Goal: Task Accomplishment & Management: Manage account settings

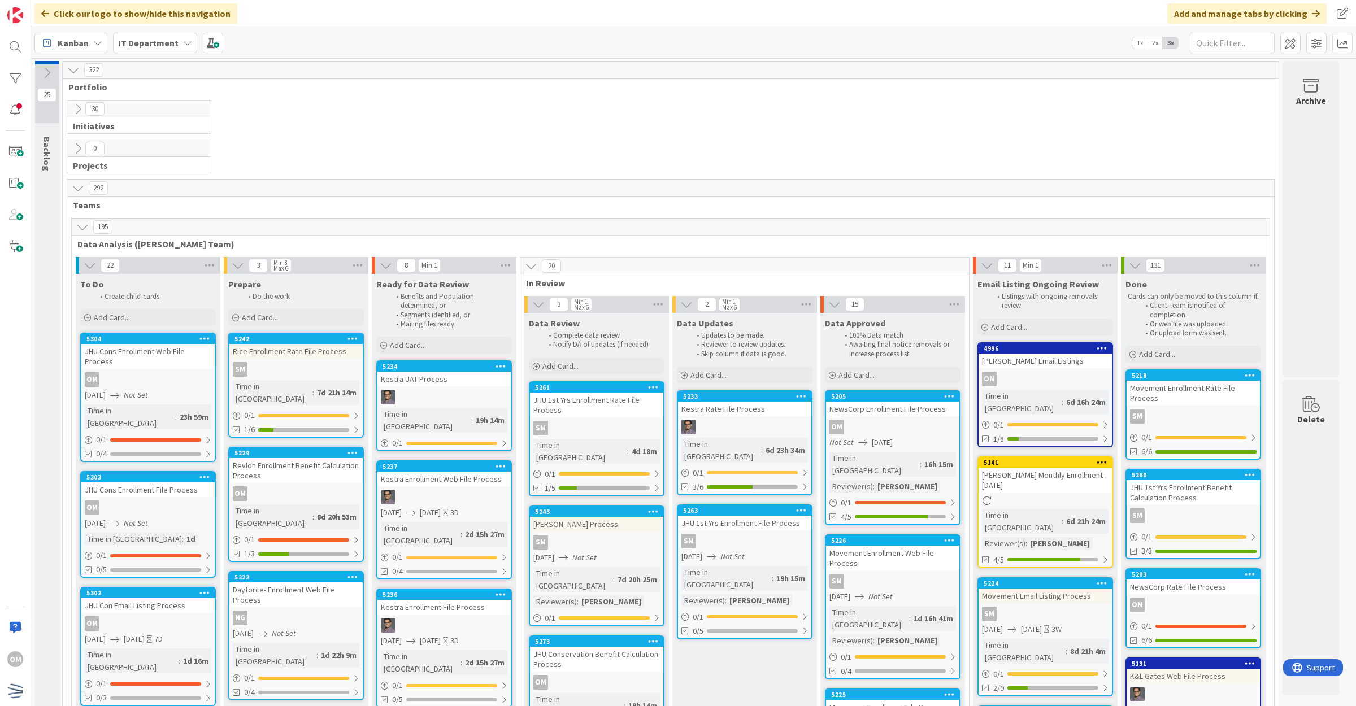
click at [79, 111] on icon at bounding box center [78, 109] width 12 height 12
click at [76, 113] on icon at bounding box center [78, 109] width 12 height 12
click at [75, 107] on icon at bounding box center [78, 109] width 12 height 12
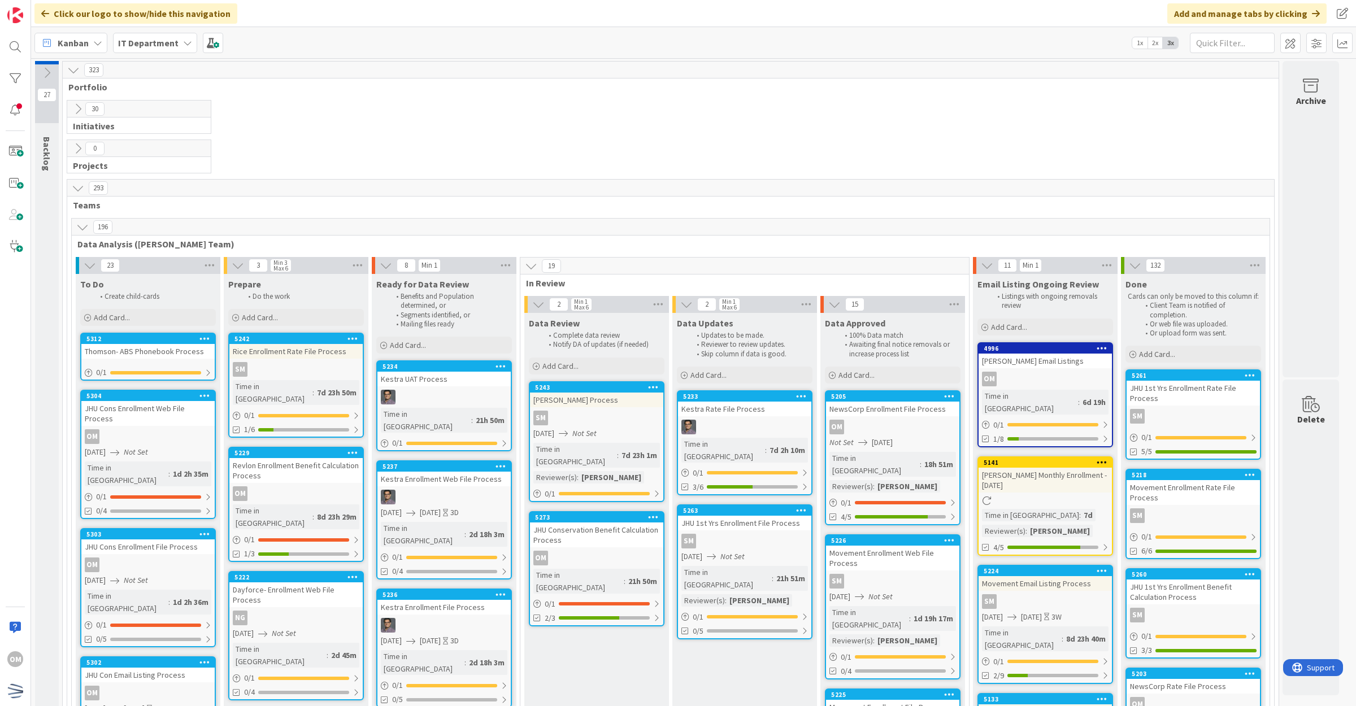
click at [185, 352] on div "Thomson- ABS Phonebook Process" at bounding box center [147, 351] width 133 height 15
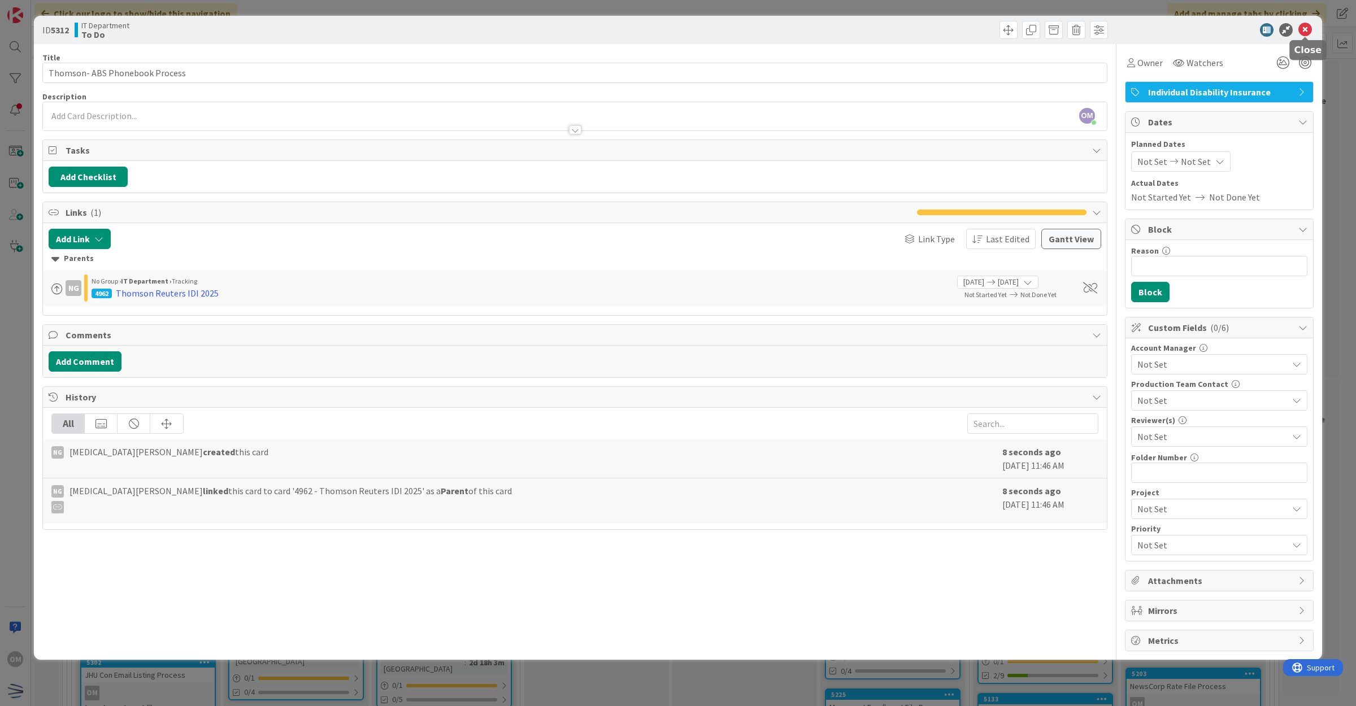
click at [1303, 26] on icon at bounding box center [1306, 30] width 14 height 14
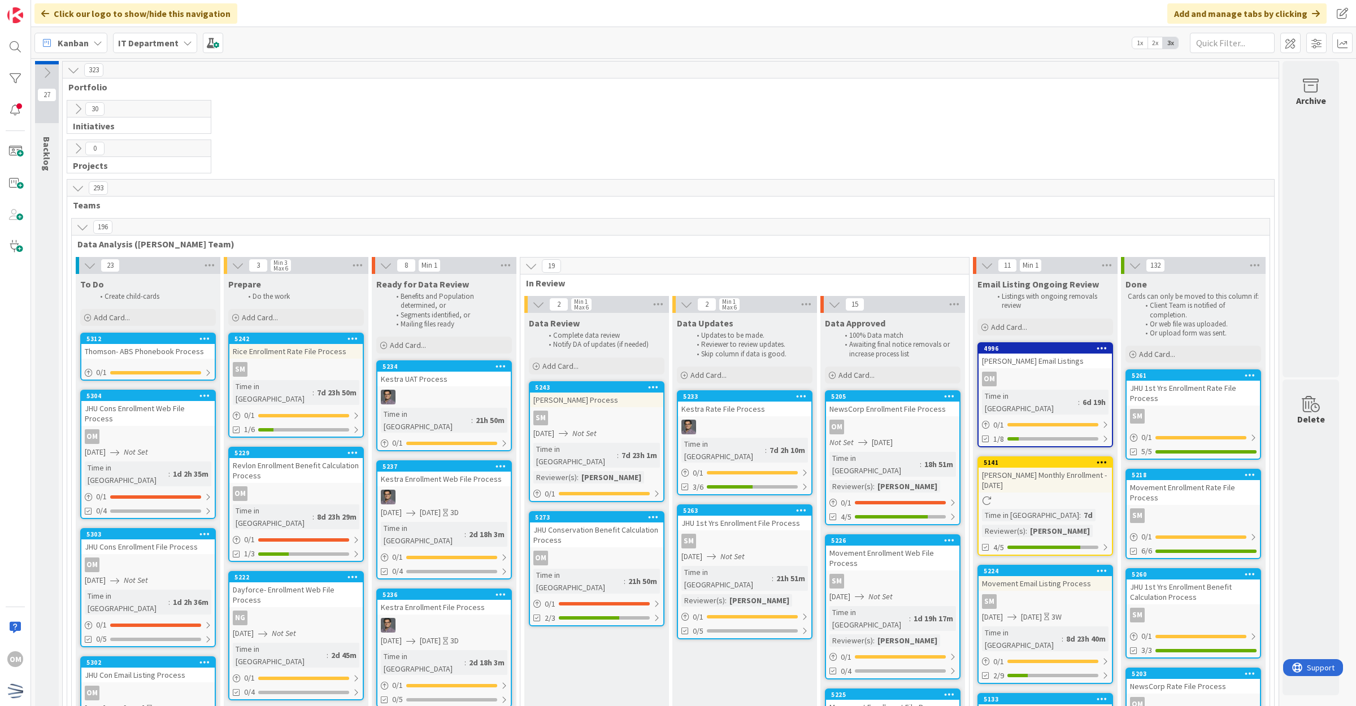
click at [657, 387] on icon at bounding box center [653, 387] width 11 height 8
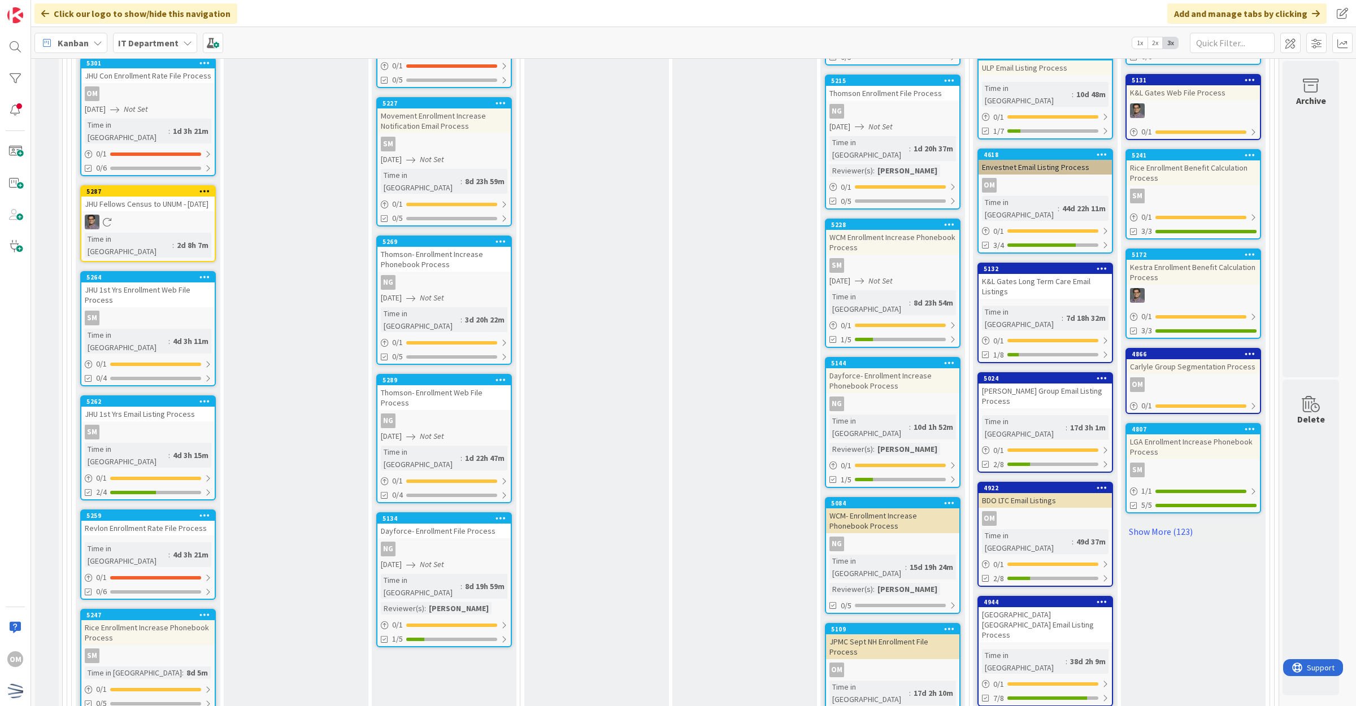
scroll to position [848, 0]
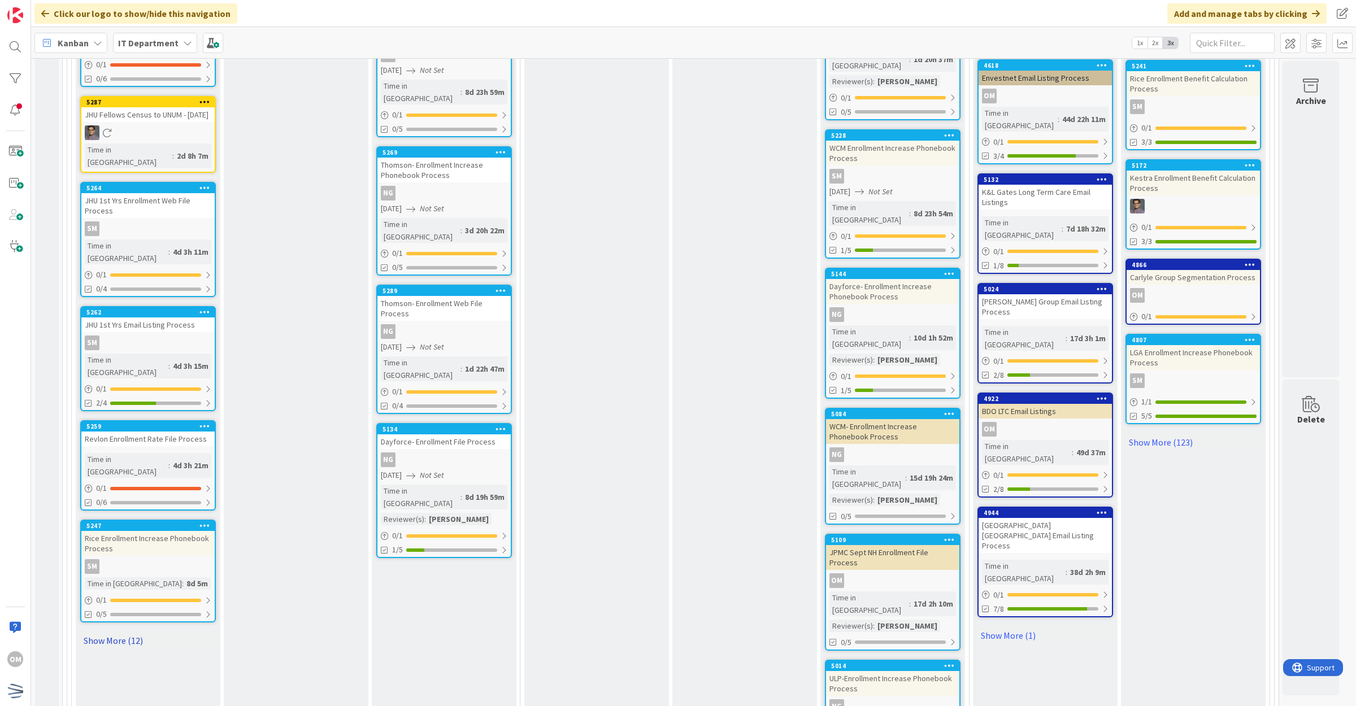
click at [134, 632] on link "Show More (12)" at bounding box center [148, 641] width 136 height 18
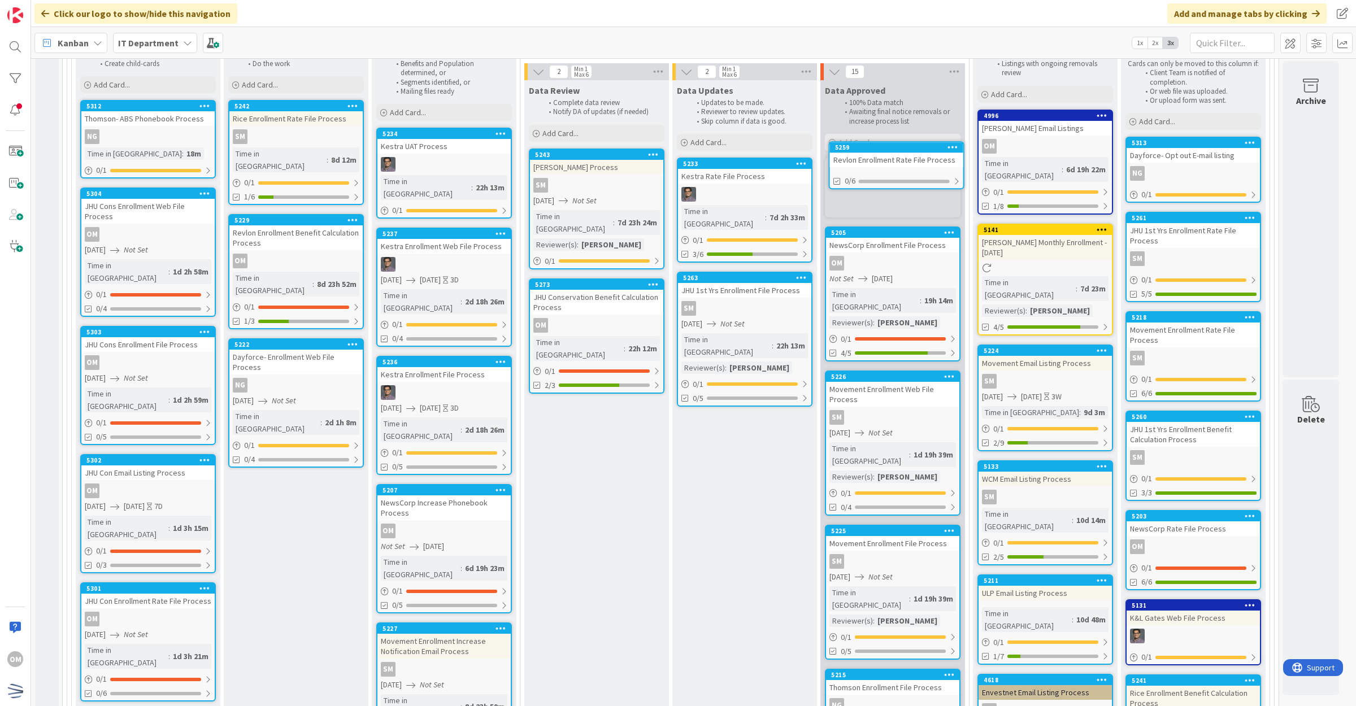
scroll to position [220, 0]
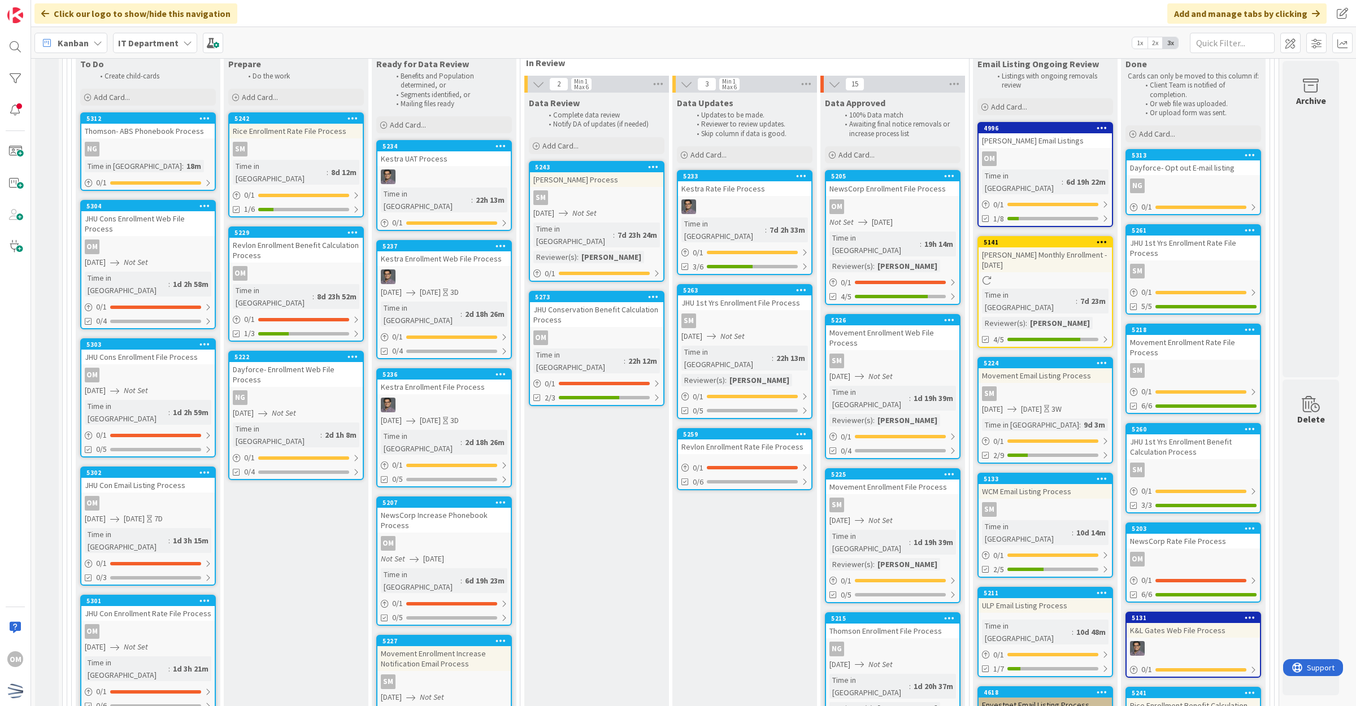
click at [761, 440] on div "Revlon Enrollment Rate File Process" at bounding box center [744, 447] width 133 height 15
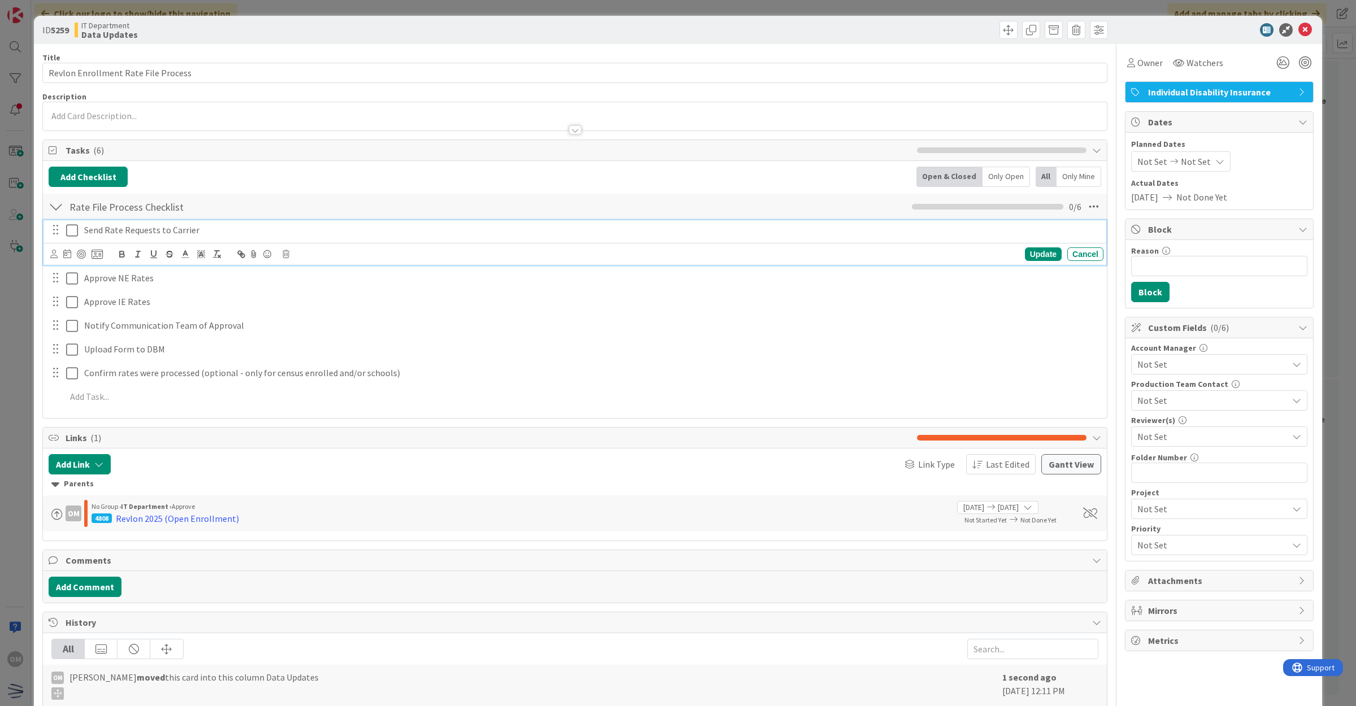
click at [72, 239] on button at bounding box center [73, 231] width 14 height 18
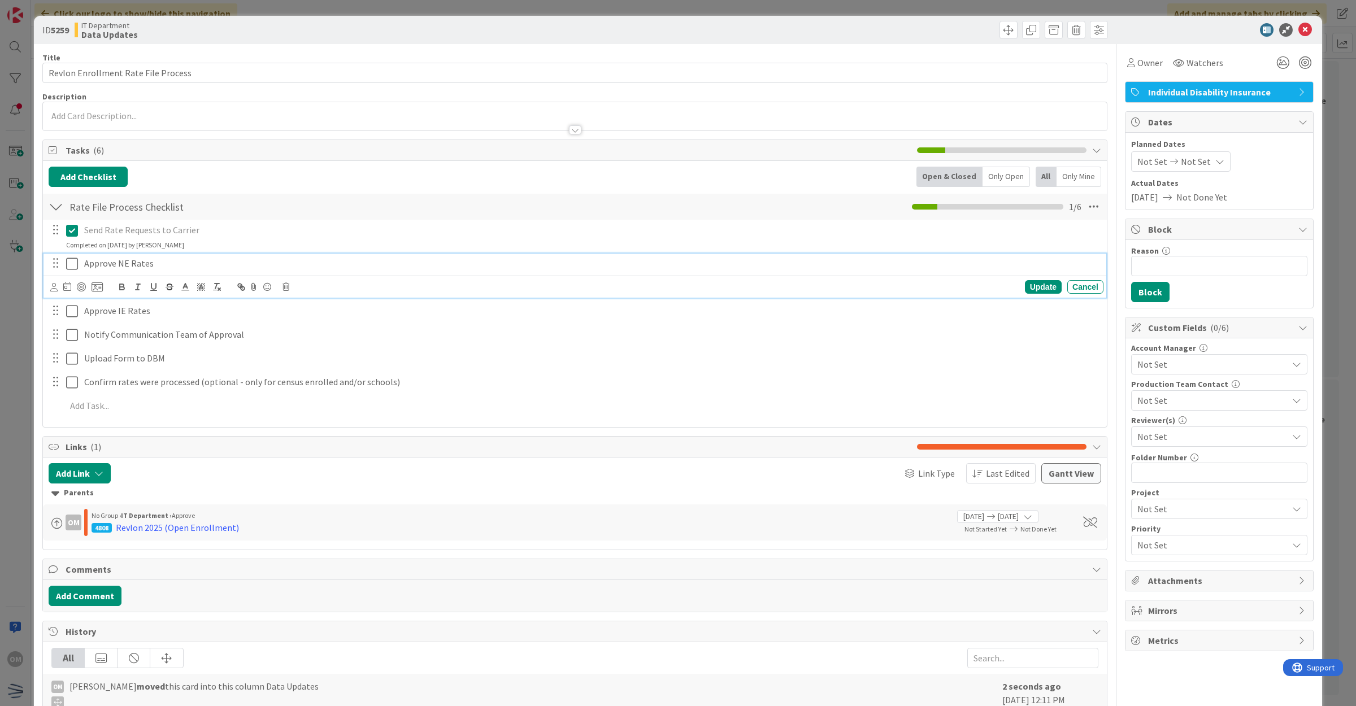
click at [74, 260] on icon at bounding box center [72, 264] width 12 height 14
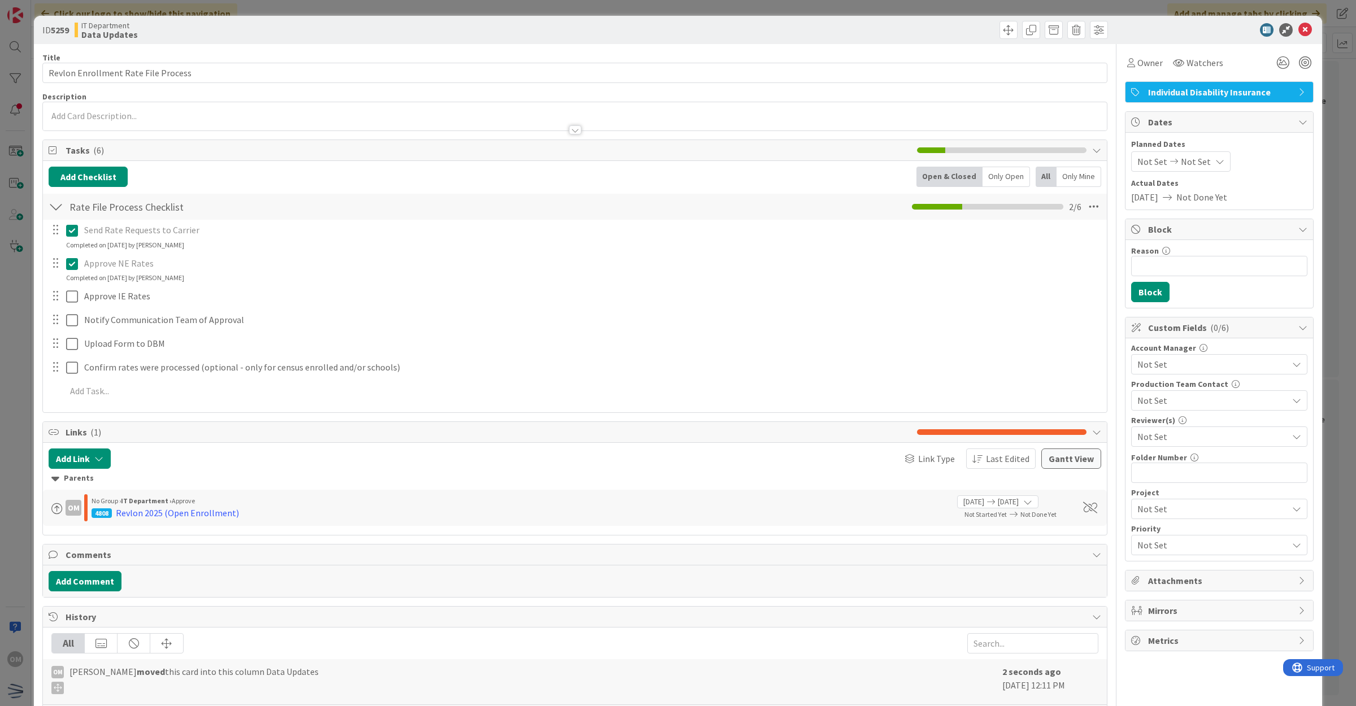
click at [66, 263] on icon at bounding box center [72, 264] width 12 height 14
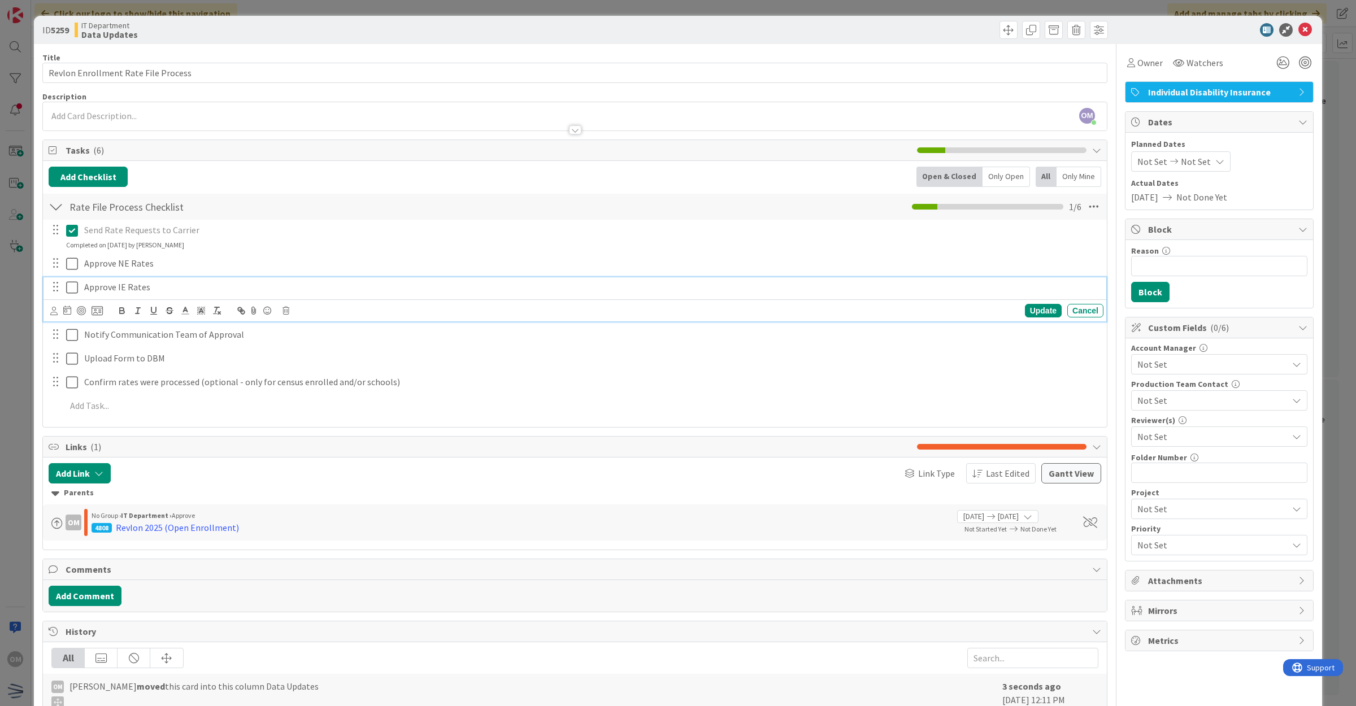
click at [67, 307] on div "Approve IE Rates Update Cancel" at bounding box center [575, 299] width 1063 height 45
click at [72, 287] on icon at bounding box center [72, 288] width 12 height 14
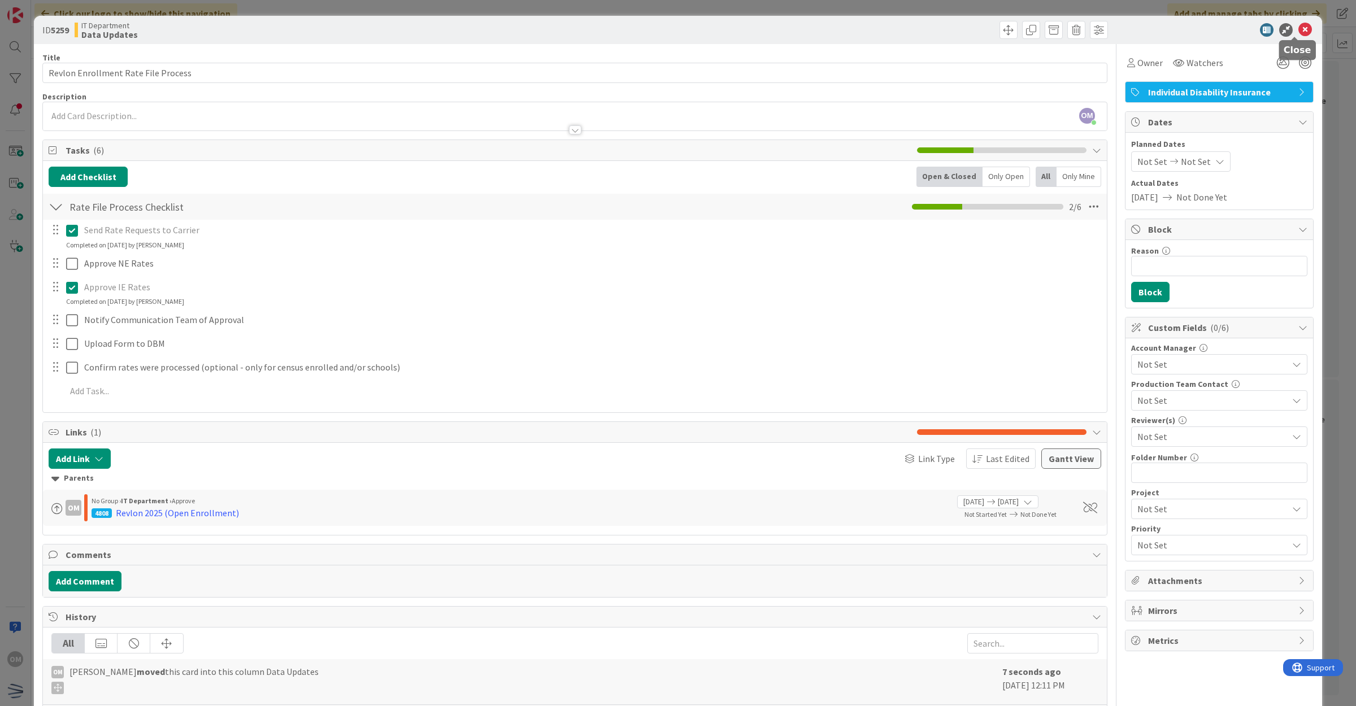
click at [1299, 26] on icon at bounding box center [1306, 30] width 14 height 14
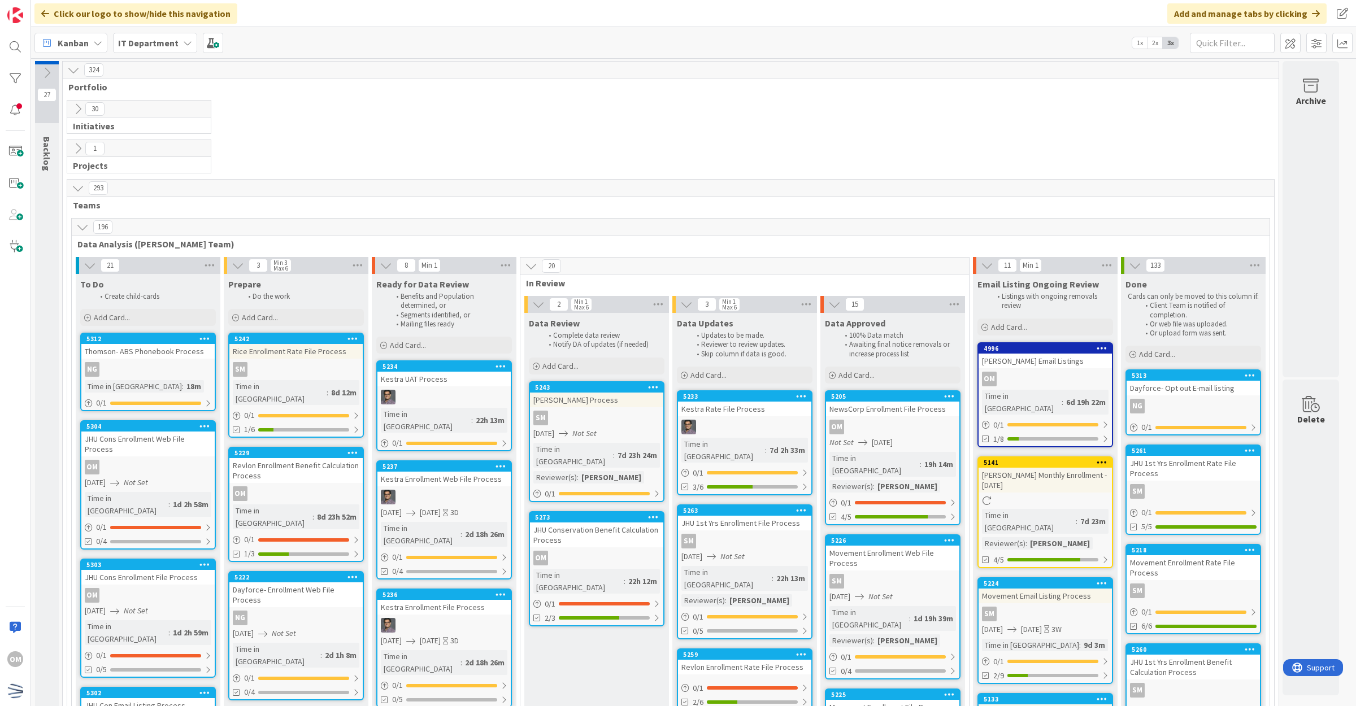
click at [79, 110] on icon at bounding box center [78, 109] width 12 height 12
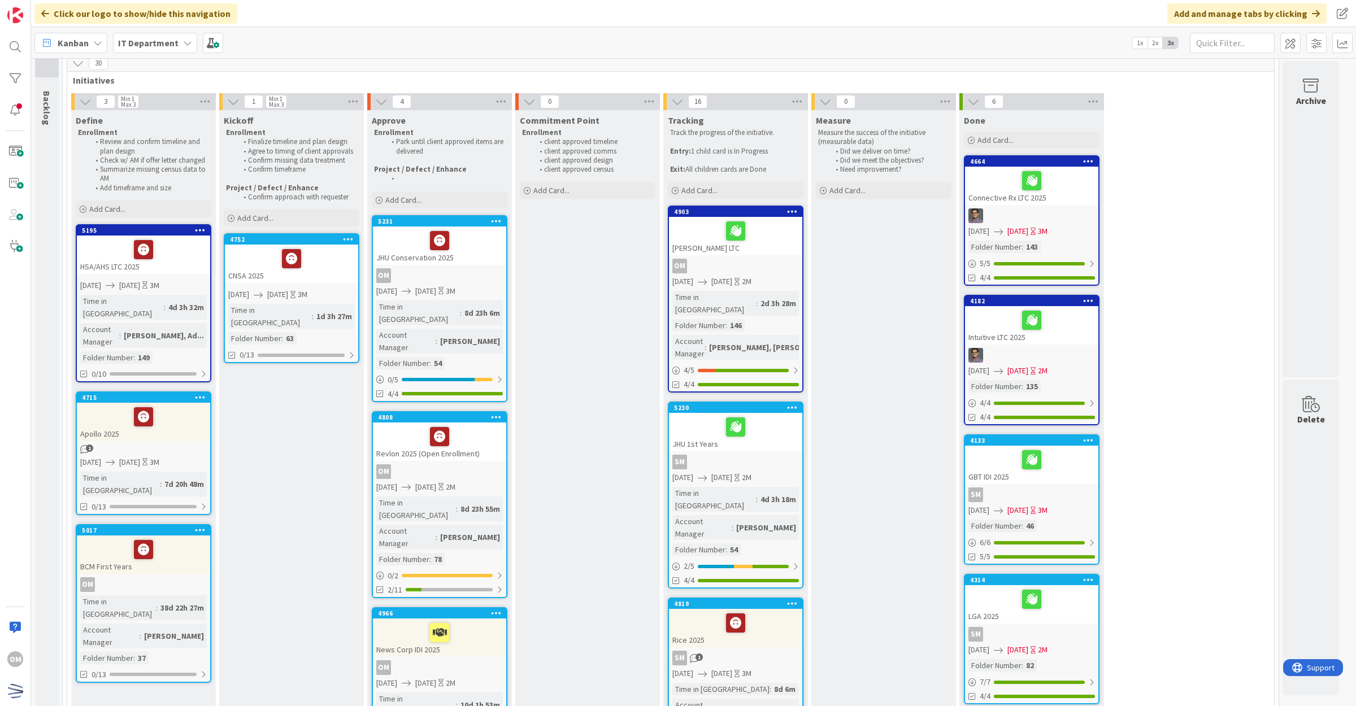
scroll to position [71, 0]
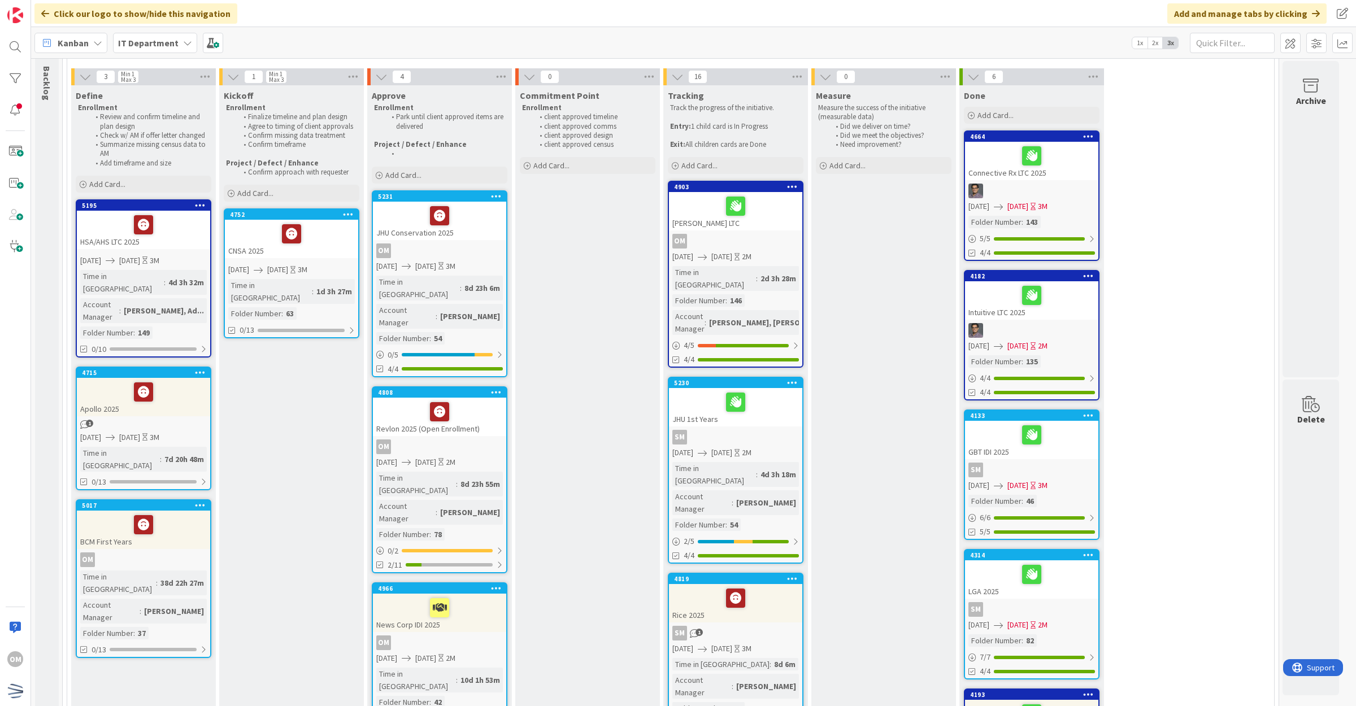
click at [476, 400] on div at bounding box center [439, 412] width 127 height 24
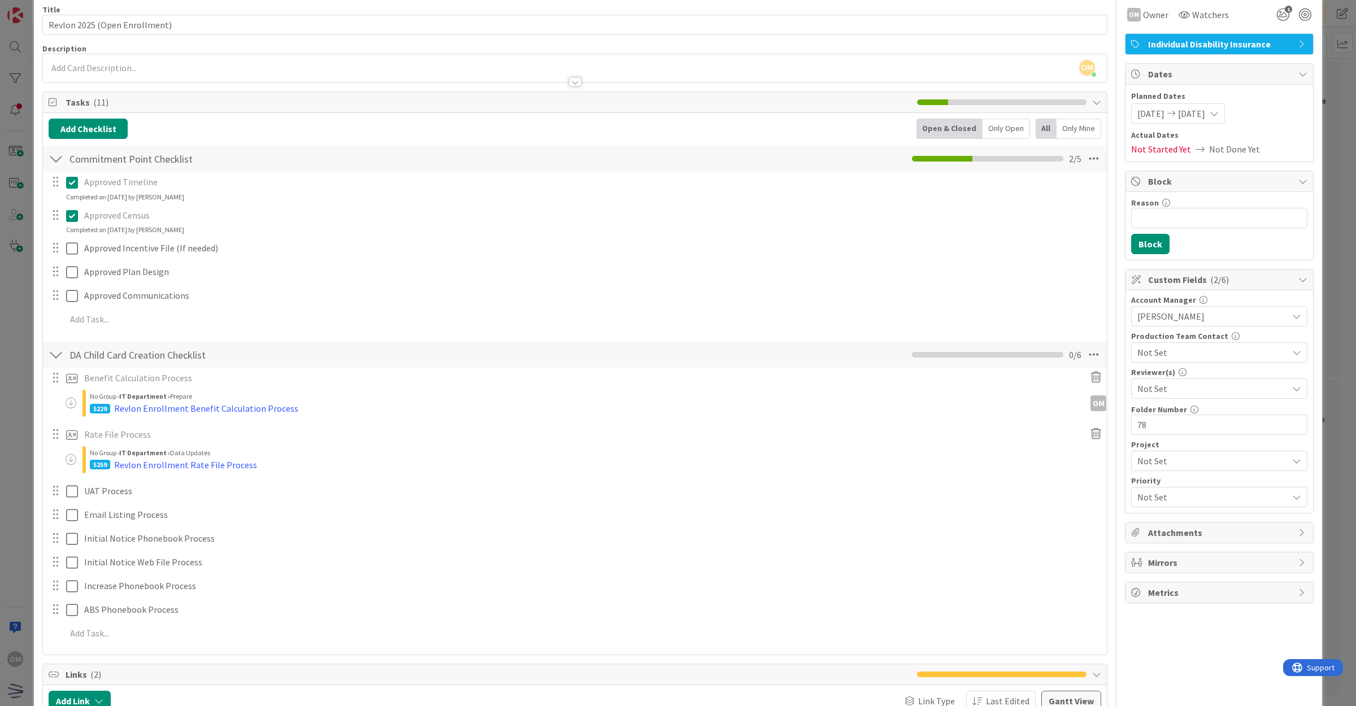
scroll to position [71, 0]
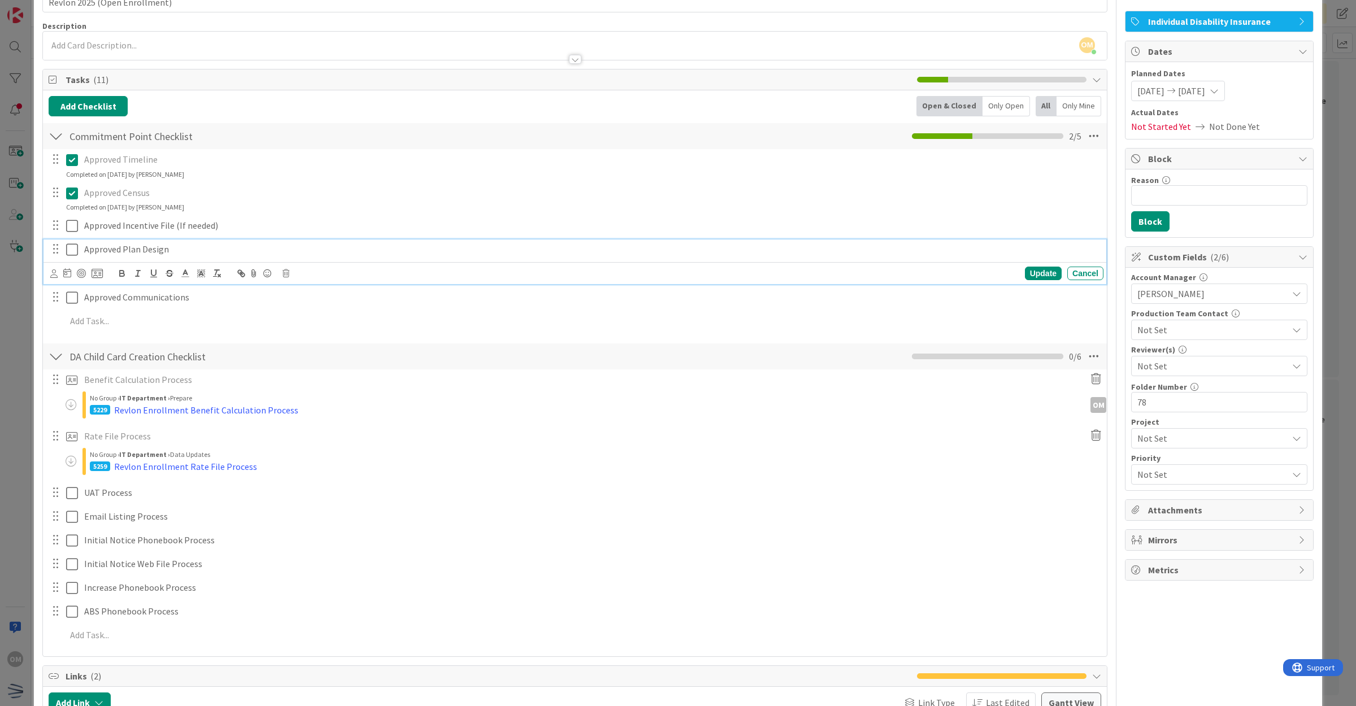
click at [75, 256] on icon at bounding box center [72, 250] width 12 height 14
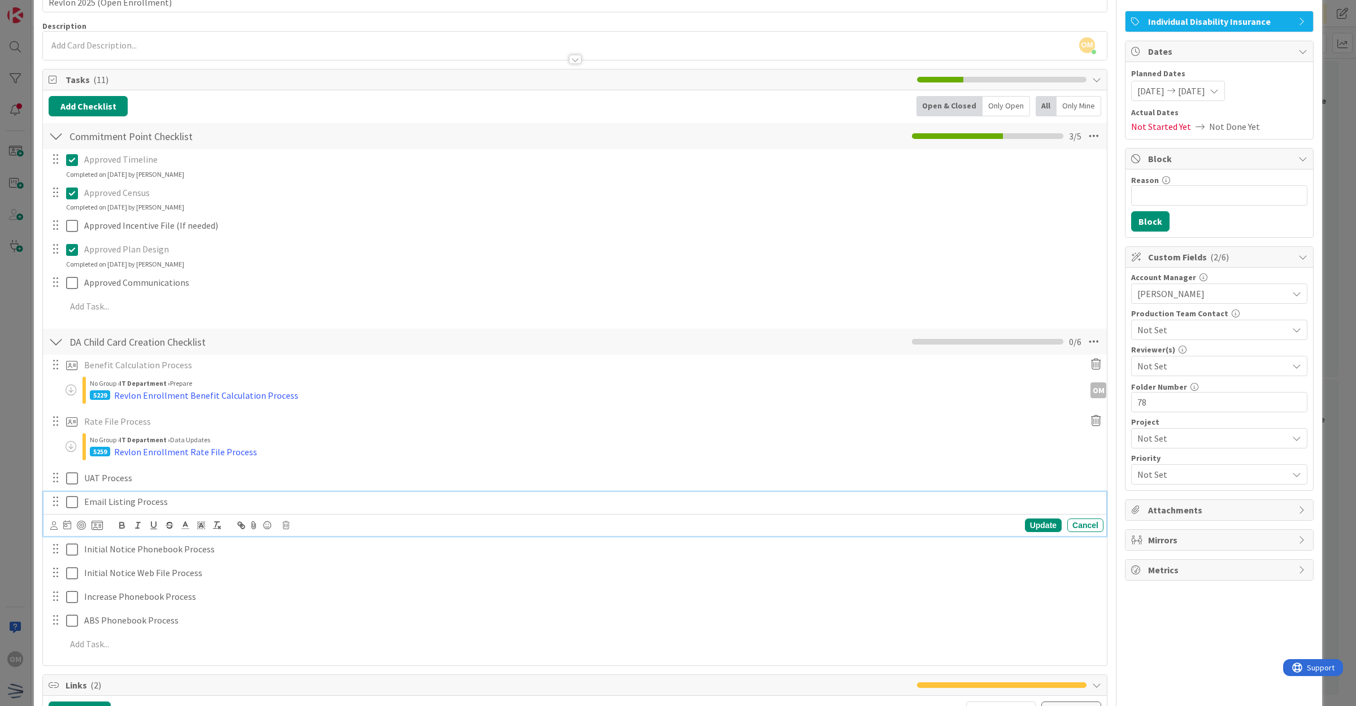
click at [132, 500] on p "Email Listing Process" at bounding box center [591, 502] width 1015 height 13
click at [99, 527] on div "Update Cancel" at bounding box center [576, 526] width 1053 height 16
click at [90, 530] on div at bounding box center [76, 526] width 53 height 14
click at [94, 526] on icon at bounding box center [97, 525] width 11 height 10
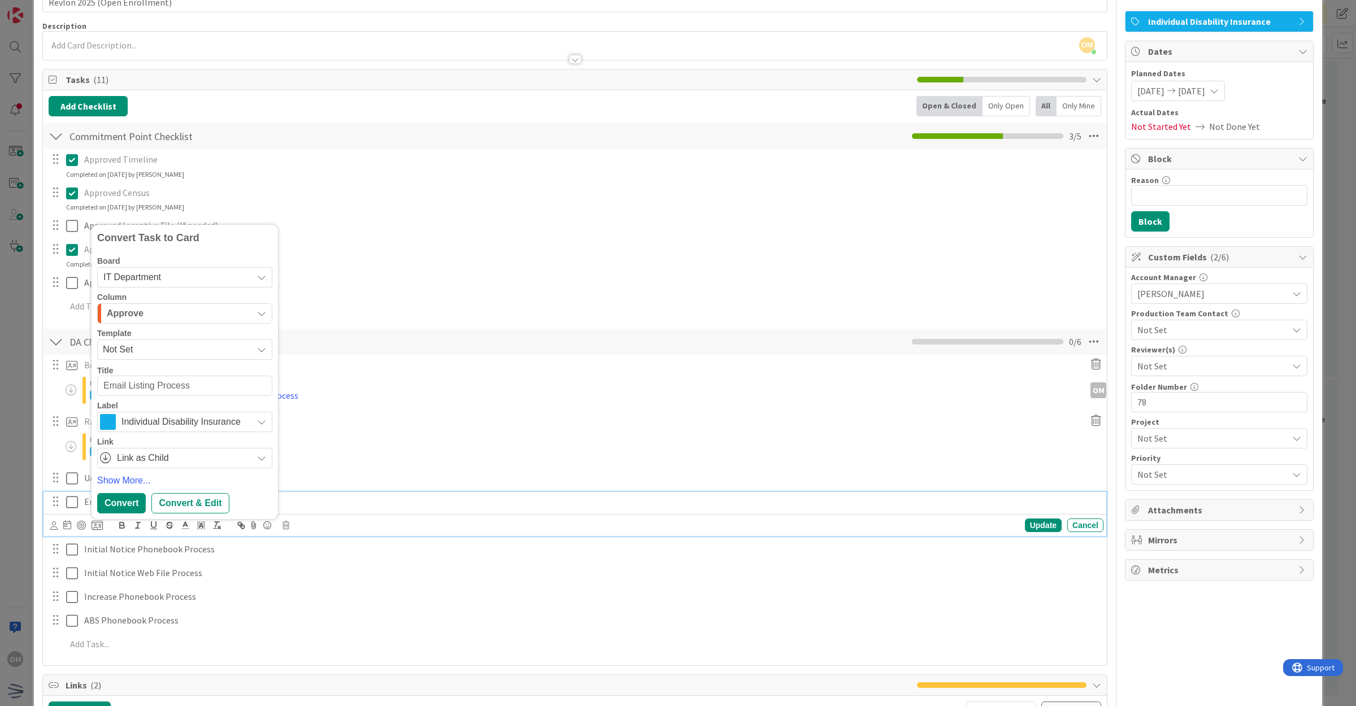
click at [151, 352] on span "Not Set" at bounding box center [173, 349] width 141 height 15
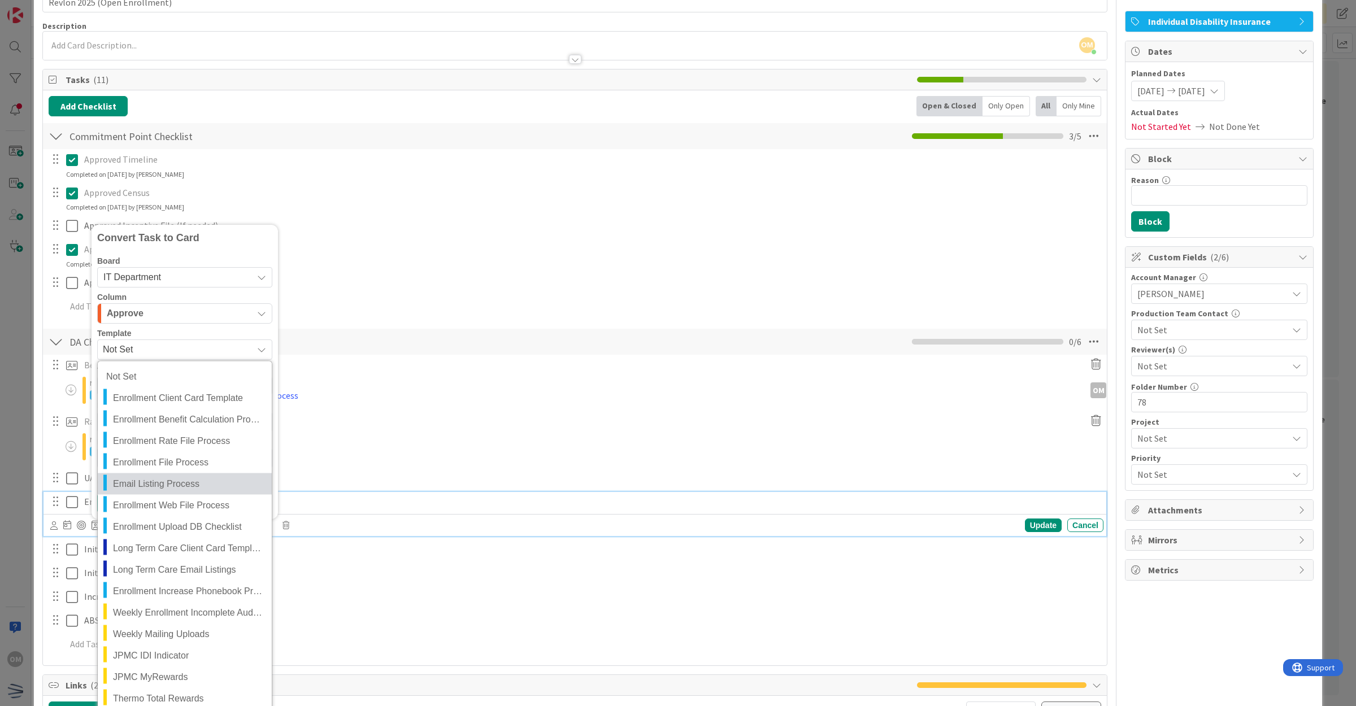
click at [173, 479] on span "Email Listing Process" at bounding box center [188, 483] width 150 height 15
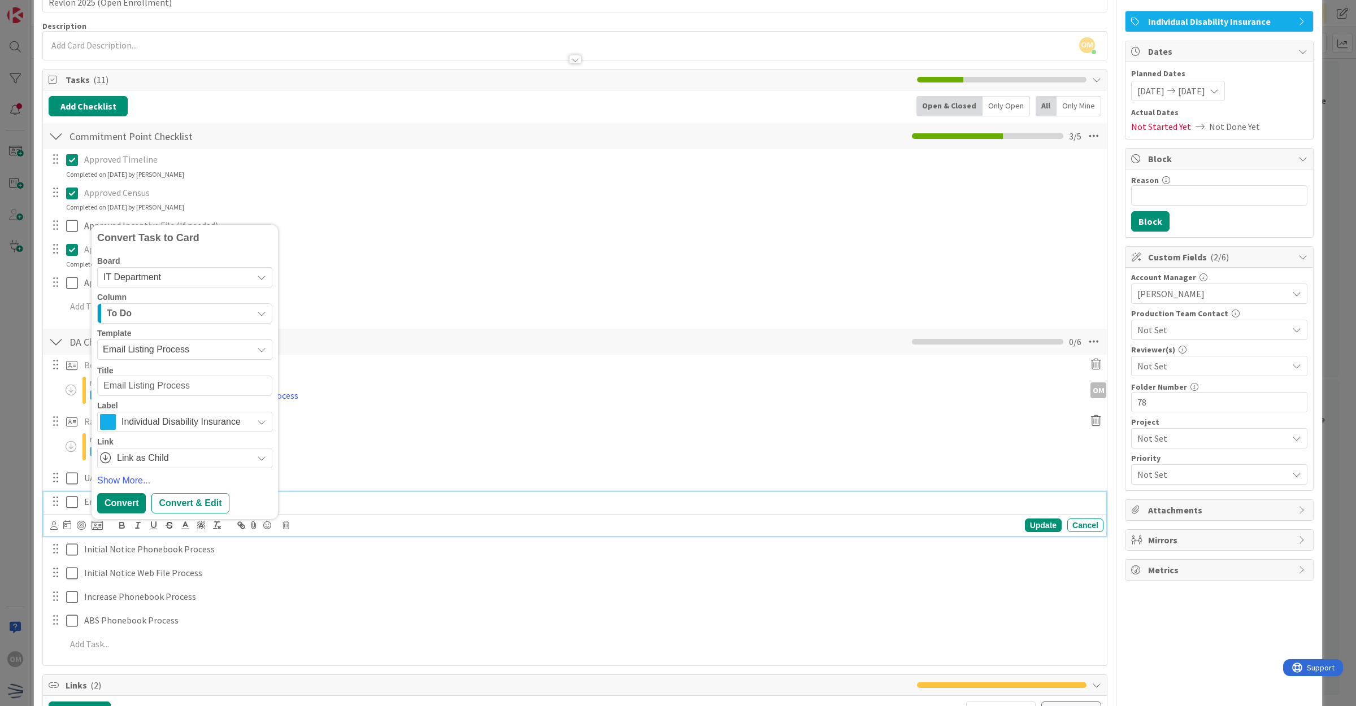
type textarea "x"
type textarea "REmail Listing Process"
type textarea "x"
type textarea "ReEmail Listing Process"
type textarea "x"
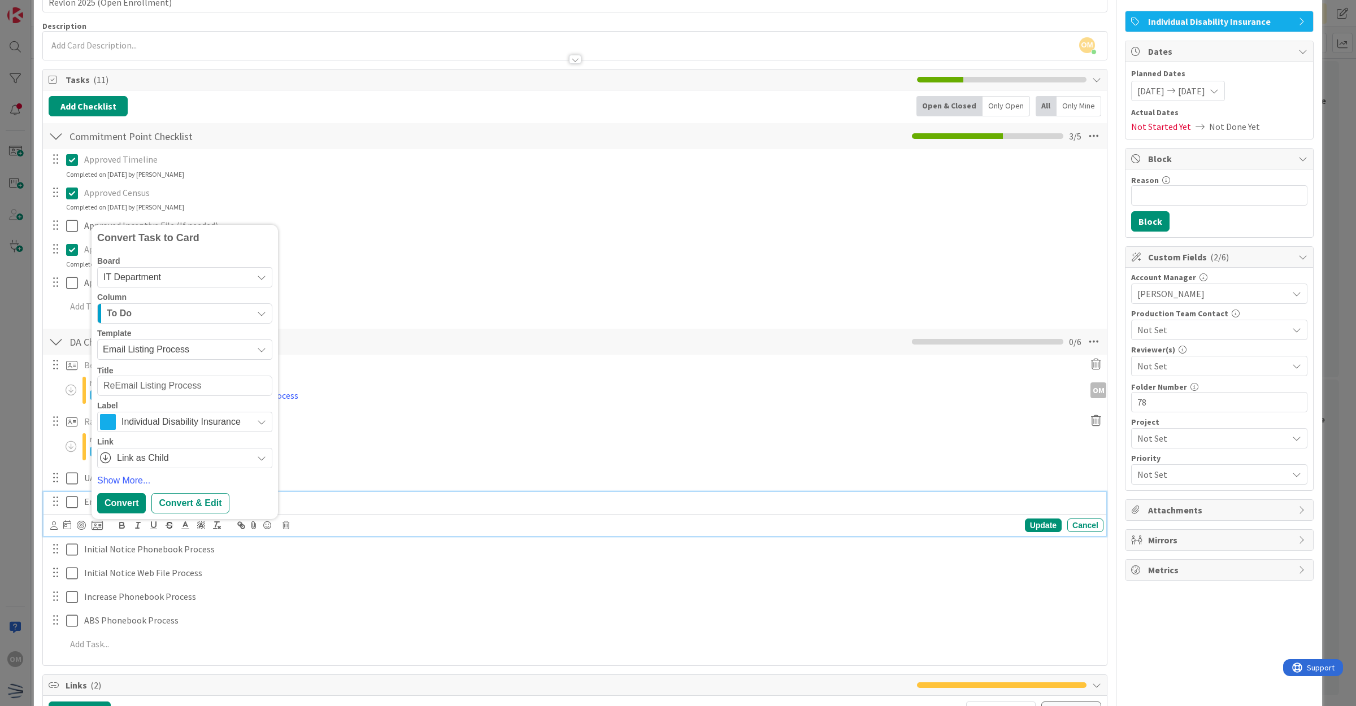
type textarea "RevEmail Listing Process"
type textarea "x"
type textarea "RevlEmail Listing Process"
type textarea "x"
type textarea "RevloEmail Listing Process"
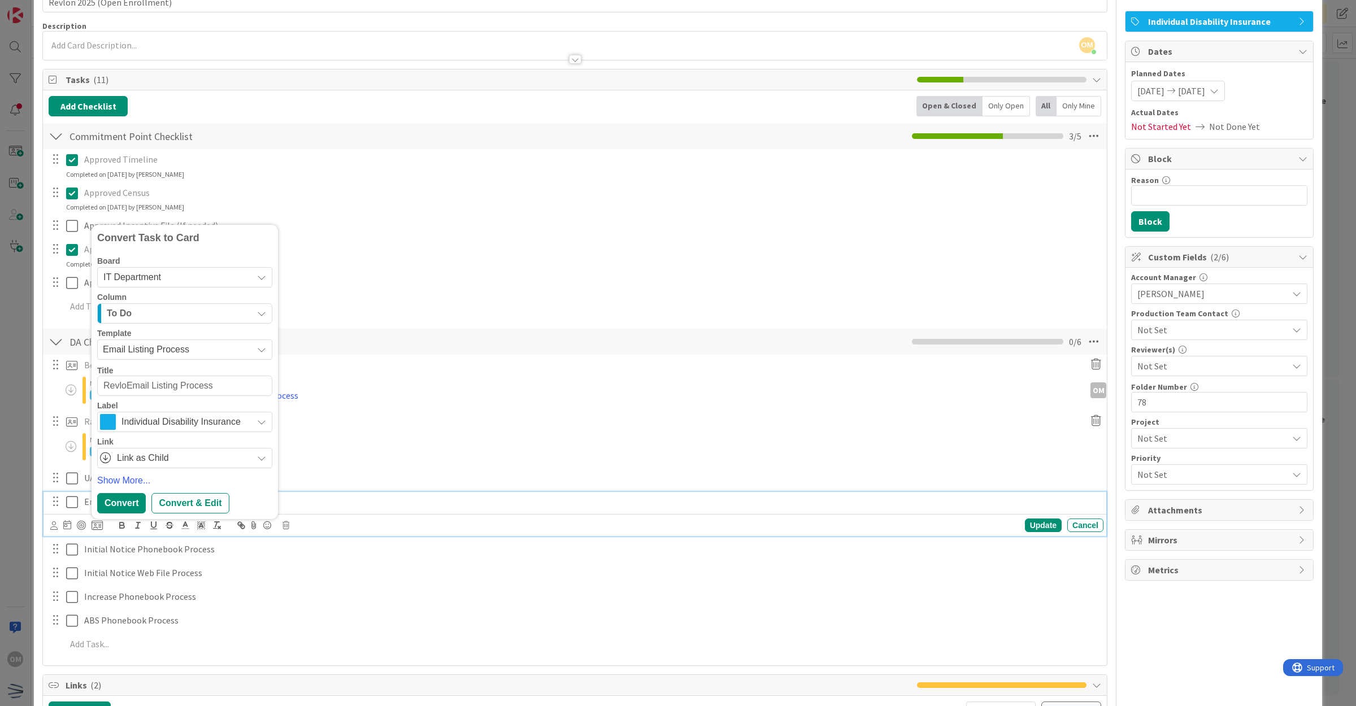
type textarea "x"
type textarea "RevlonEmail Listing Process"
type textarea "x"
type textarea "Revlon Email Listing Process"
click at [116, 504] on div "Convert" at bounding box center [121, 503] width 49 height 20
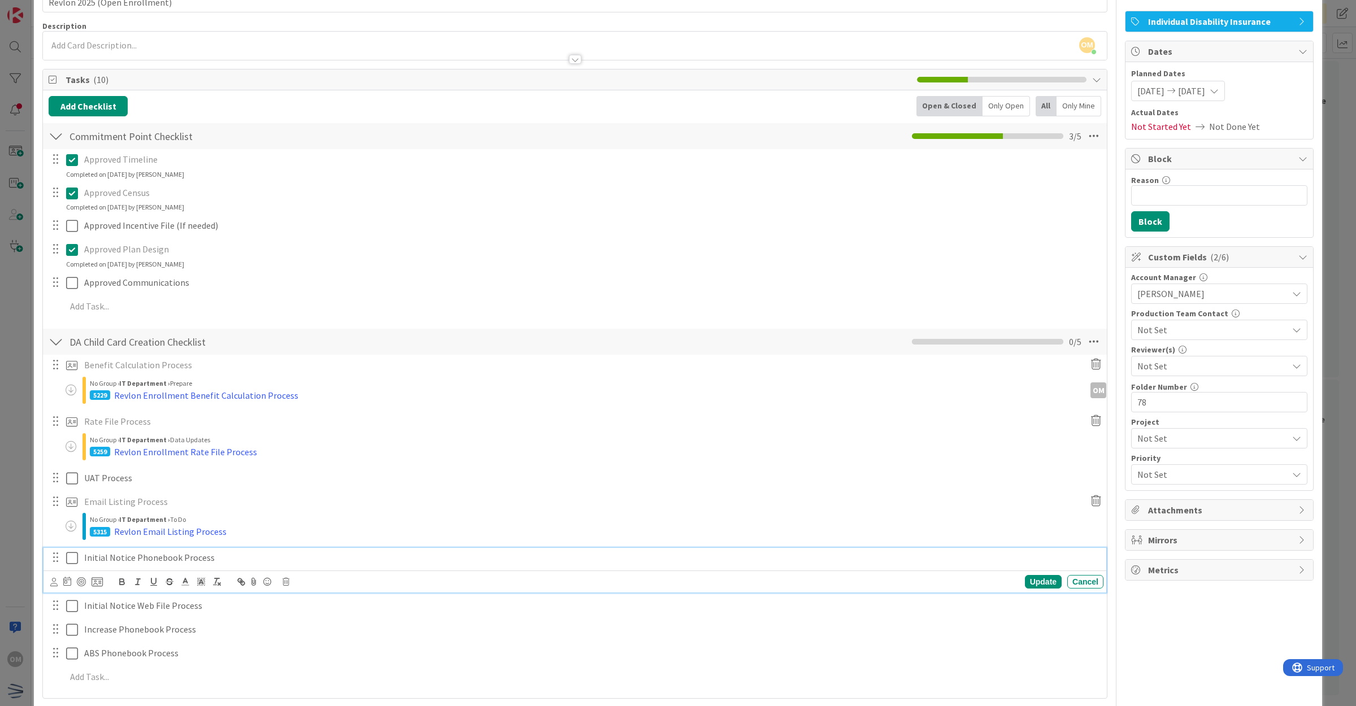
click at [125, 558] on p "Initial Notice Phonebook Process" at bounding box center [591, 558] width 1015 height 13
click at [92, 578] on icon at bounding box center [97, 582] width 11 height 10
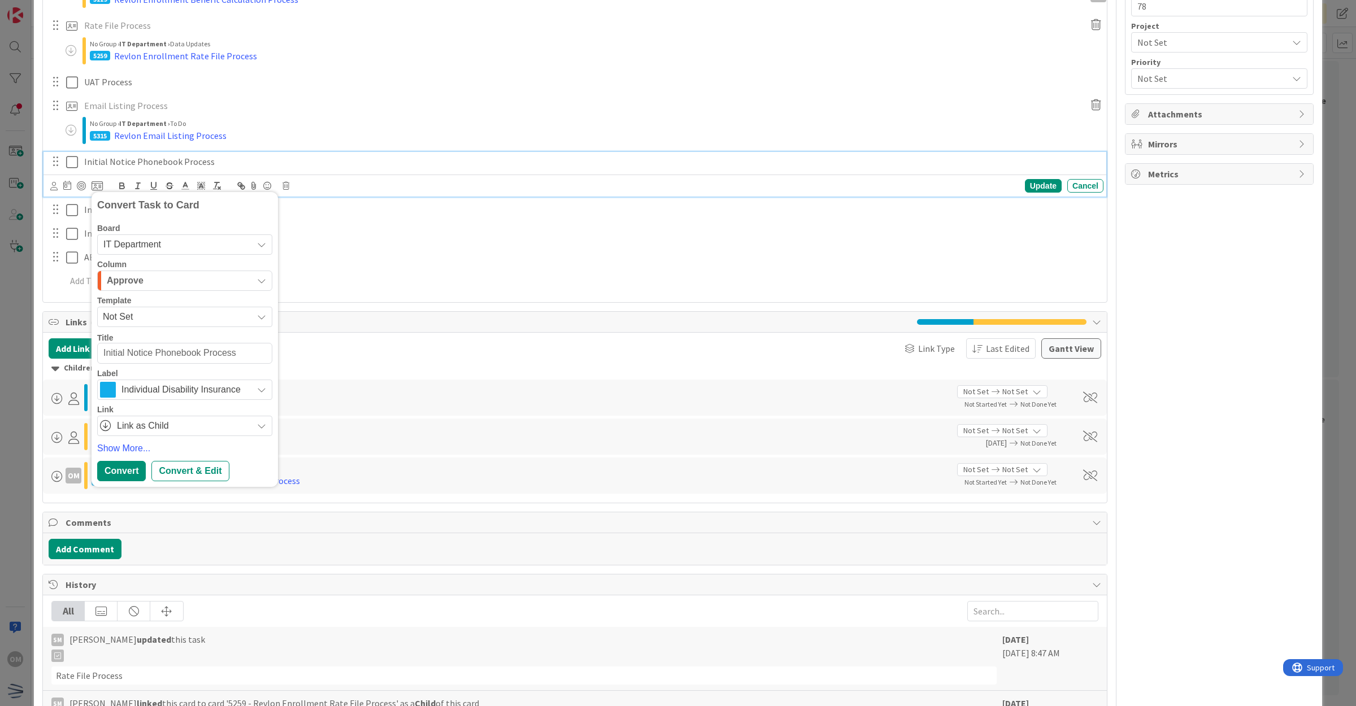
click at [187, 320] on span "Not Set" at bounding box center [173, 317] width 141 height 15
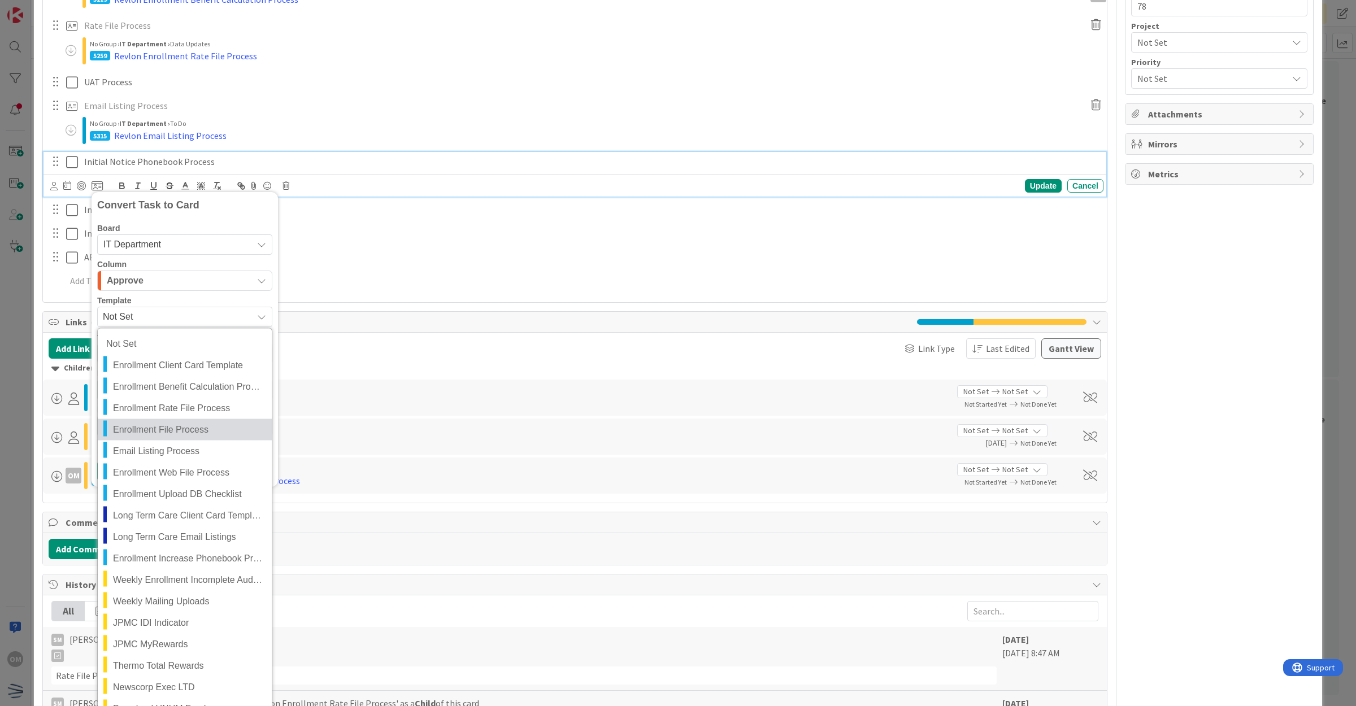
click at [159, 422] on link "Enrollment File Process" at bounding box center [185, 429] width 174 height 21
type textarea "x"
type textarea "Enrollment File Process"
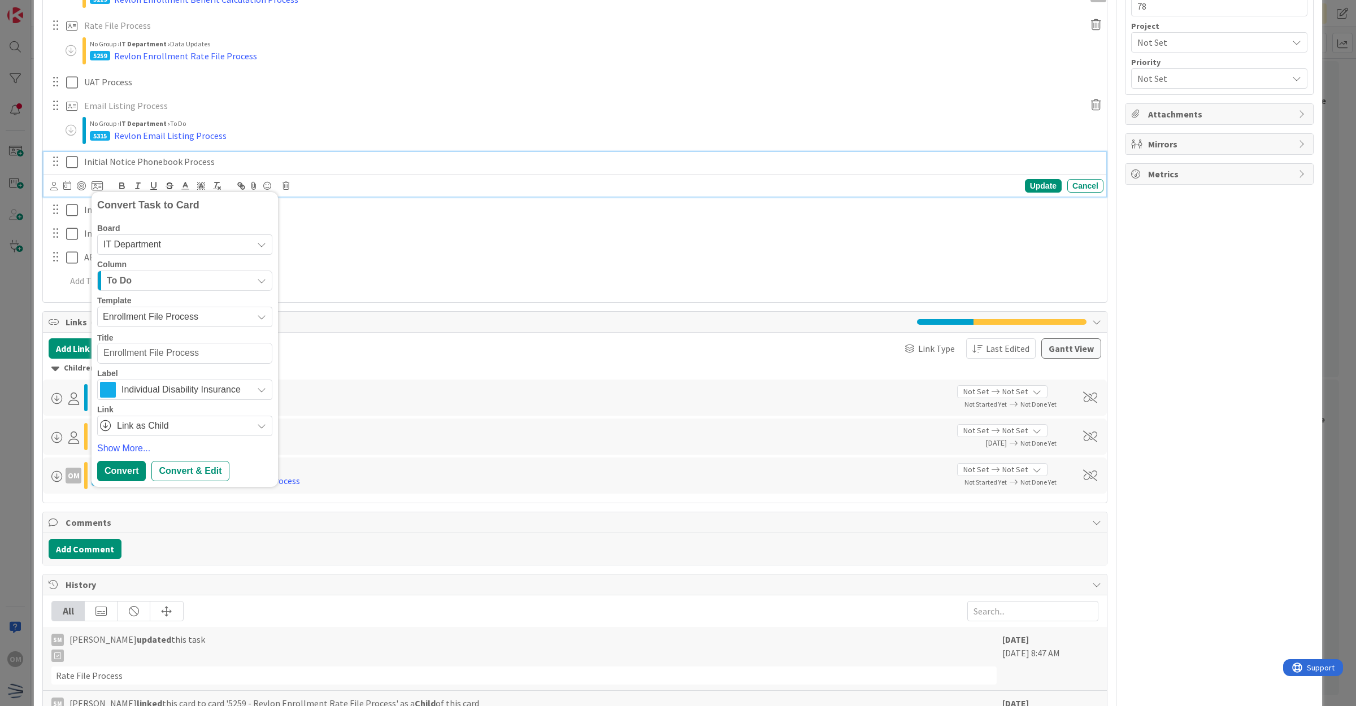
type textarea "x"
type textarea "REnrollment File Process"
type textarea "x"
type textarea "ReEnrollment File Process"
type textarea "x"
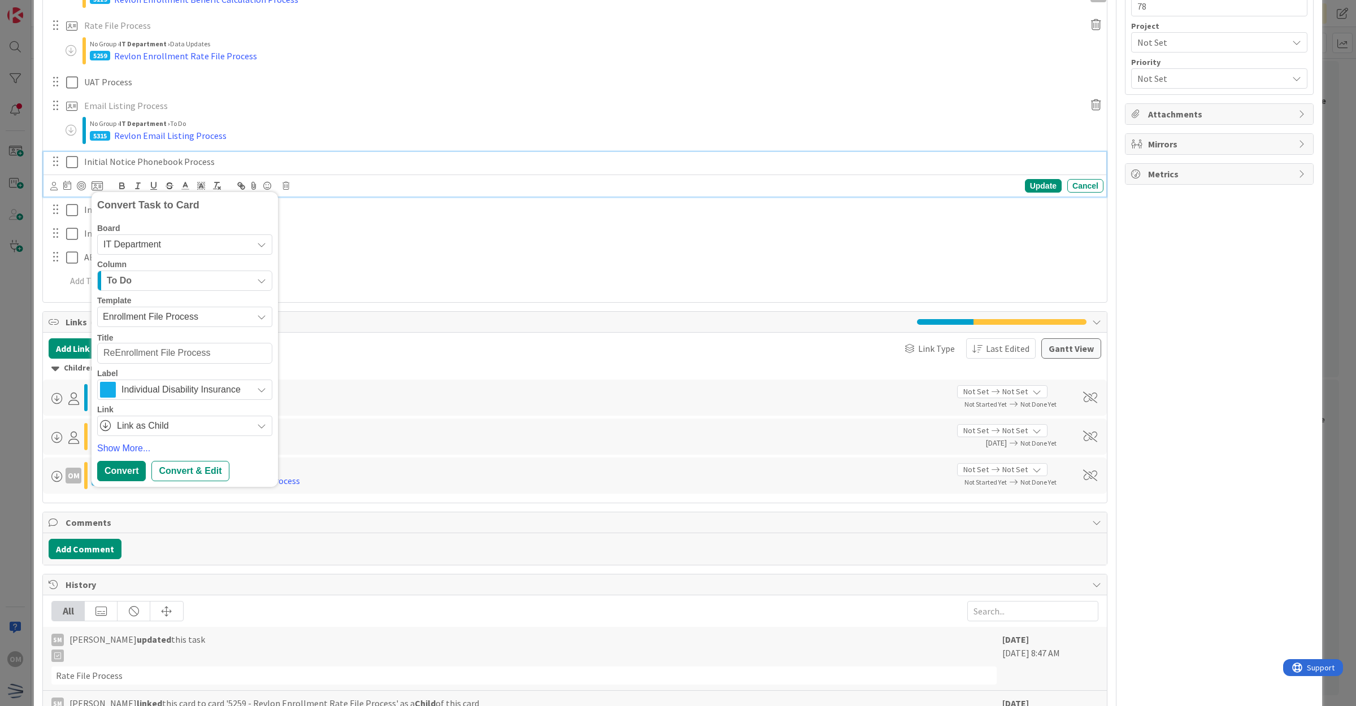
type textarea "RevEnrollment File Process"
type textarea "x"
type textarea "RevlEnrollment File Process"
type textarea "x"
type textarea "RevlonEnrollment File Process"
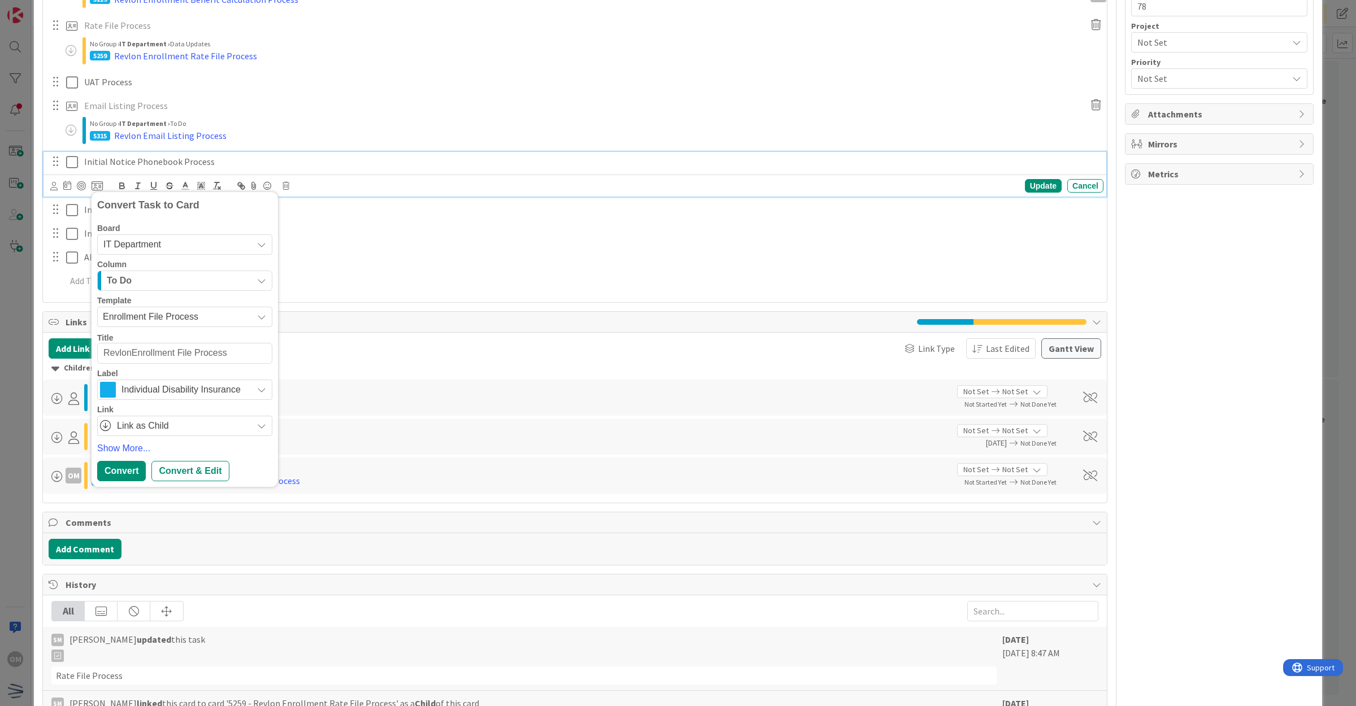
type textarea "x"
type textarea "Revlon Enrollment File Process"
click at [123, 468] on div "Convert" at bounding box center [121, 471] width 49 height 20
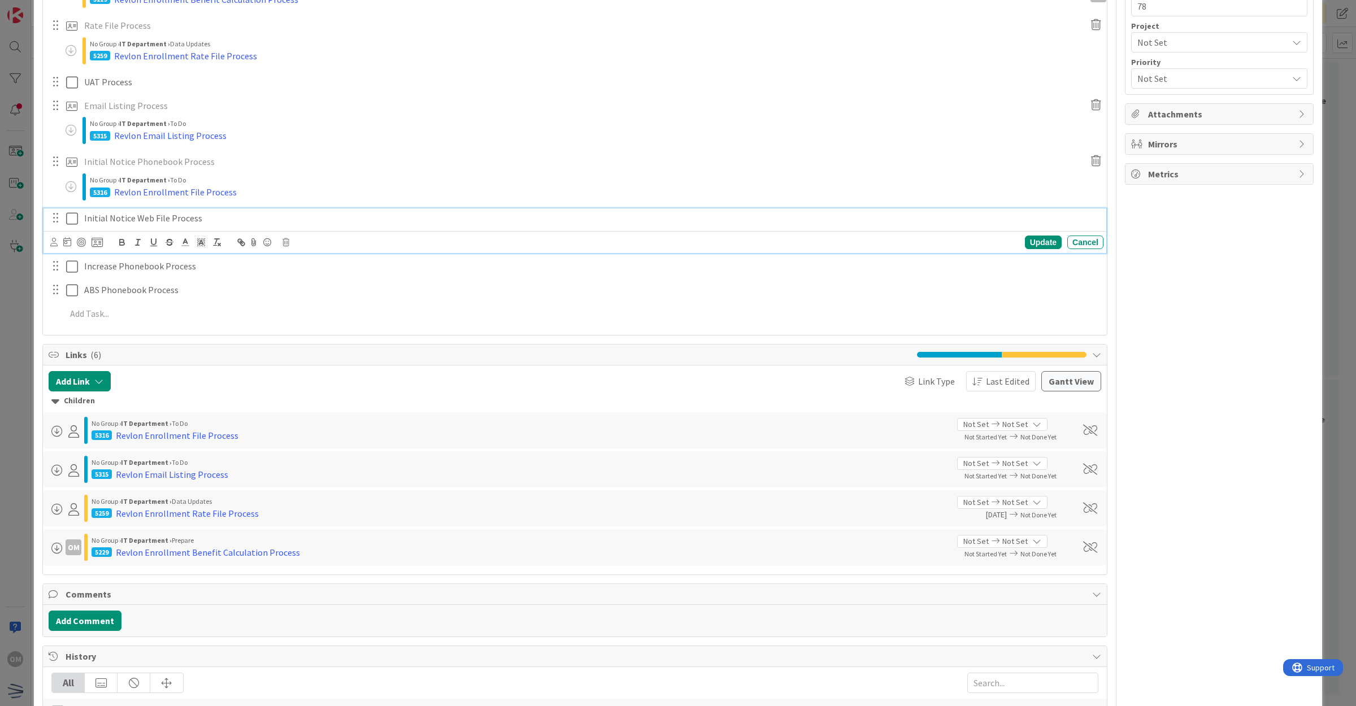
click at [150, 213] on p "Initial Notice Web File Process" at bounding box center [591, 218] width 1015 height 13
click at [97, 245] on icon at bounding box center [97, 242] width 11 height 10
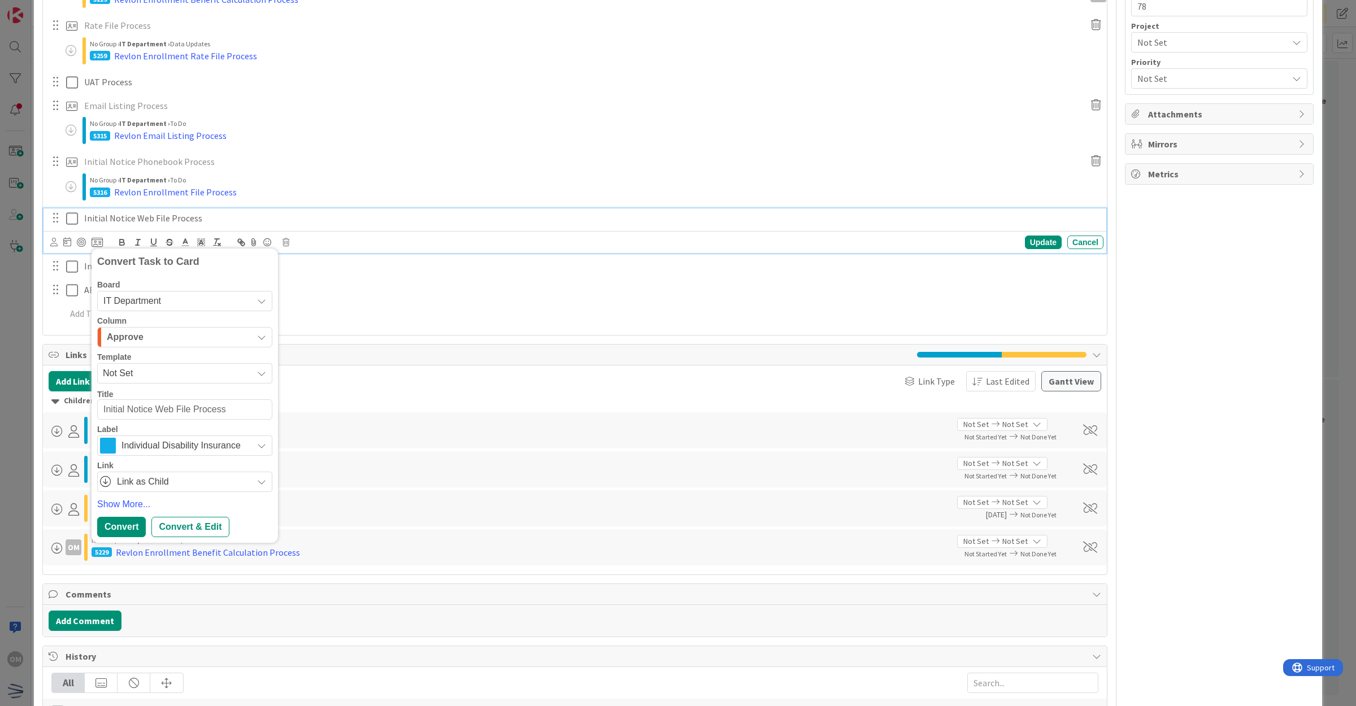
click at [151, 369] on span "Not Set" at bounding box center [173, 373] width 141 height 15
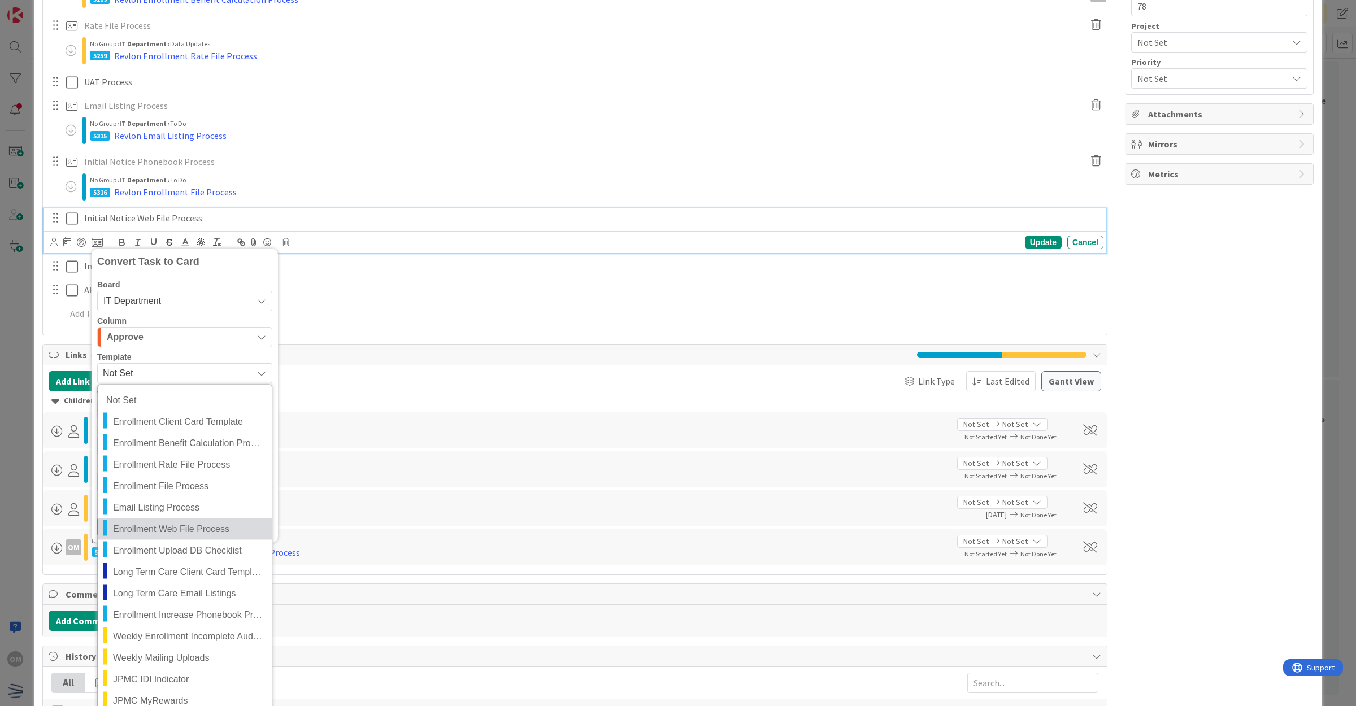
click at [218, 522] on span "Enrollment Web File Process" at bounding box center [188, 529] width 150 height 15
type textarea "x"
type textarea "Enrollment Web File Process"
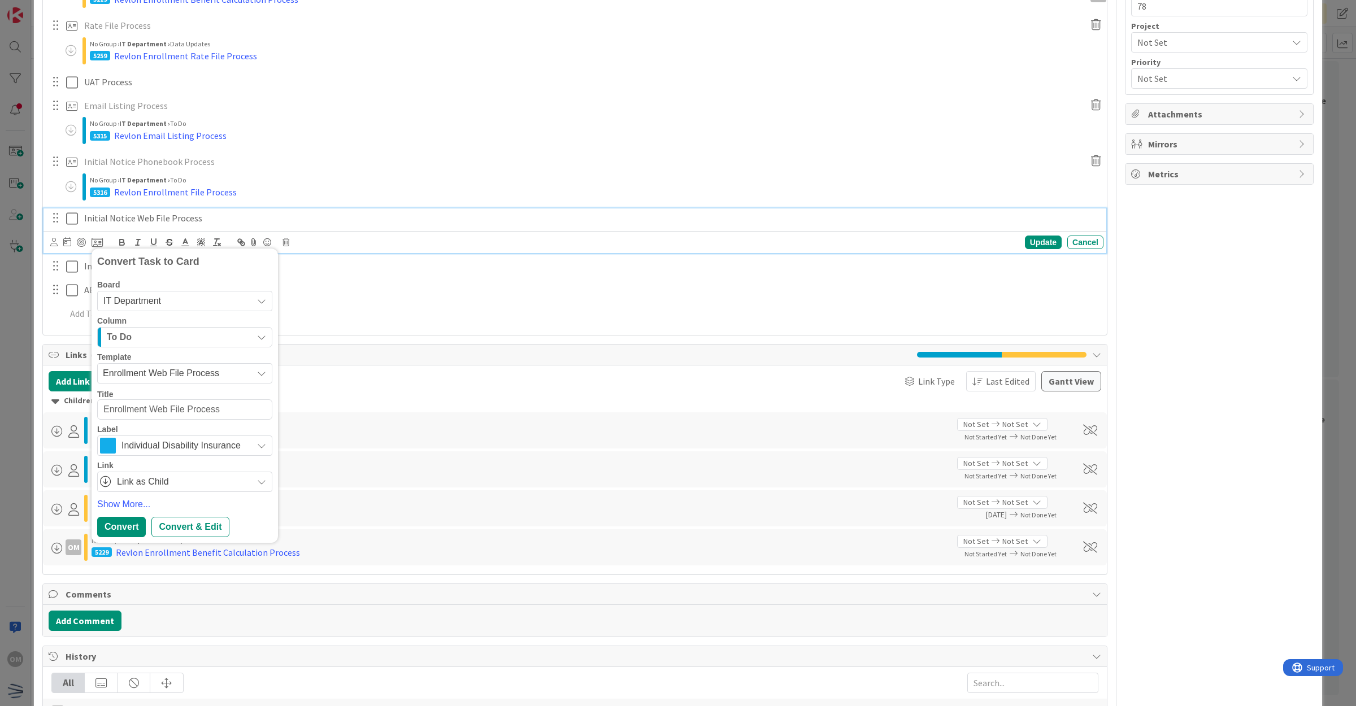
drag, startPoint x: 146, startPoint y: 405, endPoint x: 82, endPoint y: 407, distance: 63.9
click at [82, 407] on div "Title 29 / 128 Revlon 2025 (Open Enrollment) Description OM [PERSON_NAME] just …" at bounding box center [574, 274] width 1065 height 1394
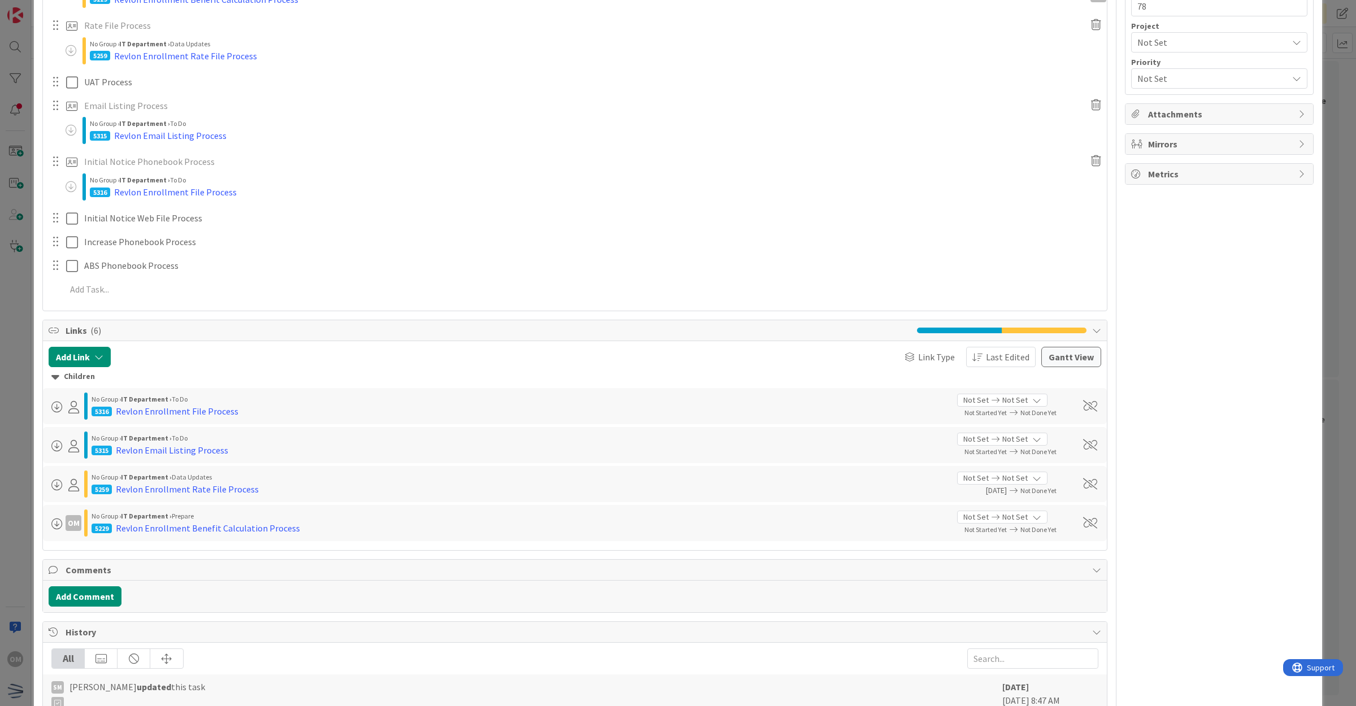
type textarea "x"
type textarea "R Web File Process"
type textarea "x"
type textarea "Re Web File Process"
type textarea "x"
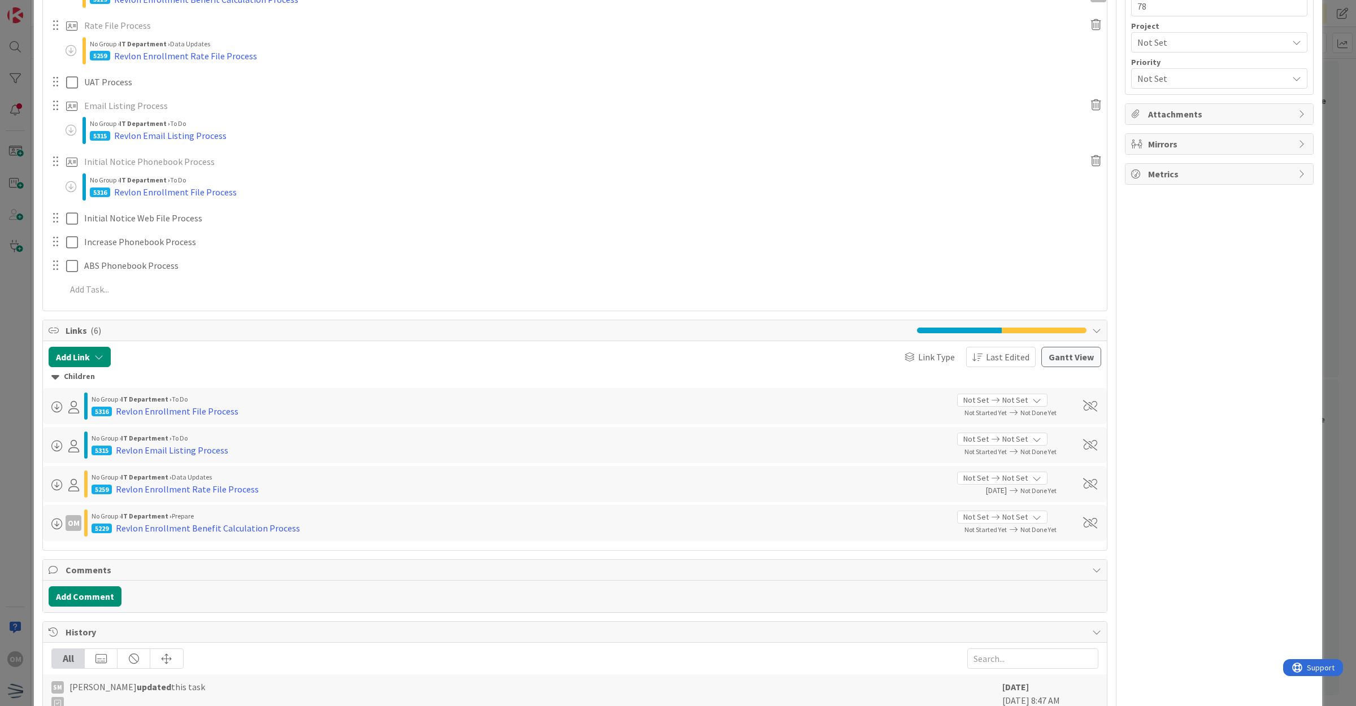
type textarea "Rev Web File Process"
type textarea "x"
type textarea "Revl Web File Process"
type textarea "x"
type textarea "Revlon Web File Process"
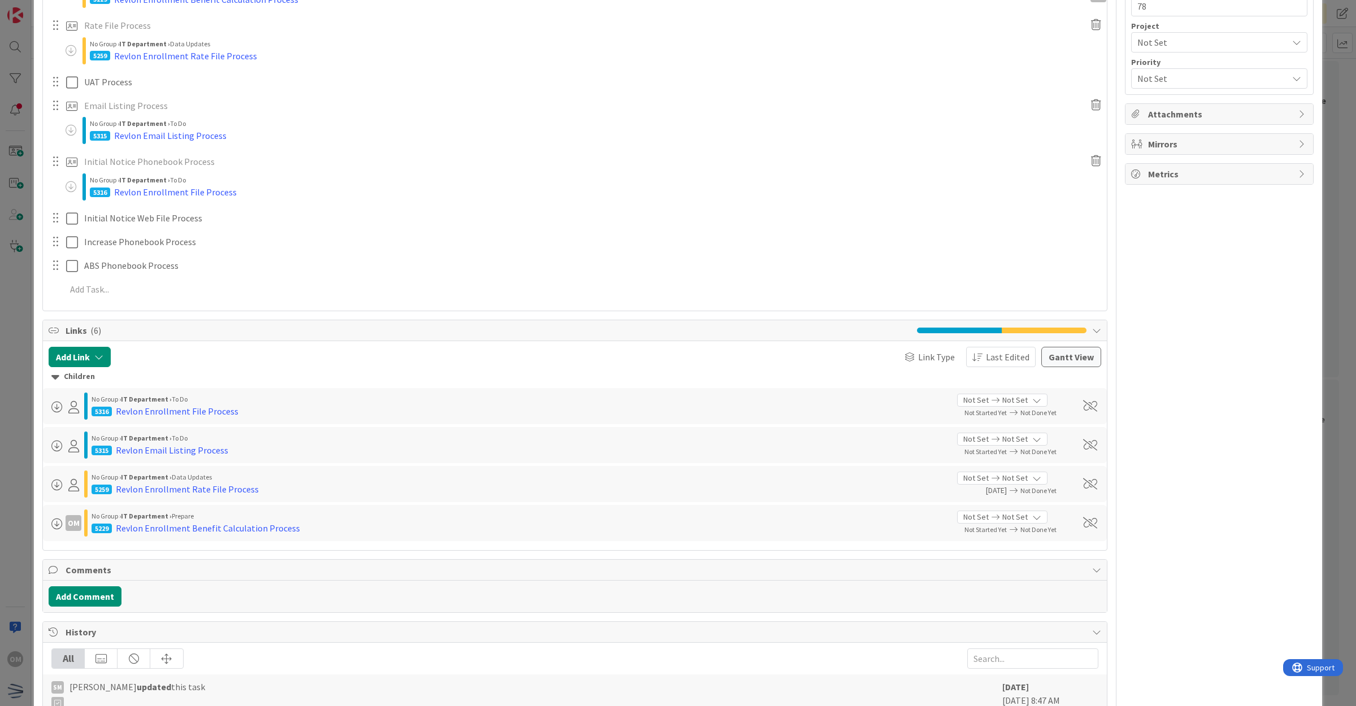
click at [119, 529] on div "Title 29 / 128 Revlon 2025 (Open Enrollment) Description OM [PERSON_NAME] just …" at bounding box center [574, 261] width 1065 height 1369
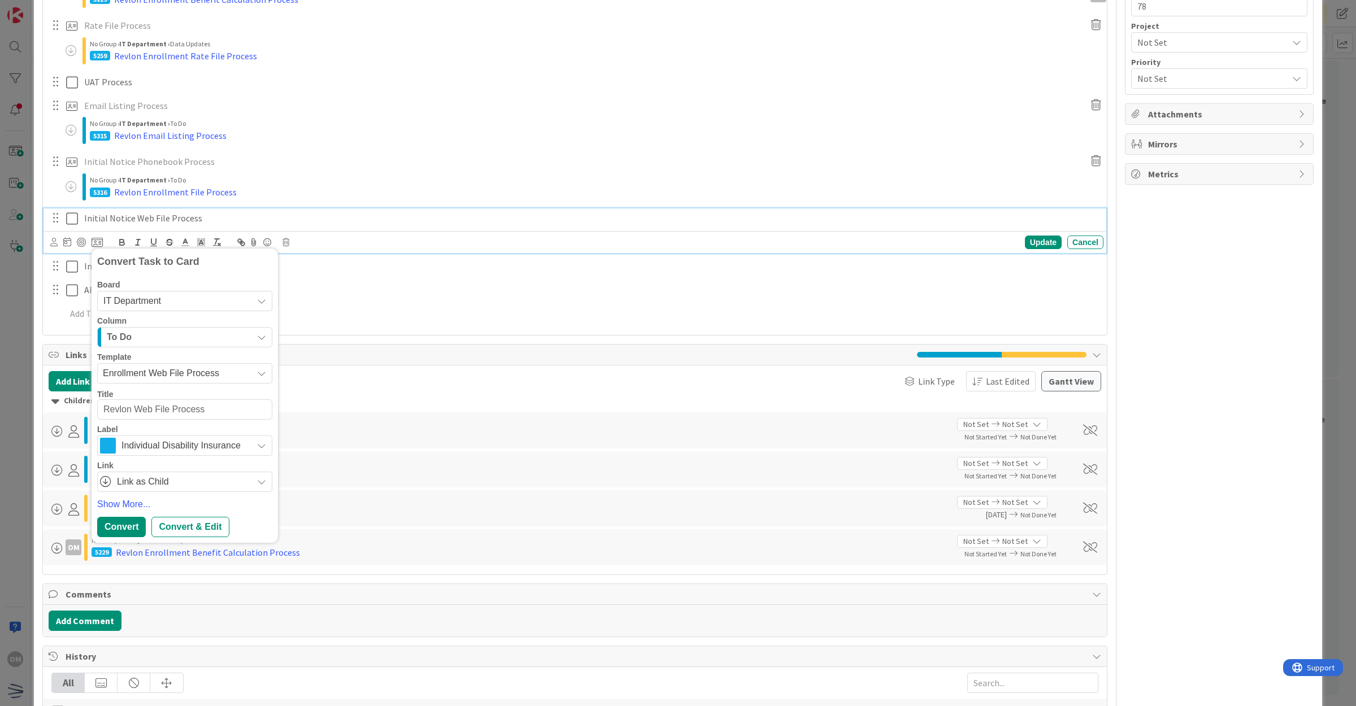
click at [158, 224] on p "Initial Notice Web File Process" at bounding box center [591, 218] width 1015 height 13
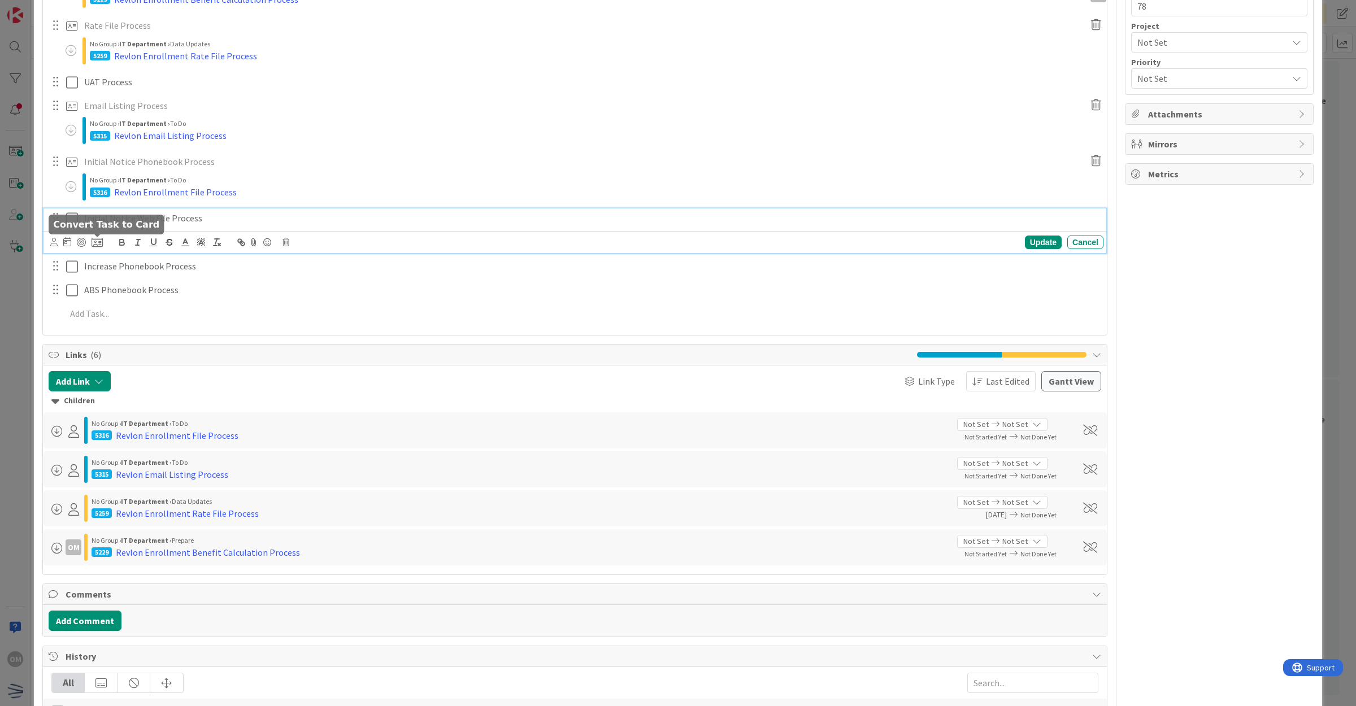
click at [99, 239] on icon at bounding box center [97, 242] width 11 height 10
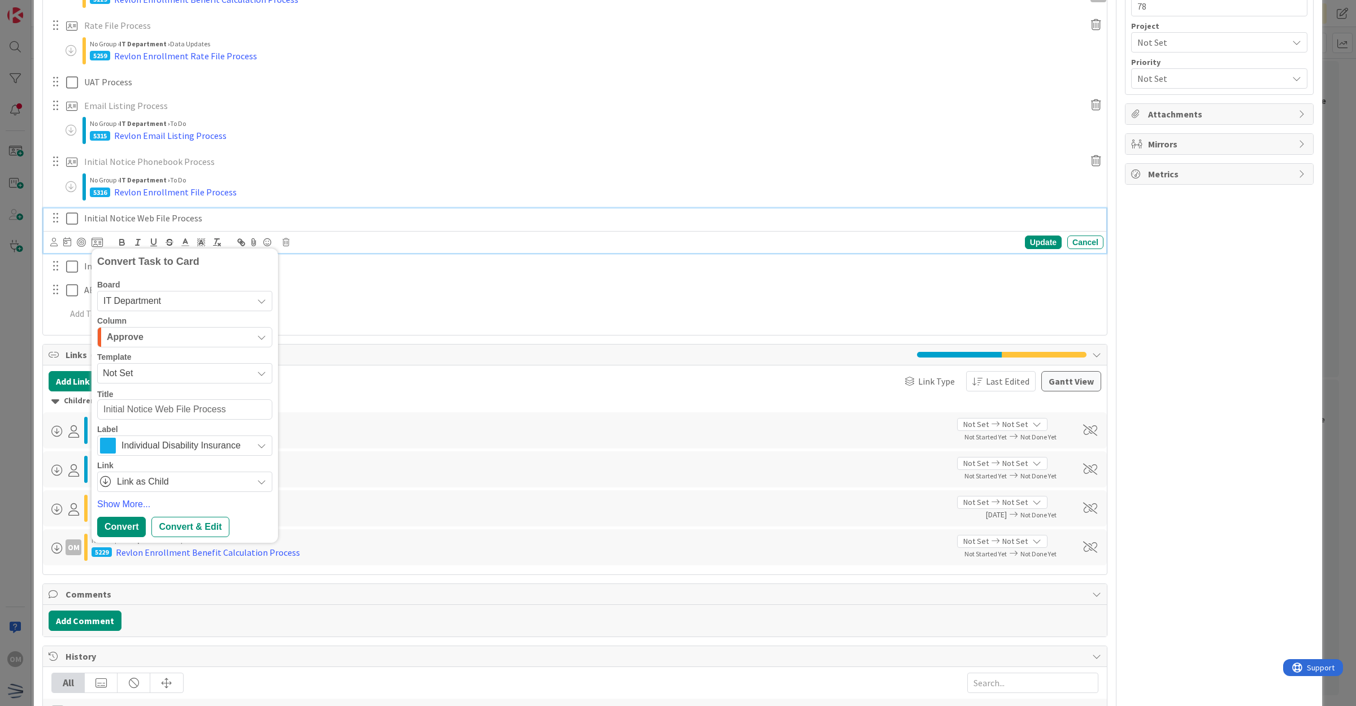
click at [190, 378] on span "Not Set" at bounding box center [173, 373] width 141 height 15
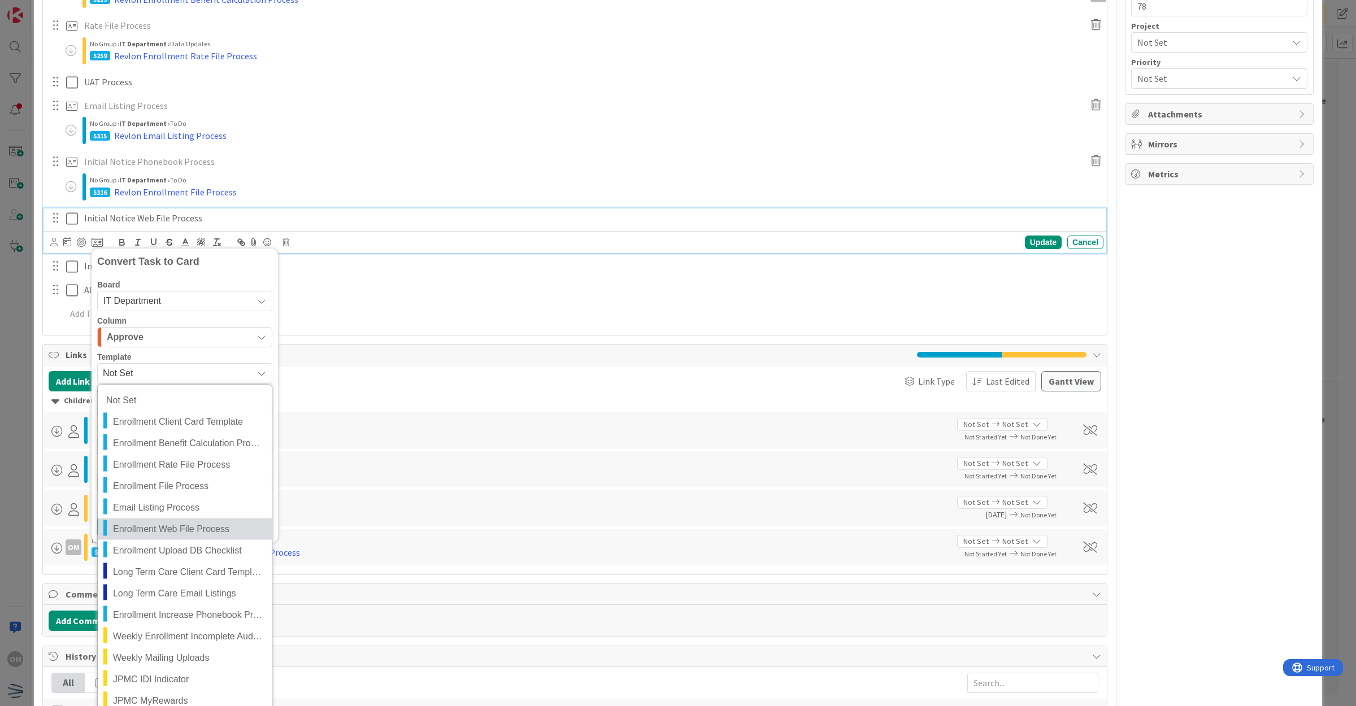
click at [213, 531] on span "Enrollment Web File Process" at bounding box center [188, 529] width 150 height 15
type textarea "x"
type textarea "Enrollment Web File Process"
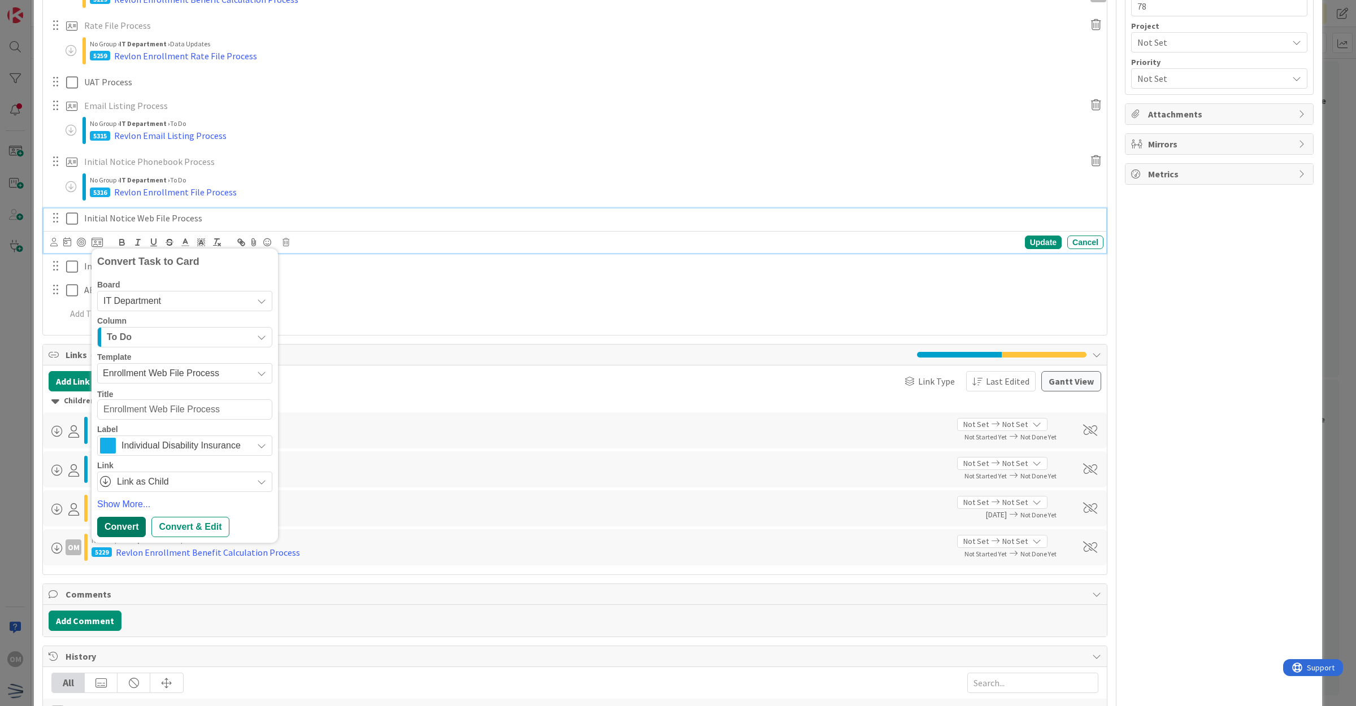
click at [131, 524] on div "Convert" at bounding box center [121, 527] width 49 height 20
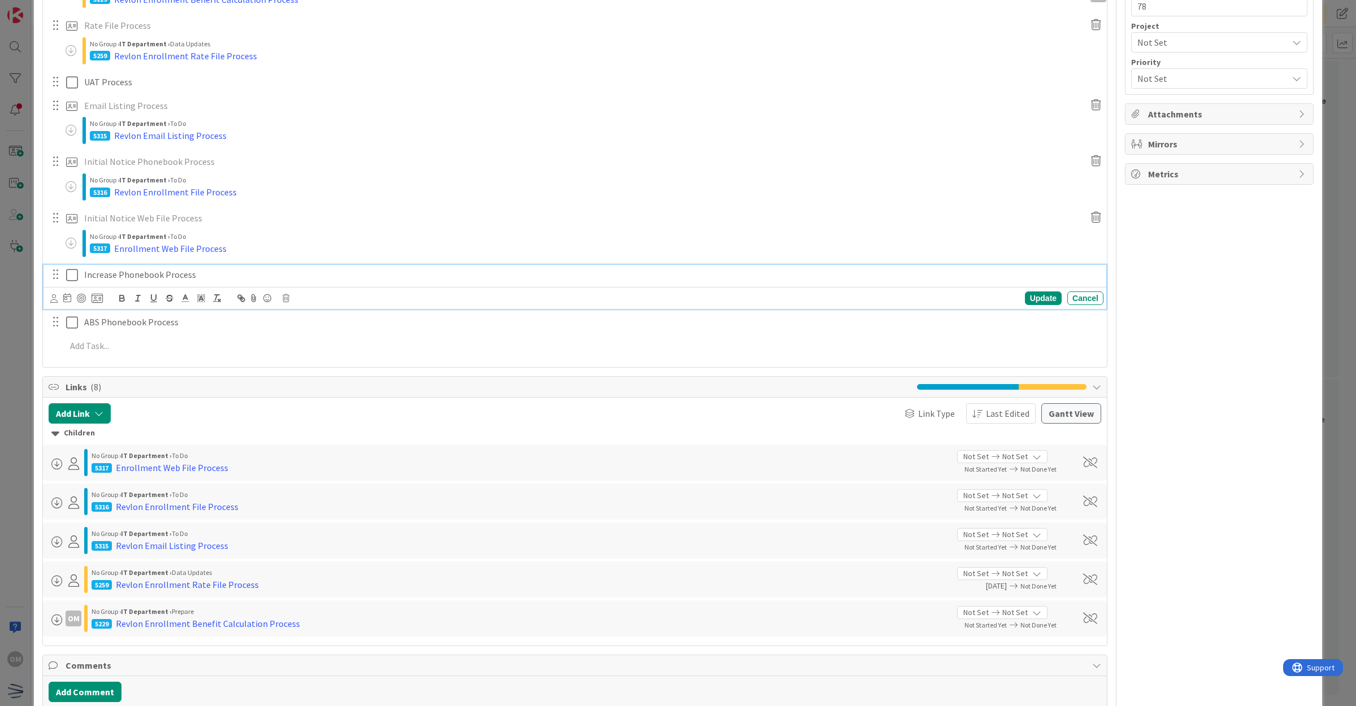
click at [131, 272] on p "Increase Phonebook Process" at bounding box center [591, 274] width 1015 height 13
click at [89, 297] on div at bounding box center [76, 299] width 53 height 14
click at [95, 297] on icon at bounding box center [97, 298] width 11 height 10
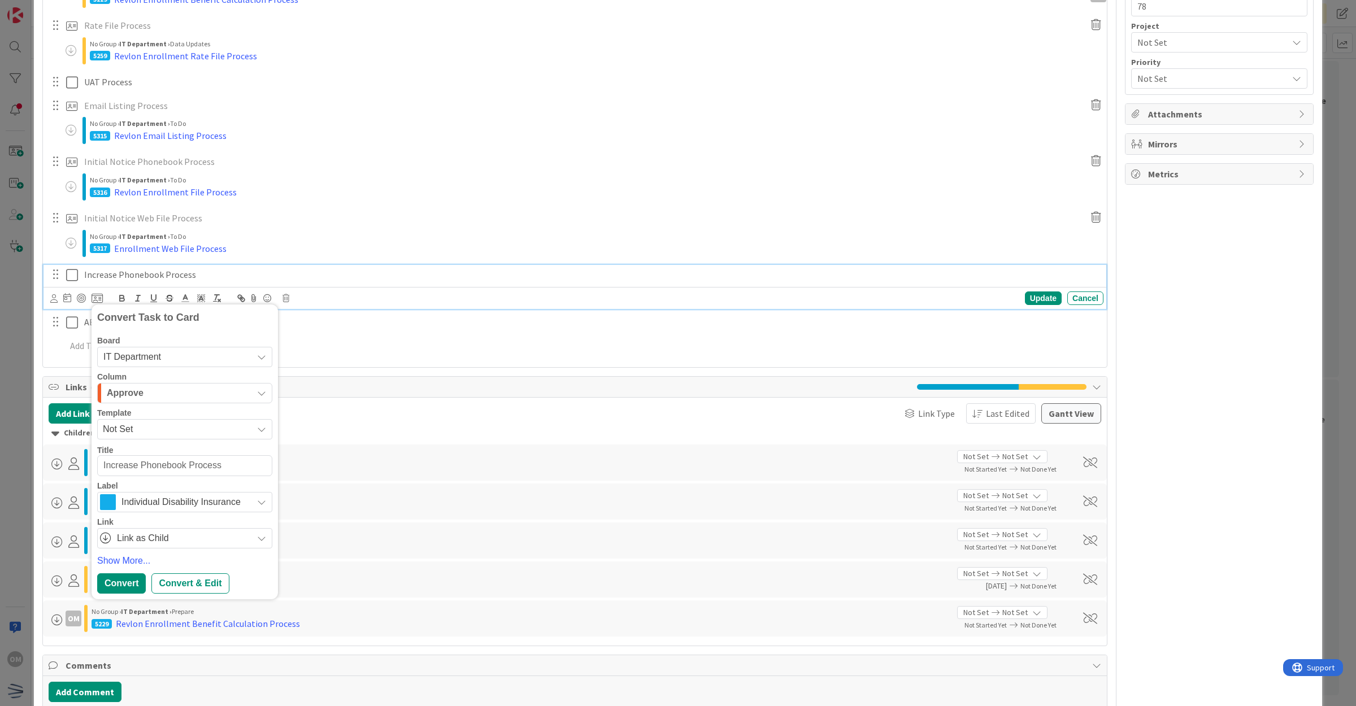
click at [125, 436] on span "Not Set" at bounding box center [173, 429] width 141 height 15
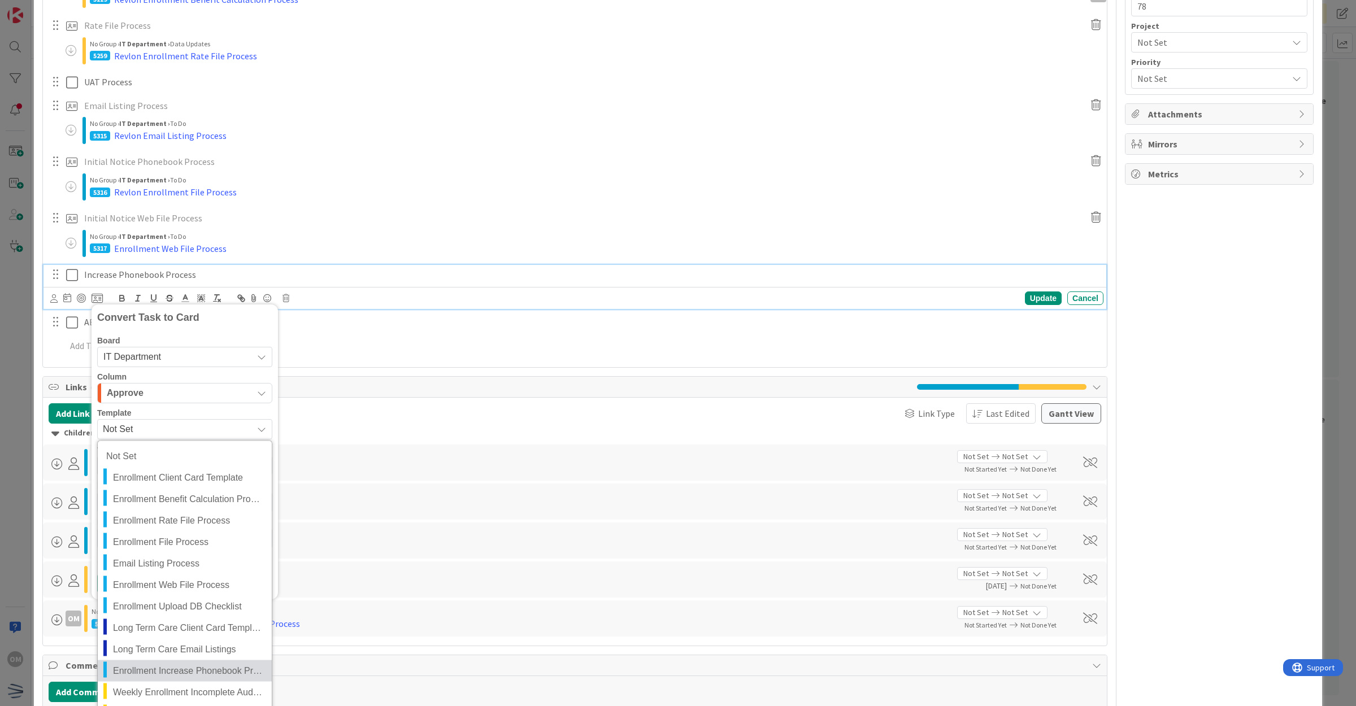
click at [189, 661] on link "Enrollment Increase Phonebook Process" at bounding box center [185, 671] width 174 height 21
type textarea "x"
type textarea "Enrollment Increase Phonebook Process"
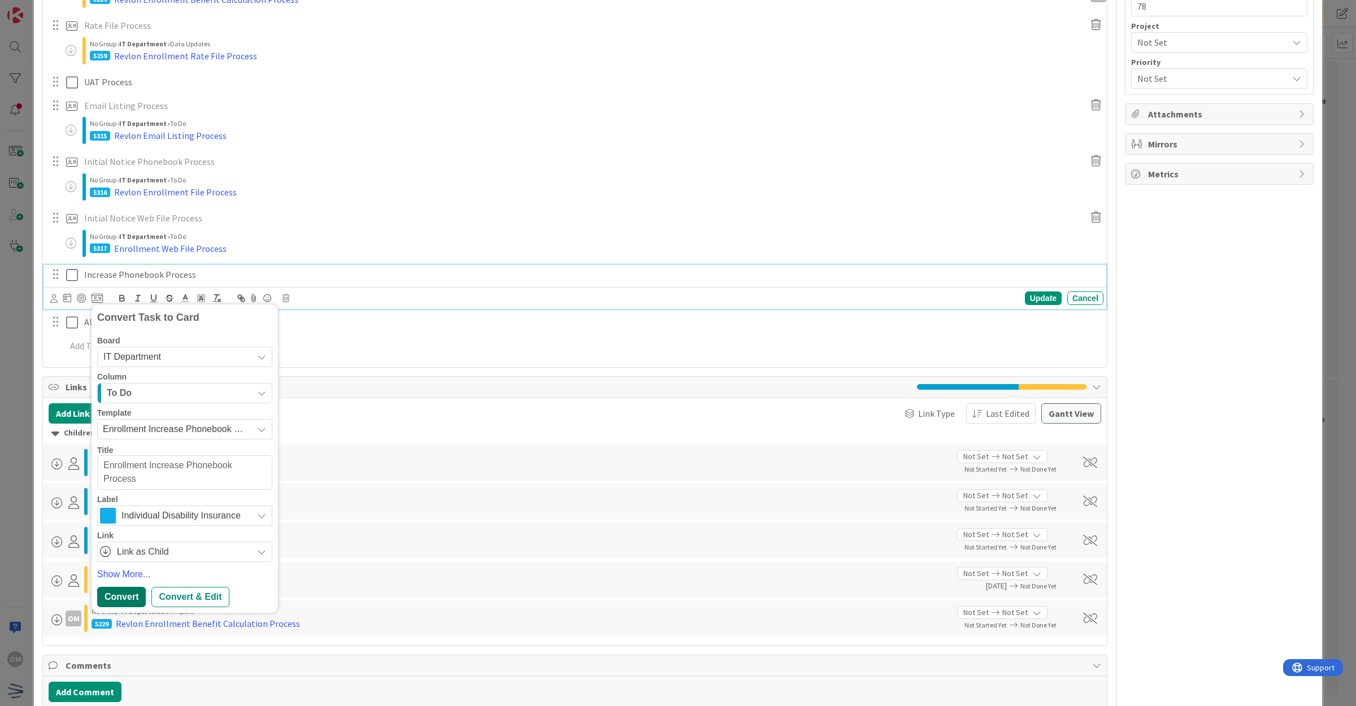
click at [132, 602] on div "Convert" at bounding box center [121, 597] width 49 height 20
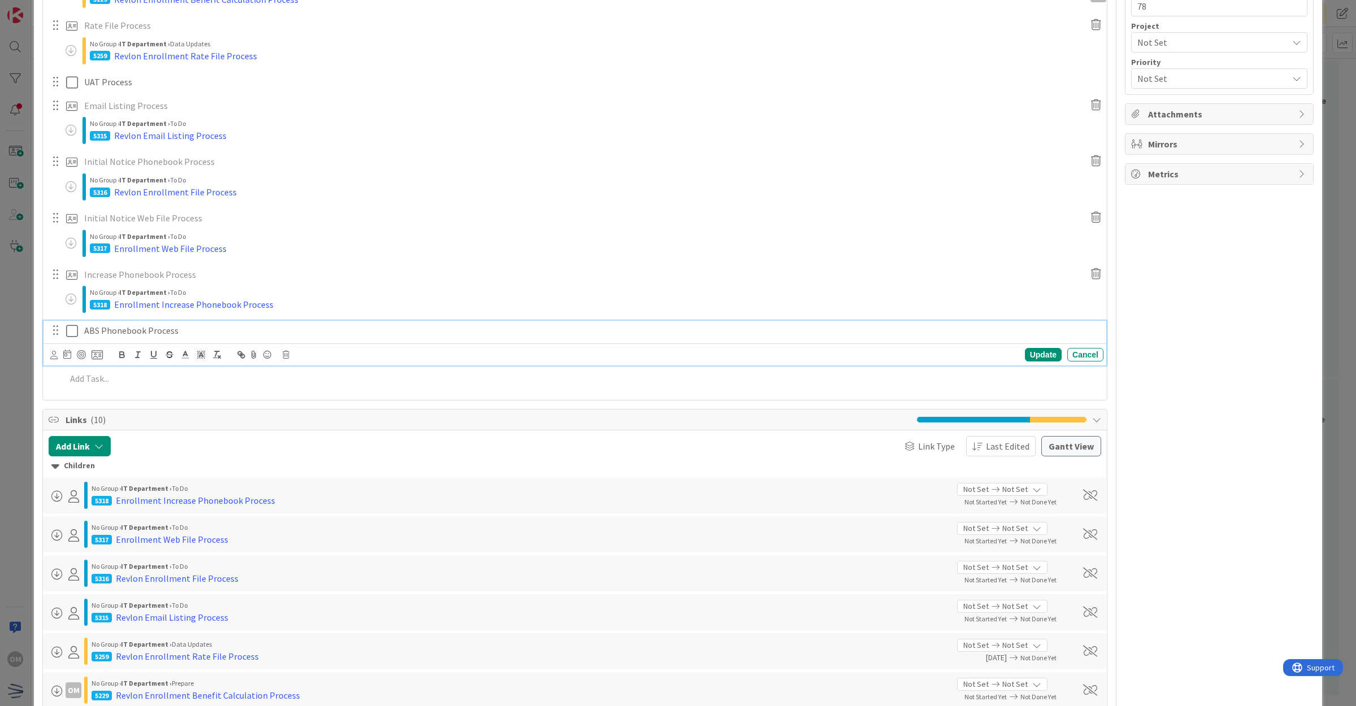
click at [161, 331] on p "ABS Phonebook Process" at bounding box center [591, 330] width 1015 height 13
click at [289, 354] on div "Update Cancel" at bounding box center [576, 355] width 1053 height 16
click at [283, 355] on icon at bounding box center [286, 355] width 7 height 8
click at [320, 400] on div "Delete" at bounding box center [315, 403] width 42 height 20
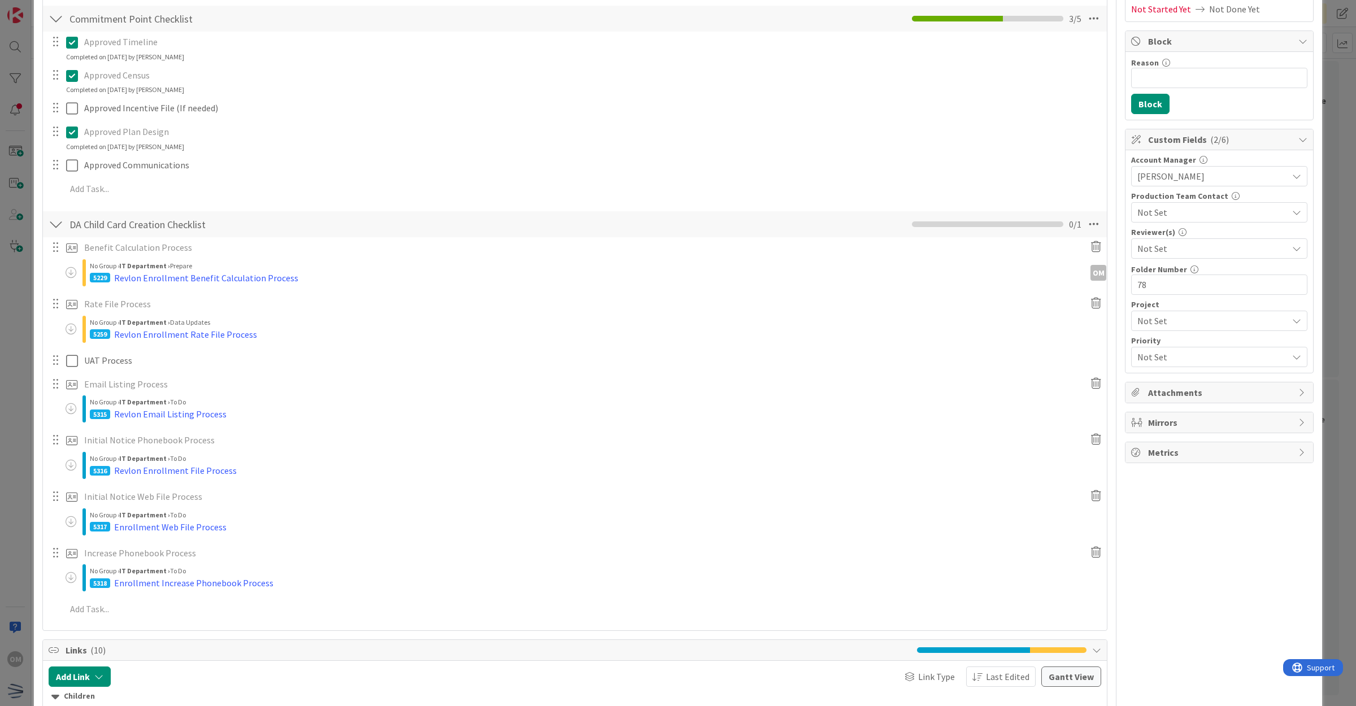
scroll to position [184, 0]
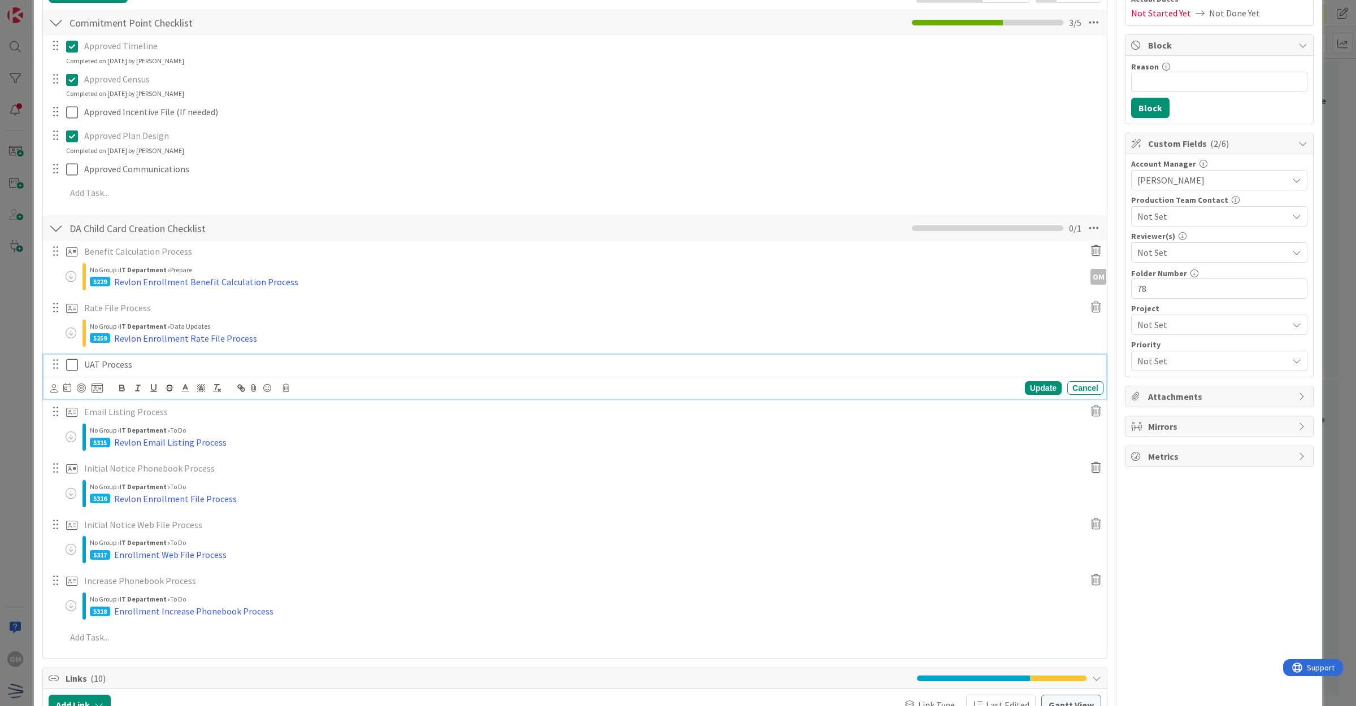
click at [162, 362] on p "UAT Process" at bounding box center [591, 364] width 1015 height 13
click at [283, 392] on icon at bounding box center [286, 388] width 7 height 8
drag, startPoint x: 309, startPoint y: 430, endPoint x: 315, endPoint y: 430, distance: 6.8
click at [309, 430] on div "Delete" at bounding box center [315, 437] width 42 height 20
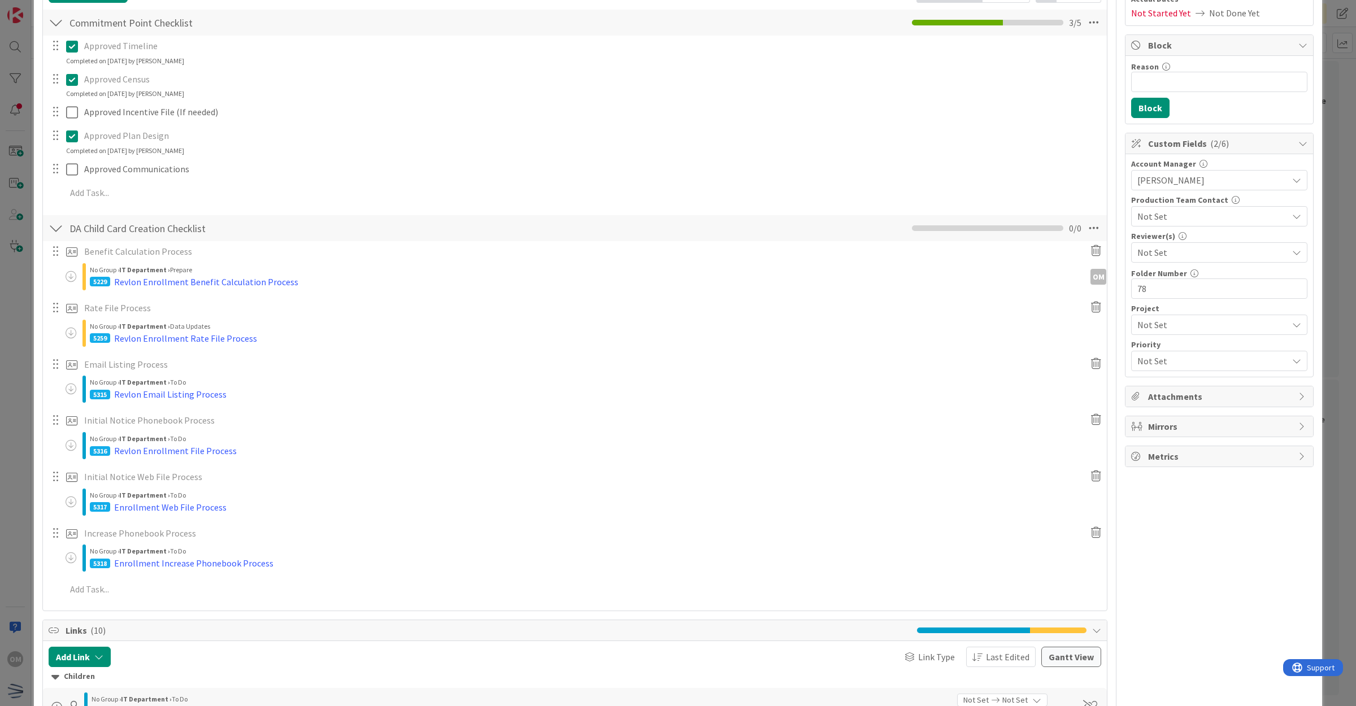
type textarea "x"
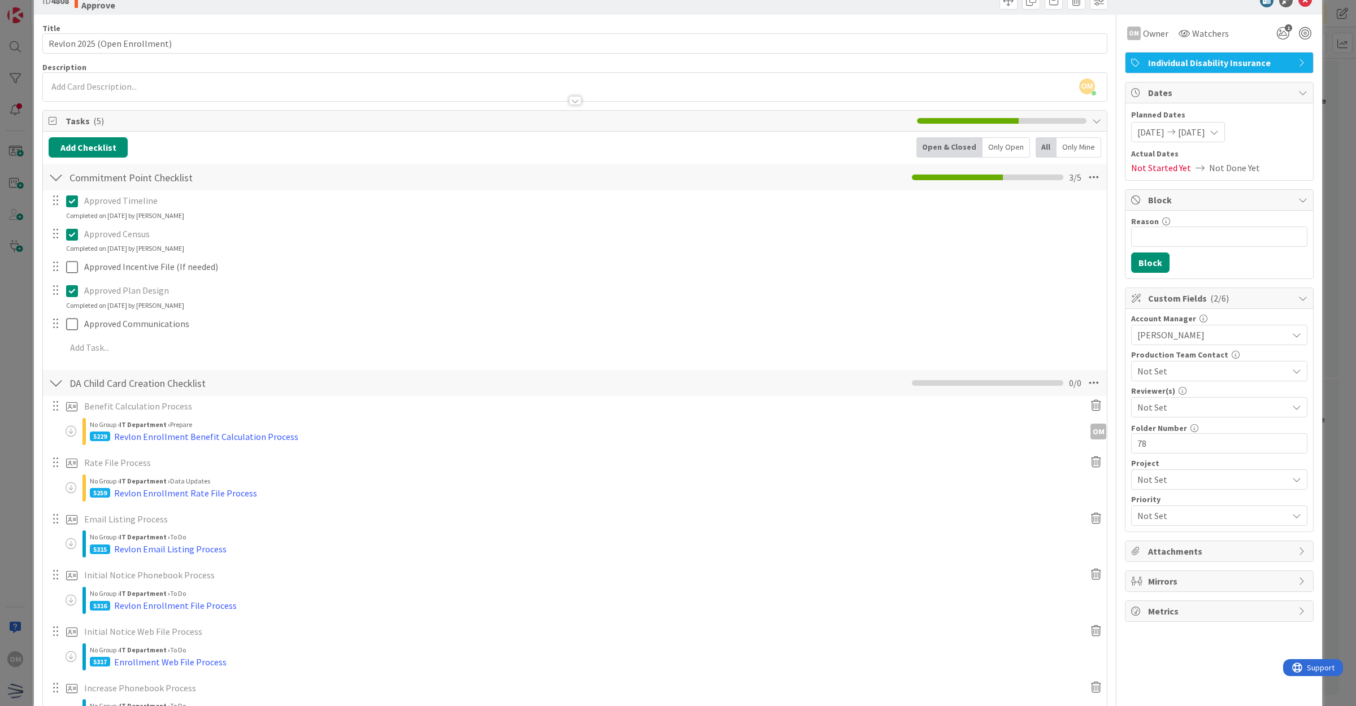
scroll to position [0, 0]
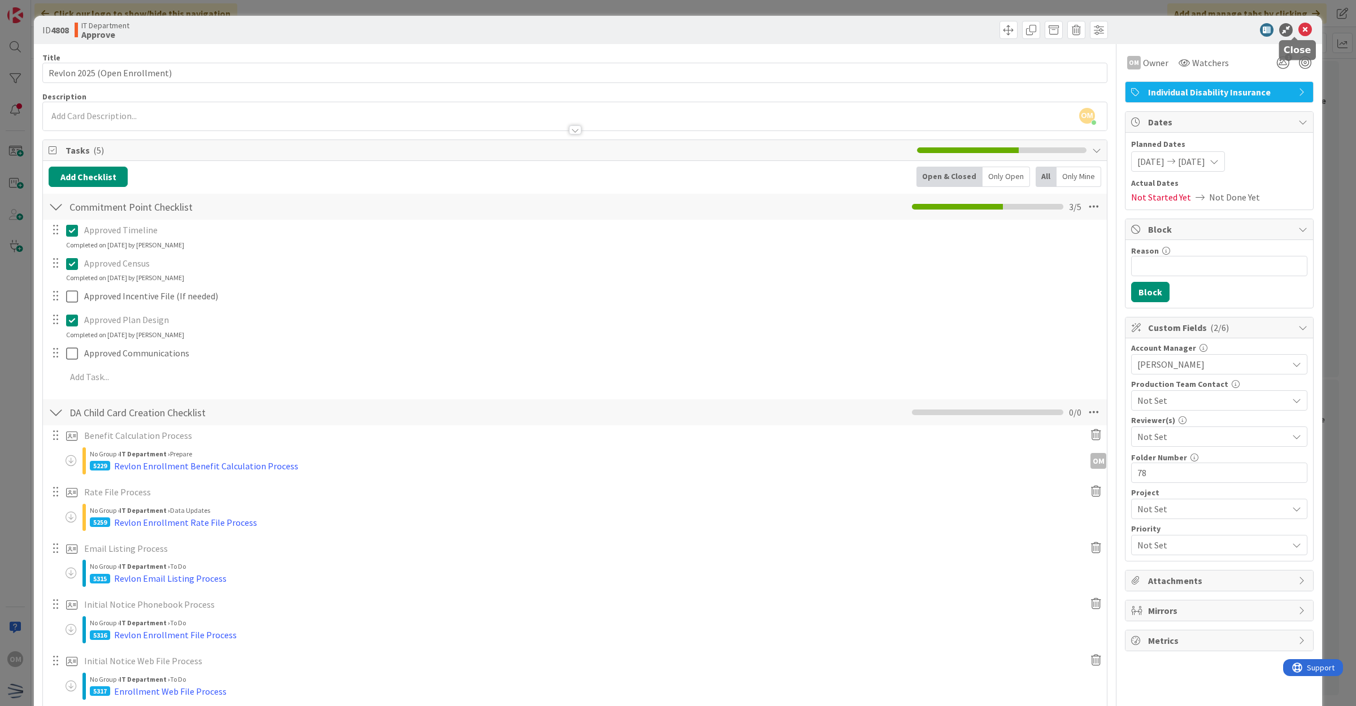
click at [1301, 23] on icon at bounding box center [1306, 30] width 14 height 14
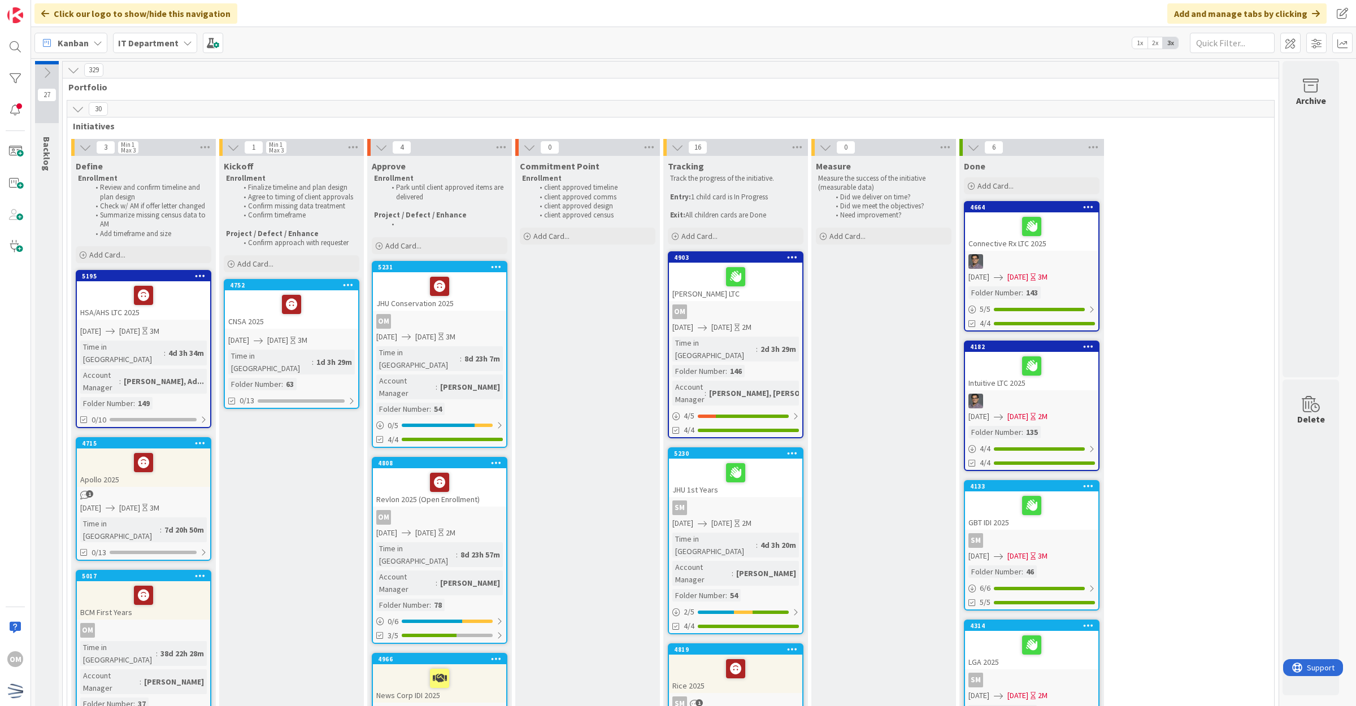
click at [75, 105] on icon at bounding box center [78, 109] width 12 height 12
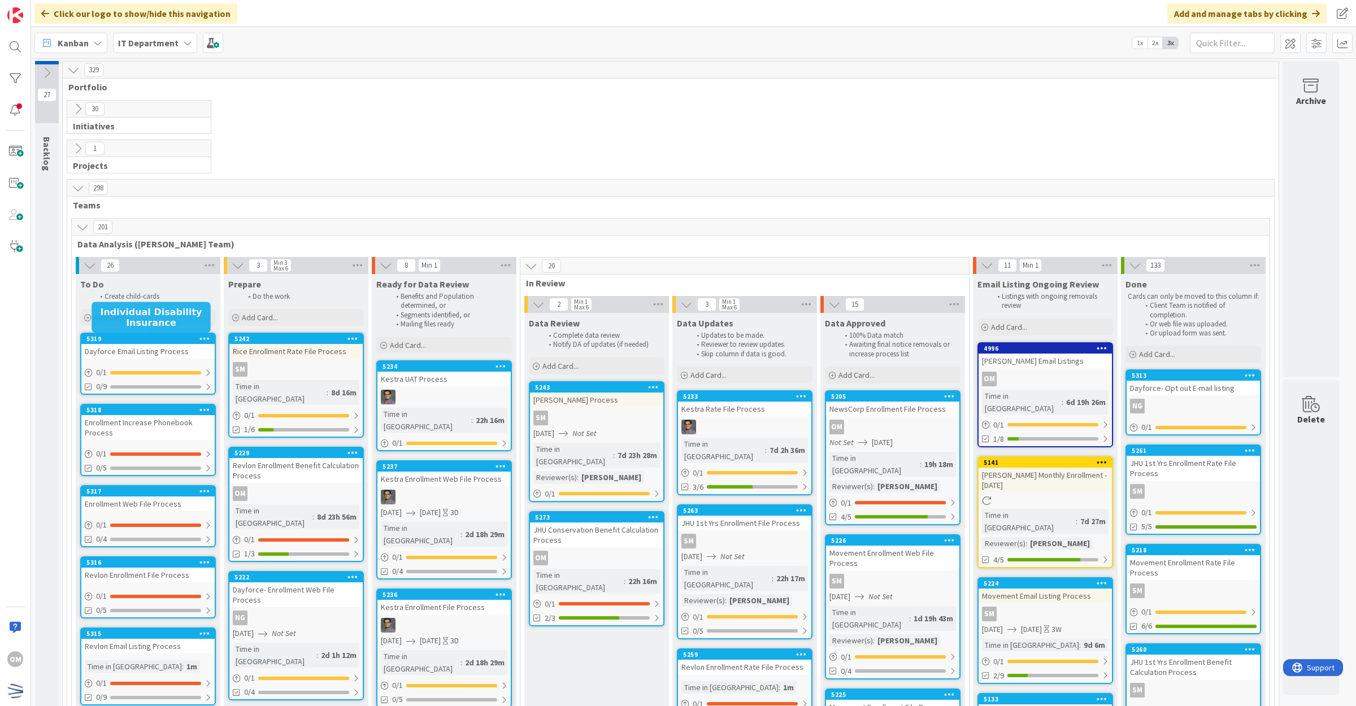
click at [183, 350] on div "Dayforce Email Listing Process" at bounding box center [147, 351] width 133 height 15
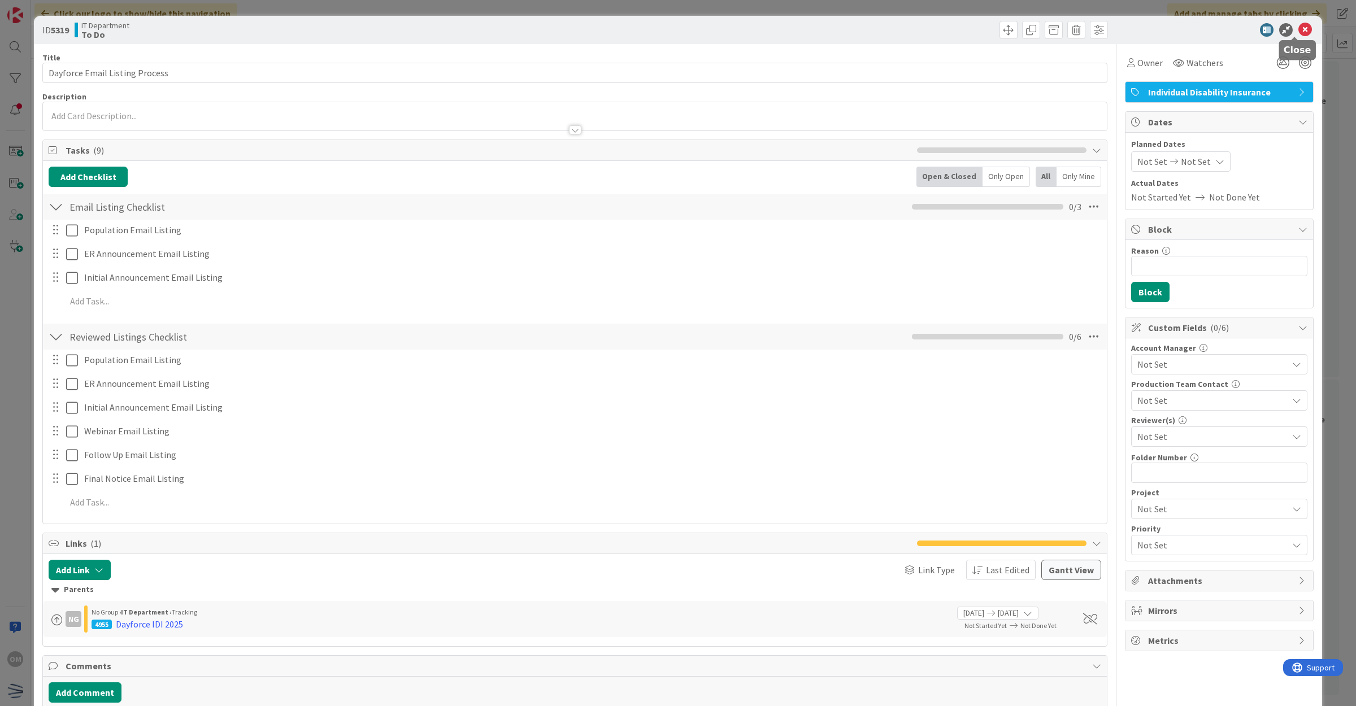
click at [1299, 28] on icon at bounding box center [1306, 30] width 14 height 14
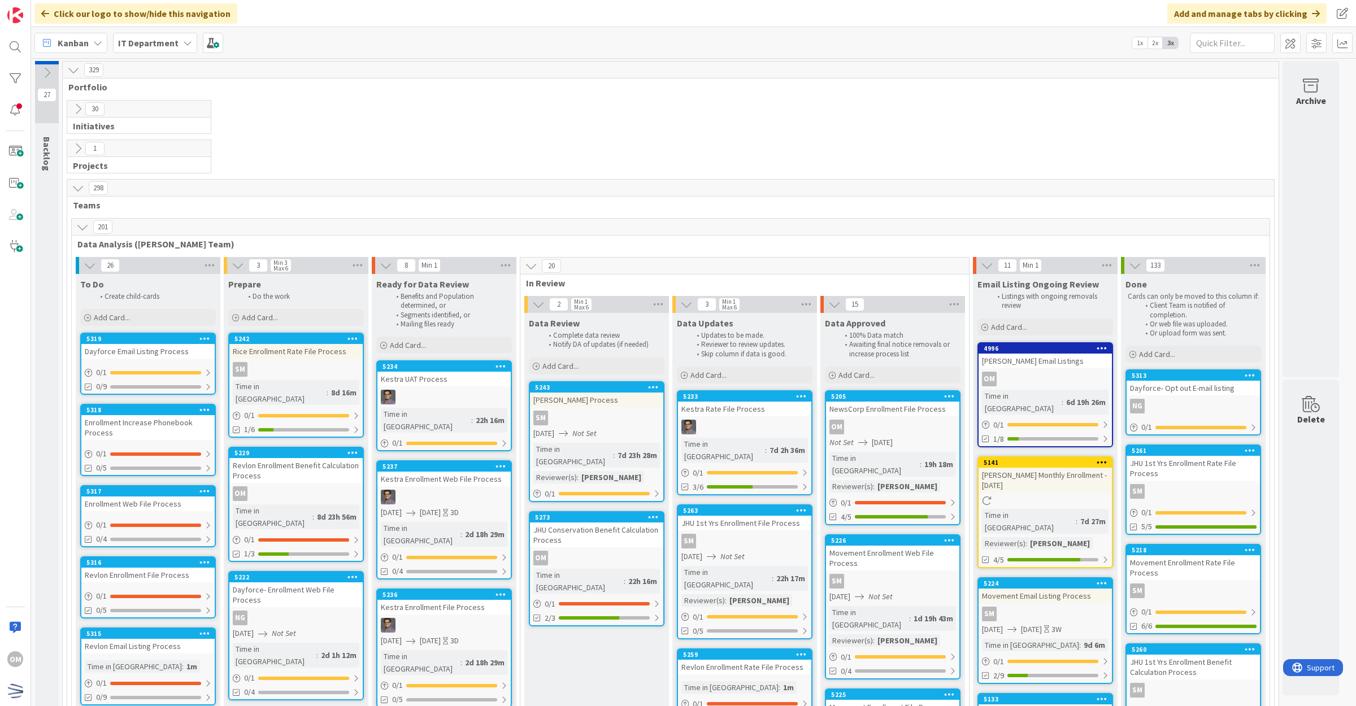
click at [165, 430] on div "Enrollment Increase Phonebook Process" at bounding box center [147, 427] width 133 height 25
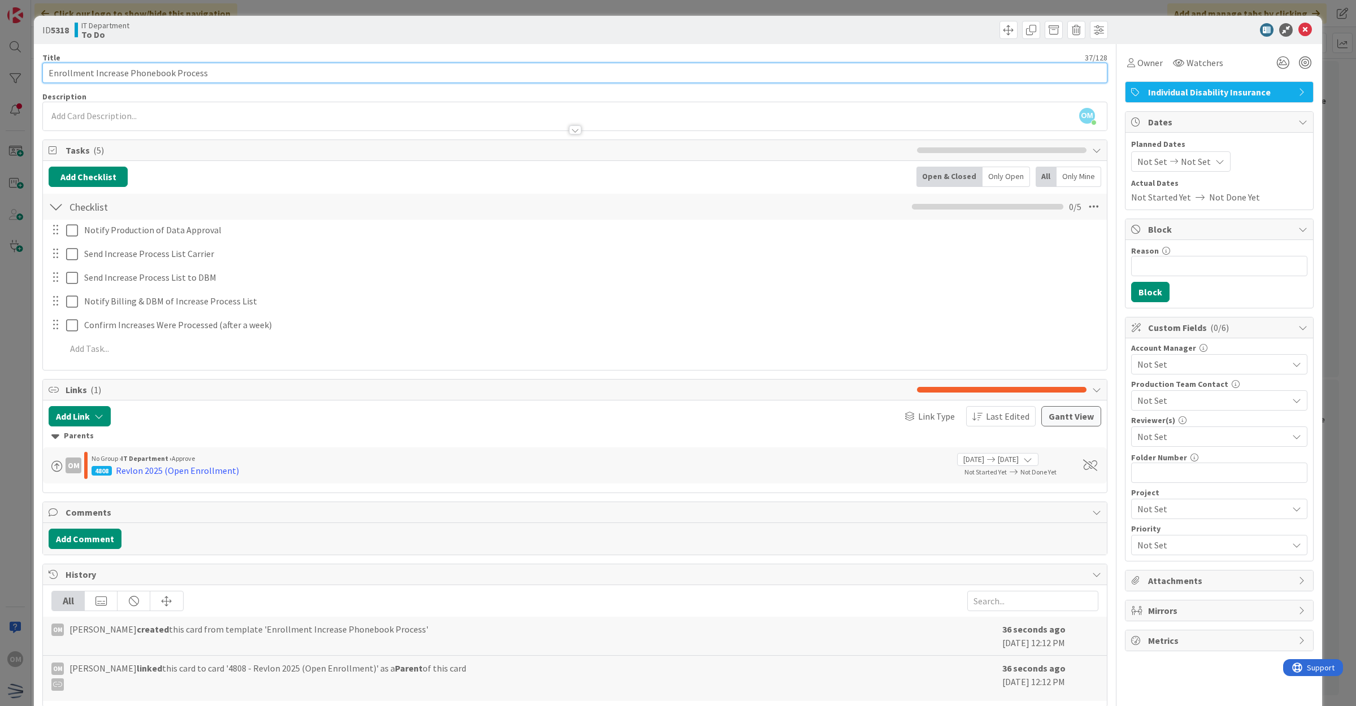
drag, startPoint x: 89, startPoint y: 73, endPoint x: 0, endPoint y: 71, distance: 88.8
click at [0, 71] on div "ID 5318 IT Department To Do Title 37 / 128 Enrollment Increase Phonebook Proces…" at bounding box center [678, 353] width 1356 height 706
type input "Revlon Increase Phonebook Process"
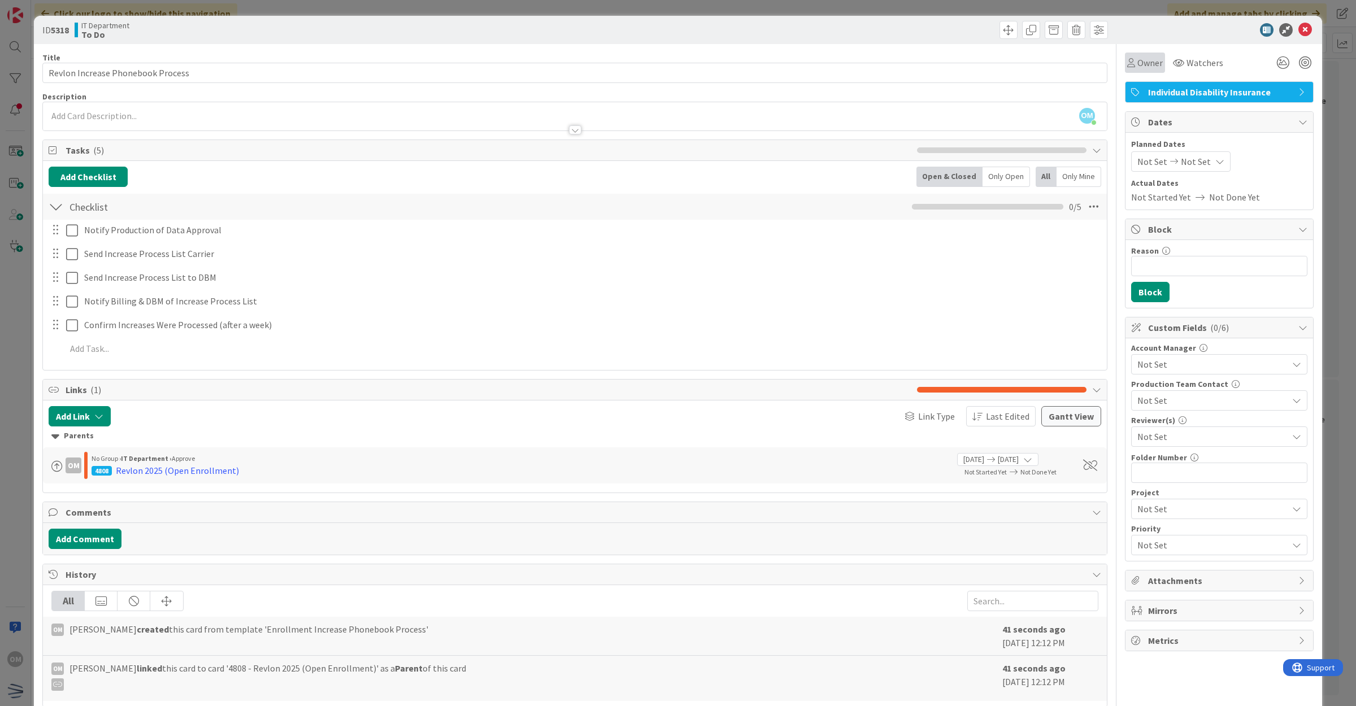
click at [1140, 64] on span "Owner" at bounding box center [1150, 63] width 25 height 14
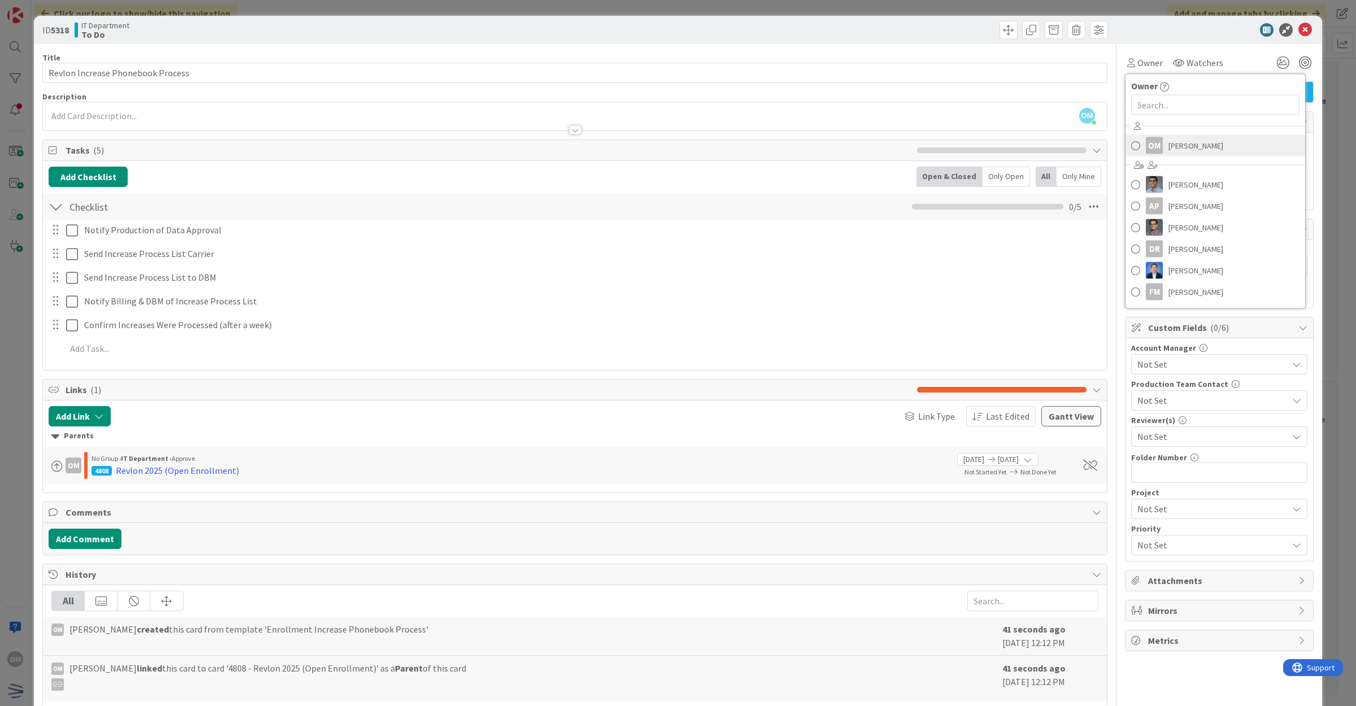
click at [1169, 137] on span "[PERSON_NAME]" at bounding box center [1196, 145] width 55 height 17
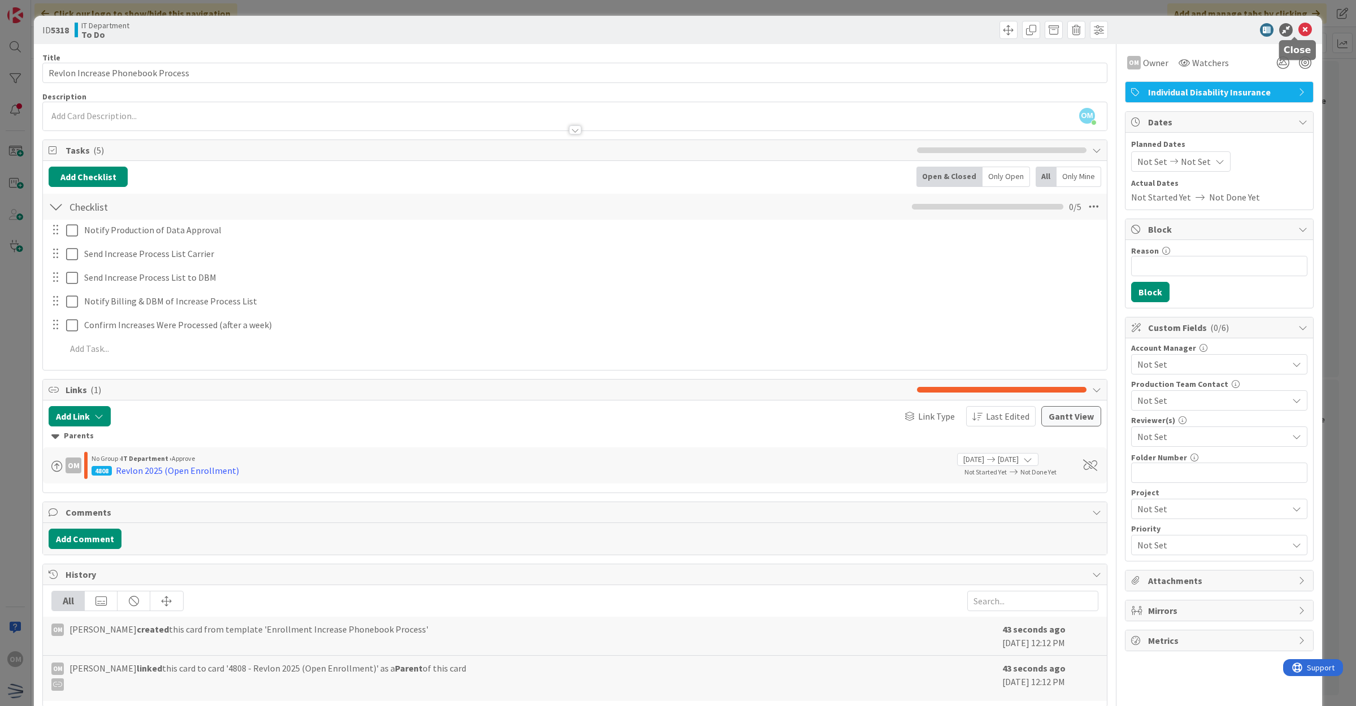
click at [1299, 30] on icon at bounding box center [1306, 30] width 14 height 14
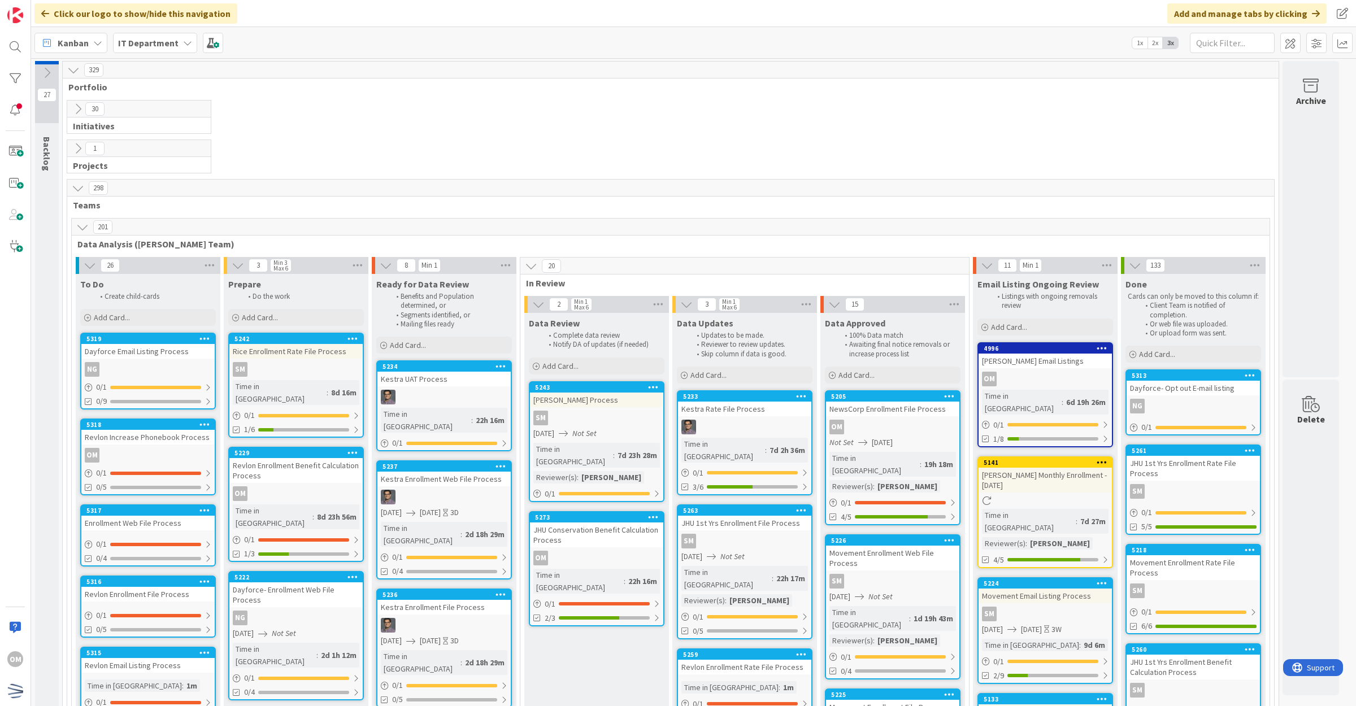
click at [173, 520] on div "Enrollment Web File Process" at bounding box center [147, 523] width 133 height 15
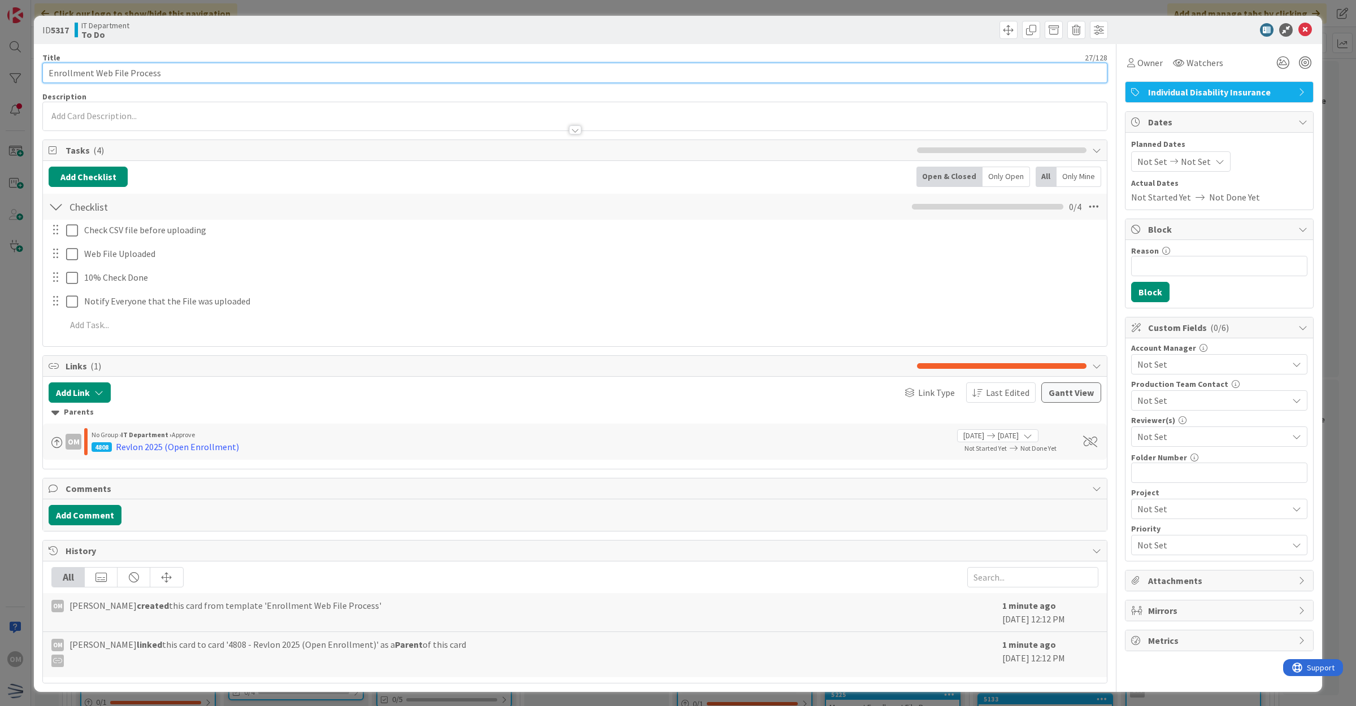
drag, startPoint x: 94, startPoint y: 67, endPoint x: 31, endPoint y: 66, distance: 63.3
click at [31, 66] on div "ID 5317 IT Department To Do Title 27 / 128 Enrollment Web File Process Descript…" at bounding box center [678, 353] width 1356 height 706
type input "Revlon Web File Process"
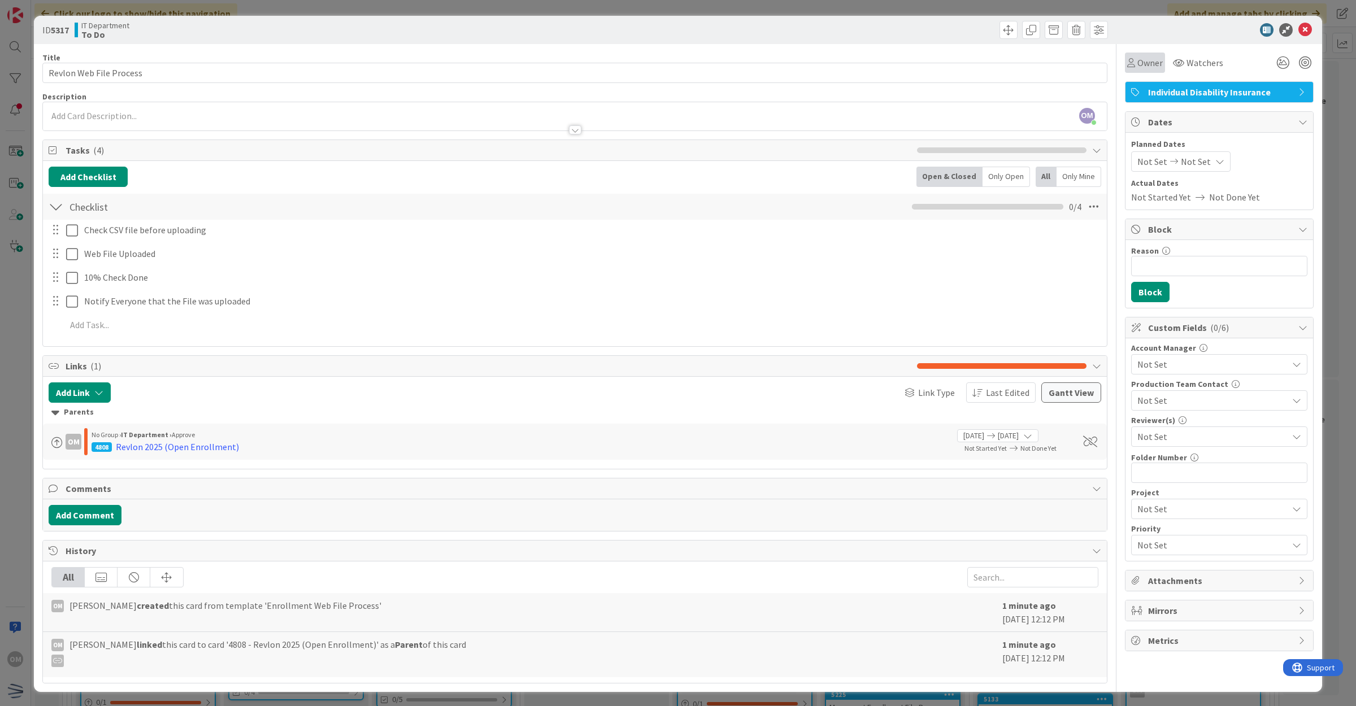
click at [1147, 62] on span "Owner" at bounding box center [1150, 63] width 25 height 14
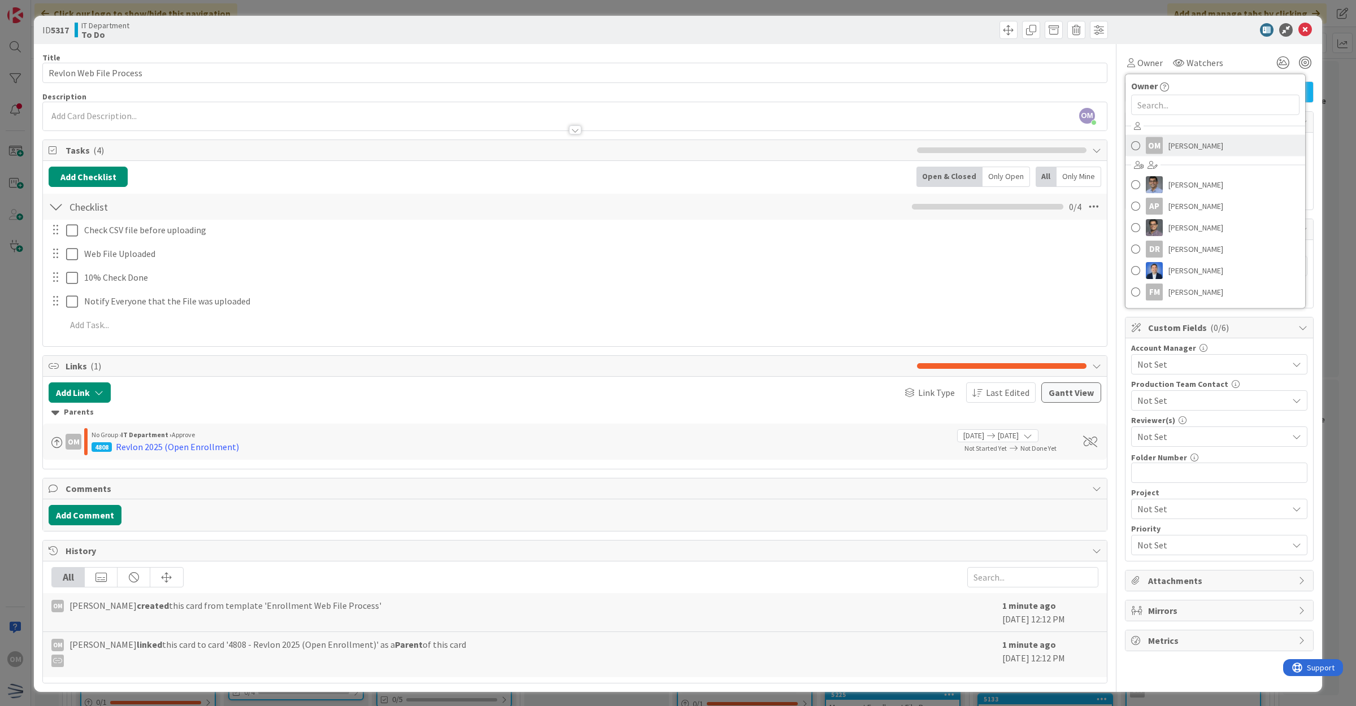
click at [1170, 139] on span "[PERSON_NAME]" at bounding box center [1196, 145] width 55 height 17
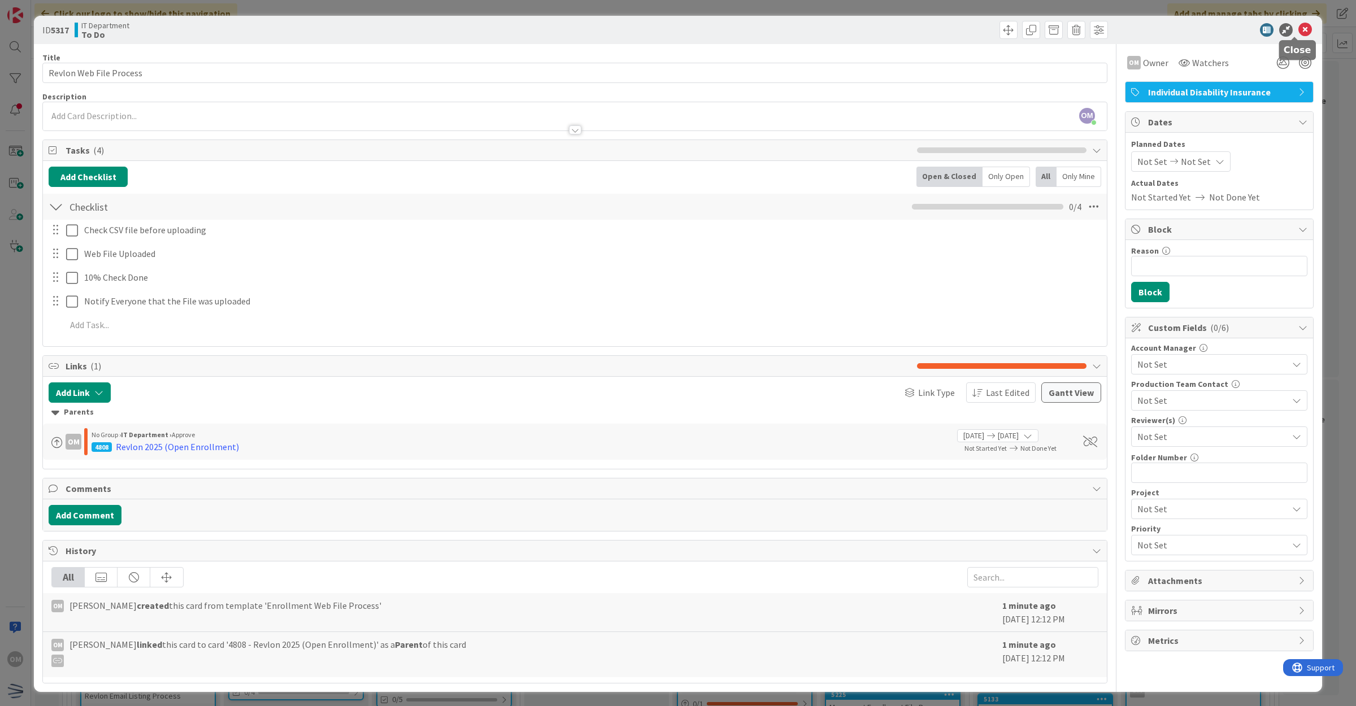
click at [1299, 30] on icon at bounding box center [1306, 30] width 14 height 14
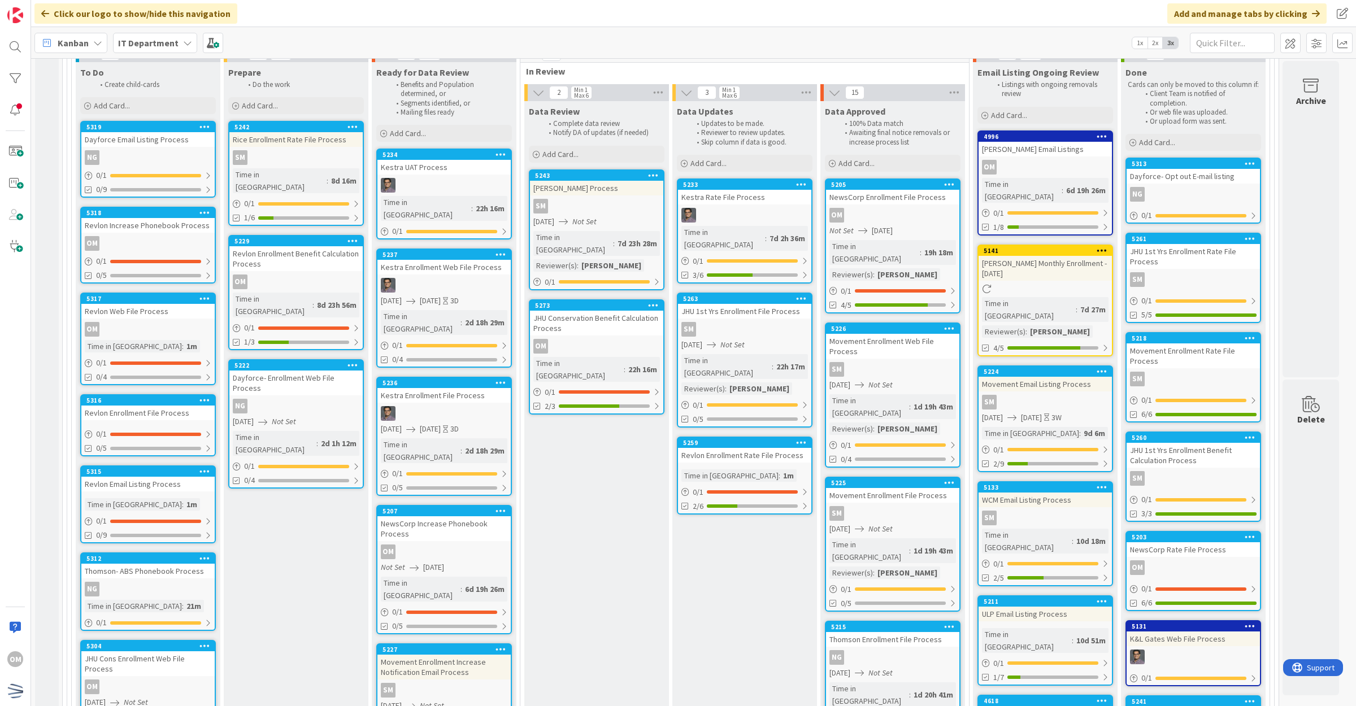
click at [198, 416] on div "Revlon Enrollment File Process" at bounding box center [147, 413] width 133 height 15
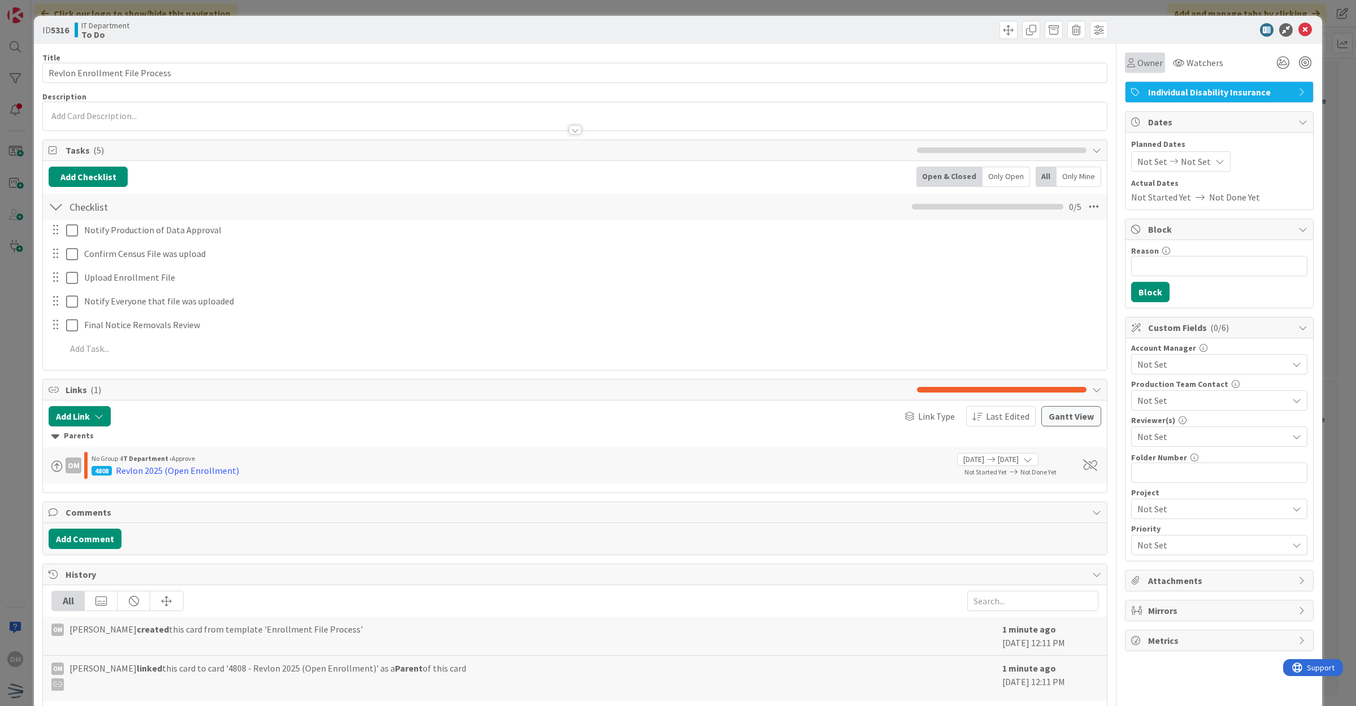
click at [1138, 66] on span "Owner" at bounding box center [1150, 63] width 25 height 14
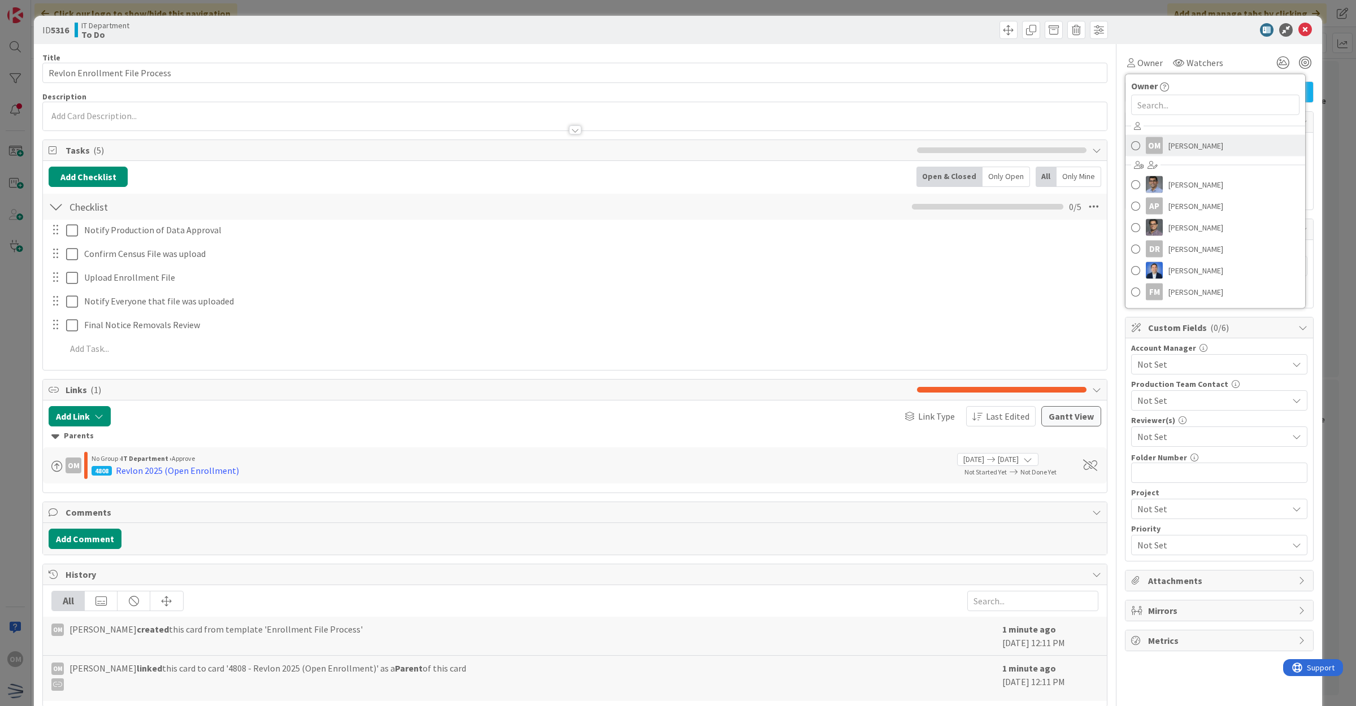
drag, startPoint x: 1139, startPoint y: 148, endPoint x: 1179, endPoint y: 139, distance: 40.5
click at [1146, 148] on div "OM" at bounding box center [1154, 145] width 17 height 17
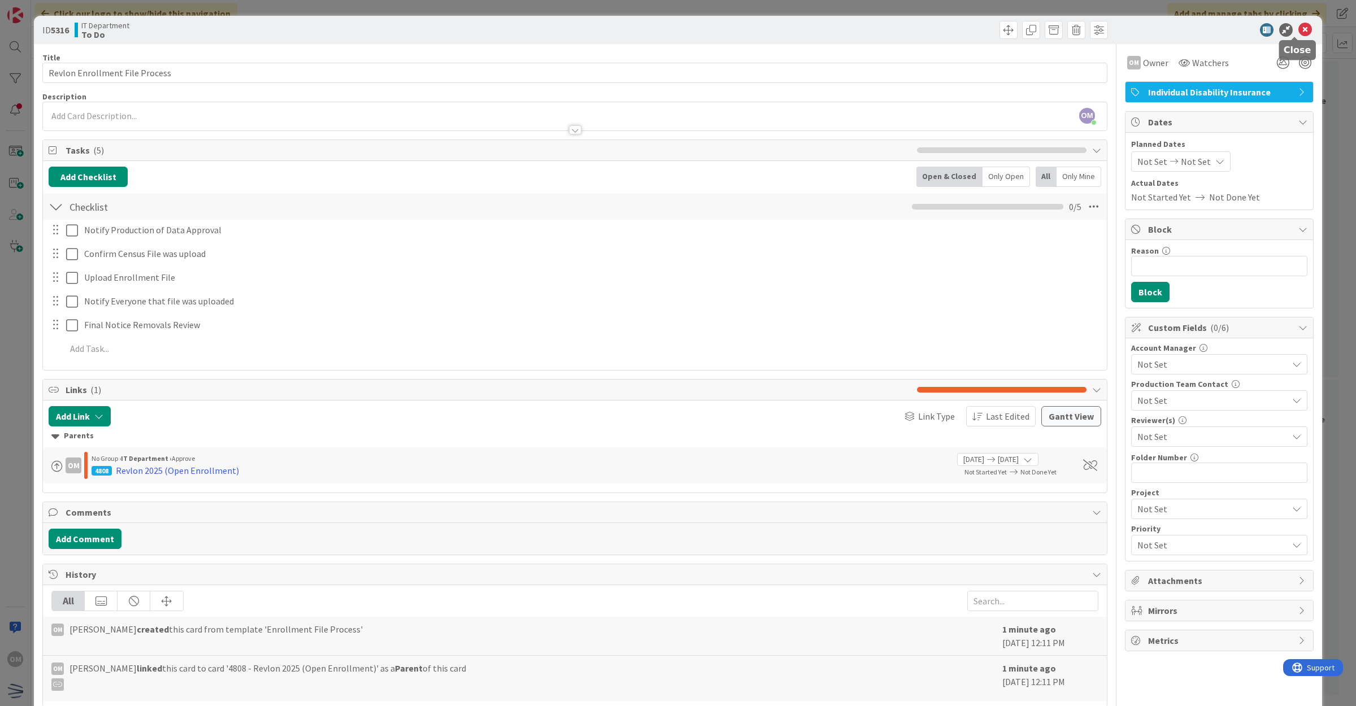
click at [1299, 25] on icon at bounding box center [1306, 30] width 14 height 14
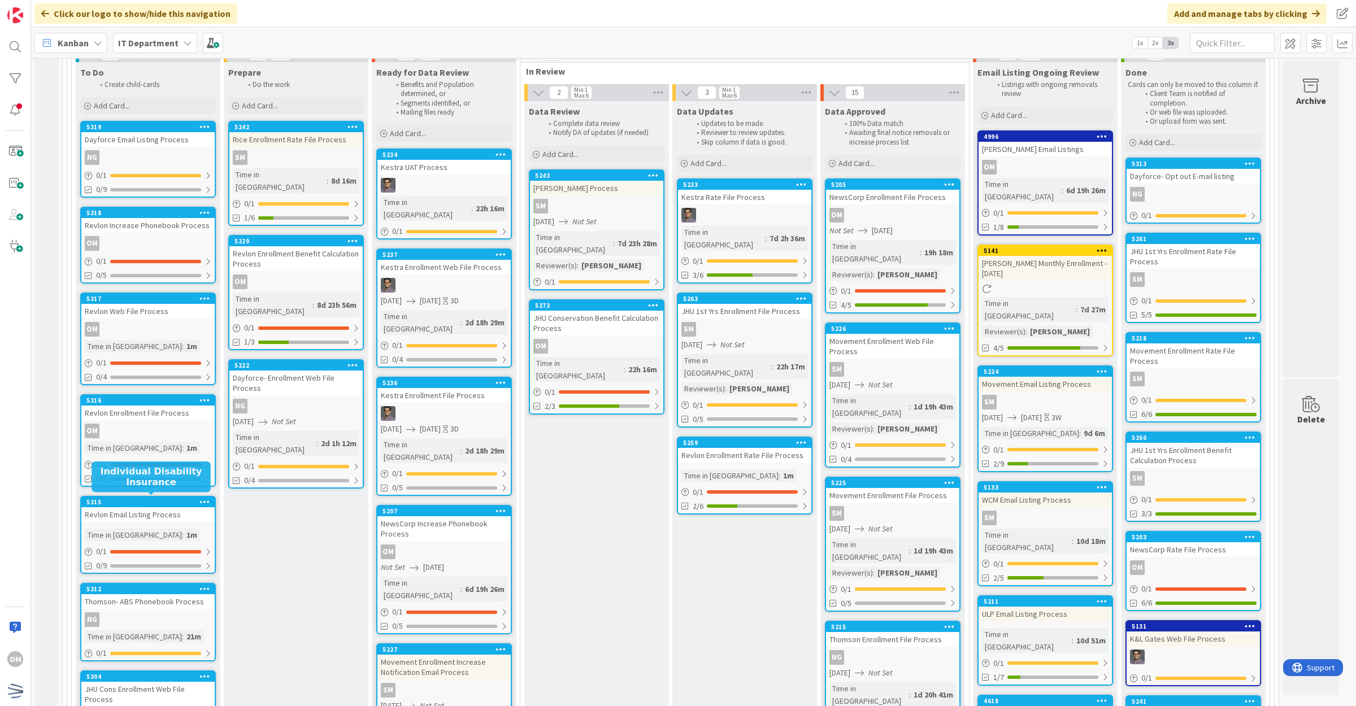
click at [190, 507] on div "Revlon Email Listing Process" at bounding box center [147, 514] width 133 height 15
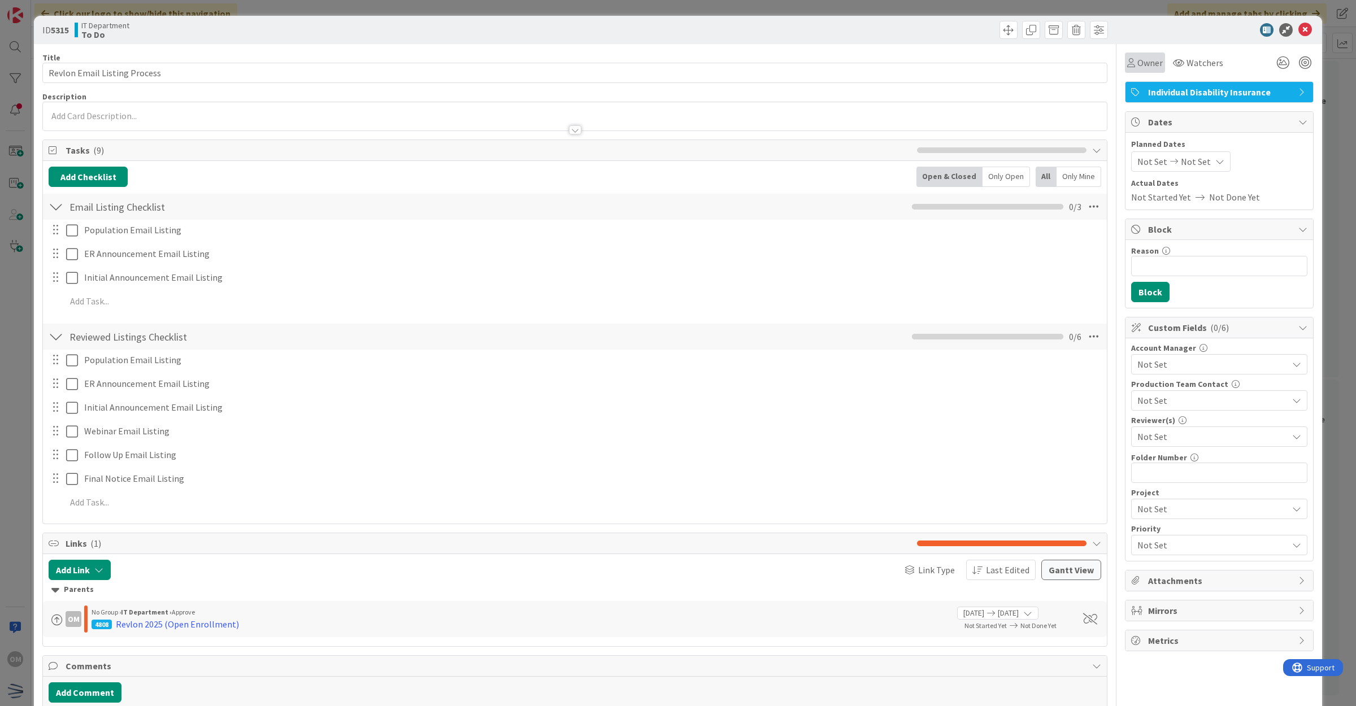
click at [1142, 71] on div "Owner" at bounding box center [1145, 63] width 40 height 20
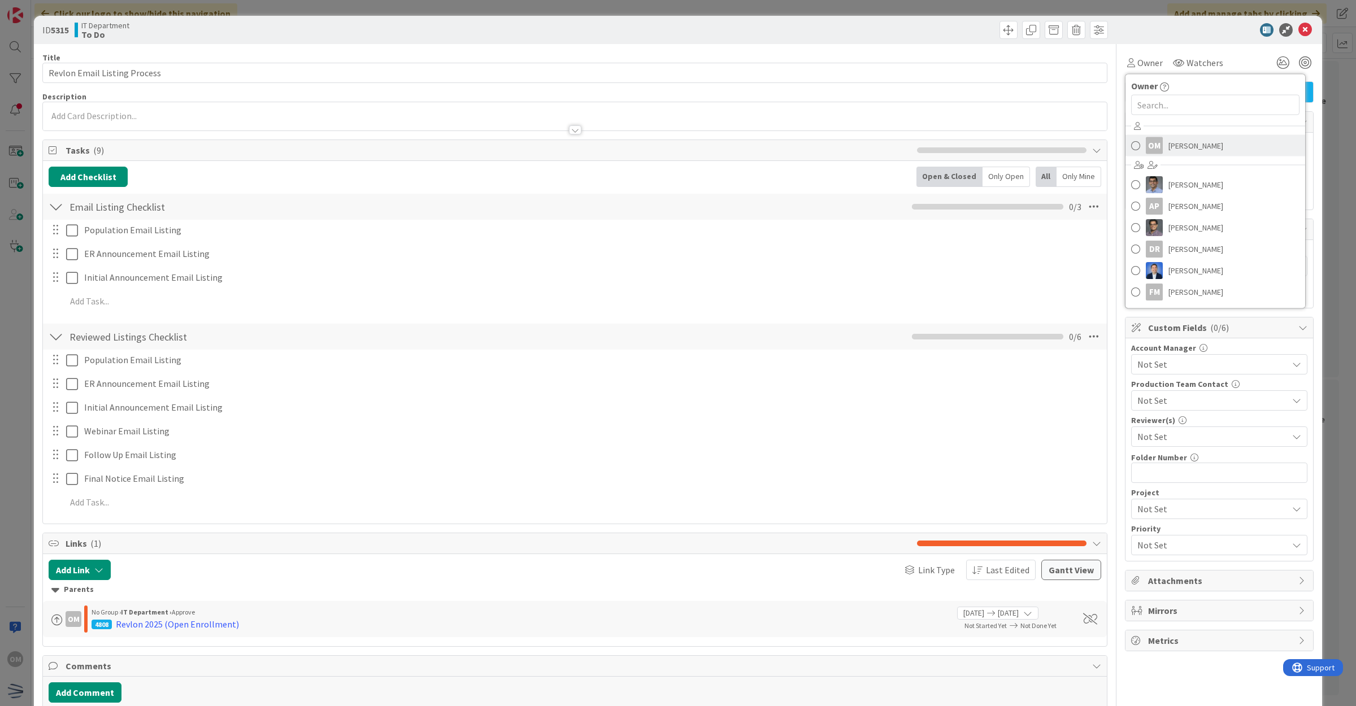
click at [1153, 140] on link "OM [PERSON_NAME]" at bounding box center [1216, 145] width 180 height 21
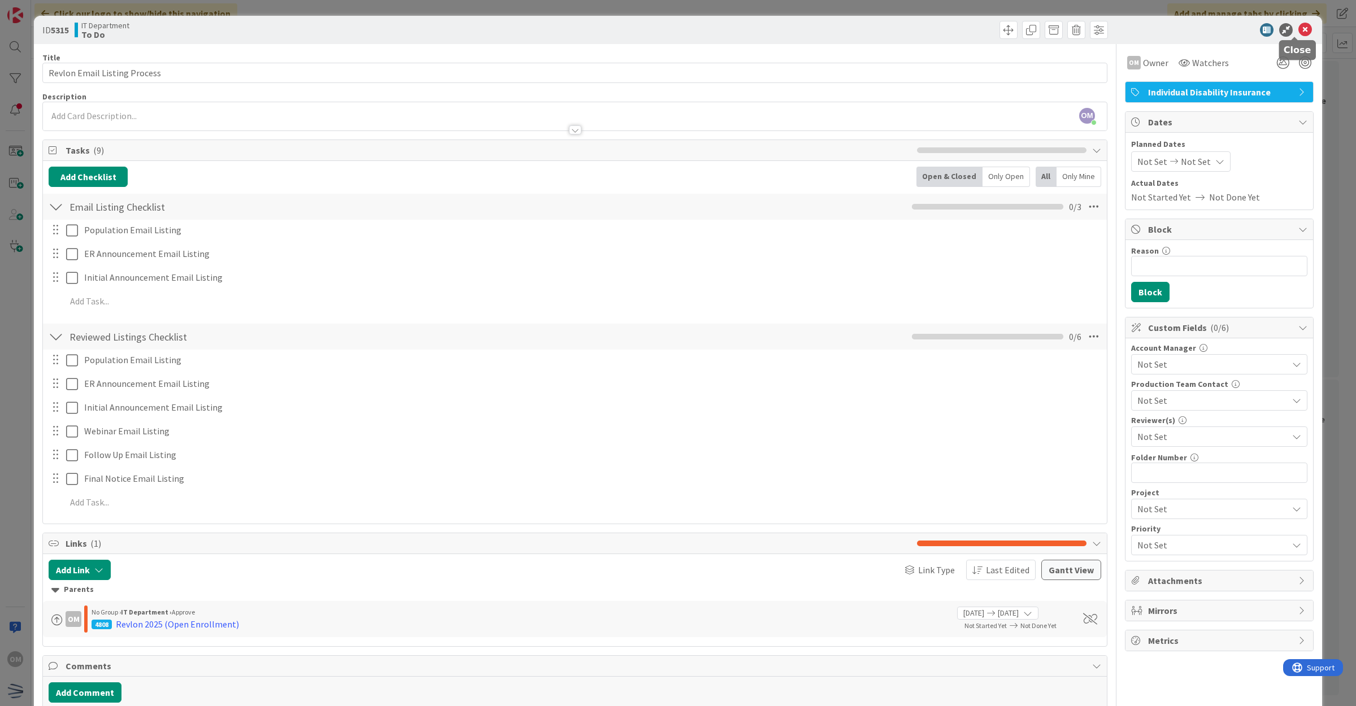
click at [1299, 29] on icon at bounding box center [1306, 30] width 14 height 14
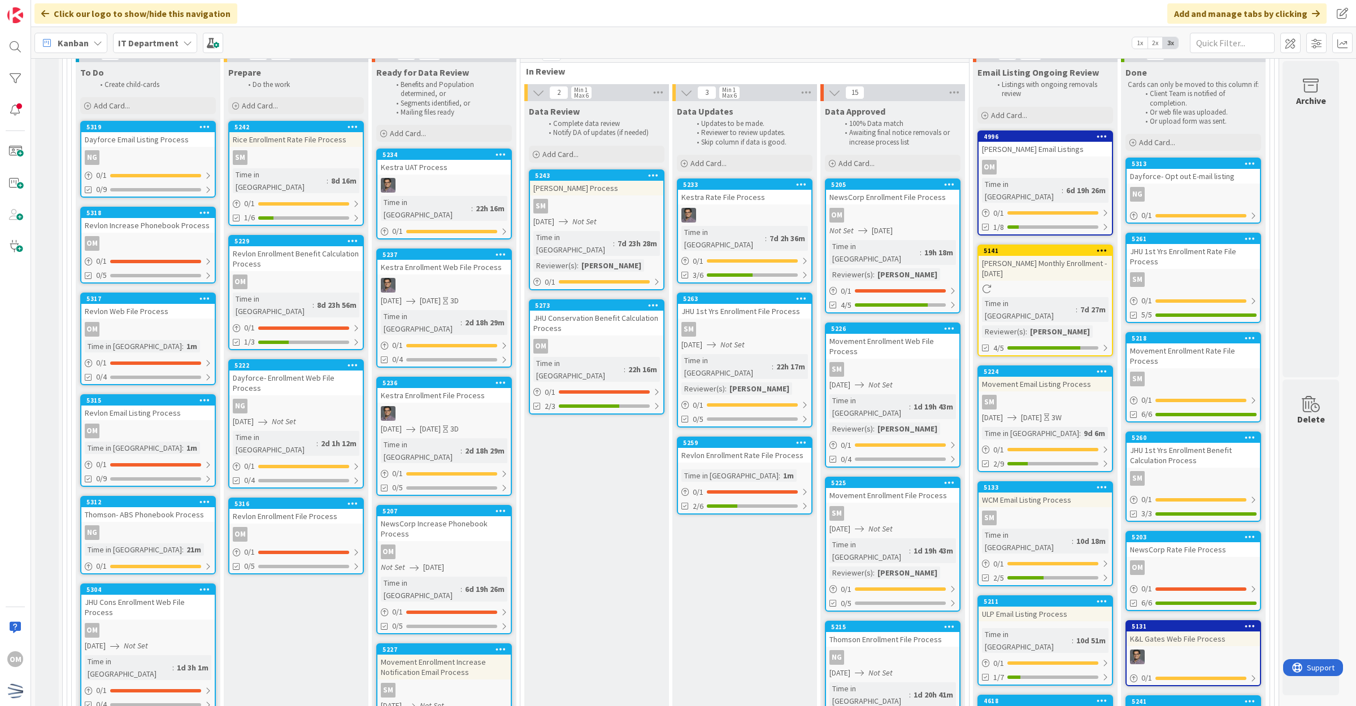
click at [316, 527] on div "OM" at bounding box center [295, 534] width 133 height 15
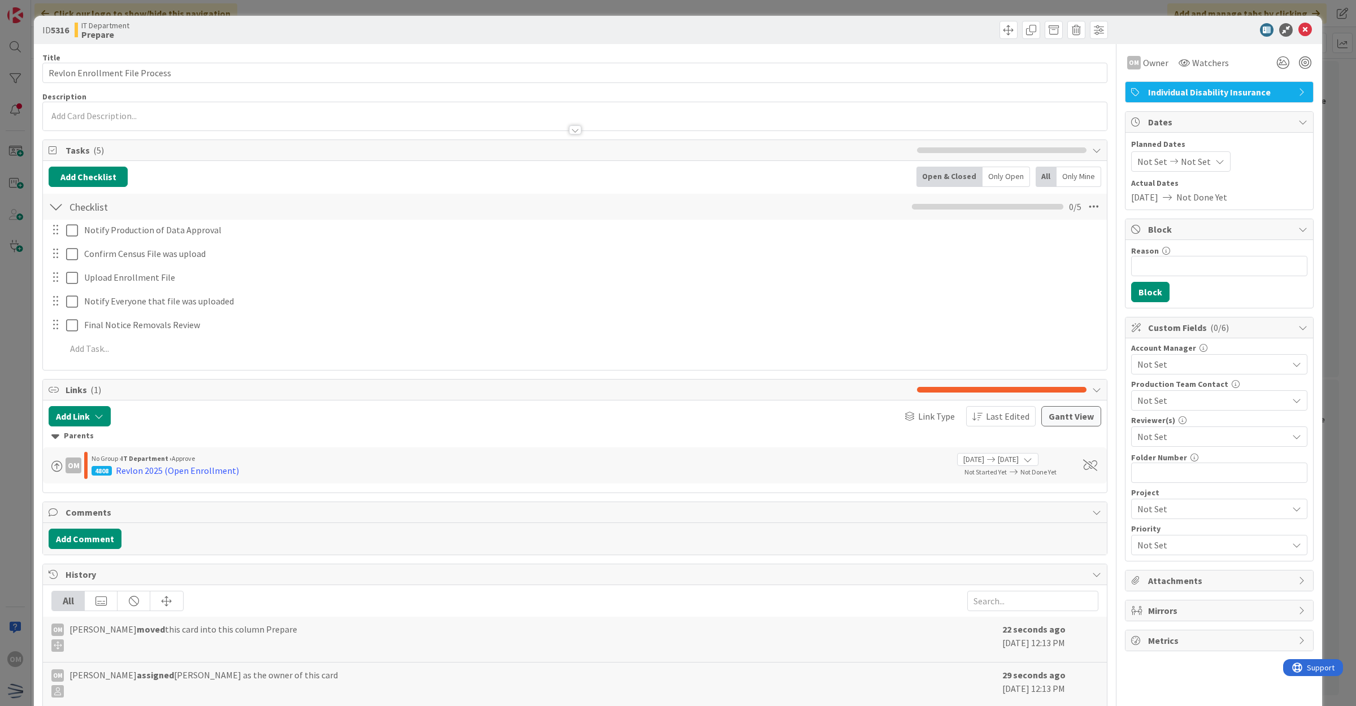
click at [1198, 164] on div "Not Set Not Set" at bounding box center [1180, 161] width 99 height 20
click at [1143, 405] on icon at bounding box center [1149, 405] width 12 height 14
click at [1179, 407] on input "[DATE]" at bounding box center [1191, 404] width 62 height 20
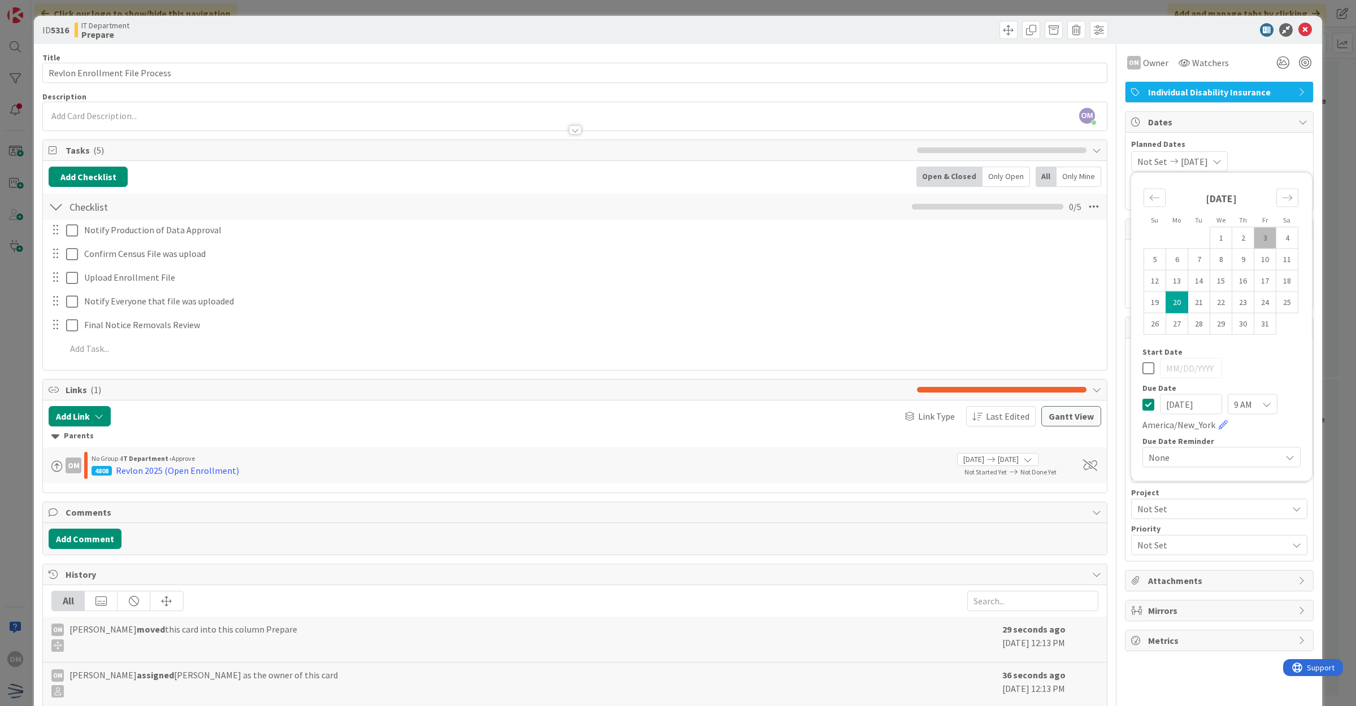
type input "[DATE]"
click at [1272, 144] on span "Planned Dates" at bounding box center [1219, 144] width 176 height 12
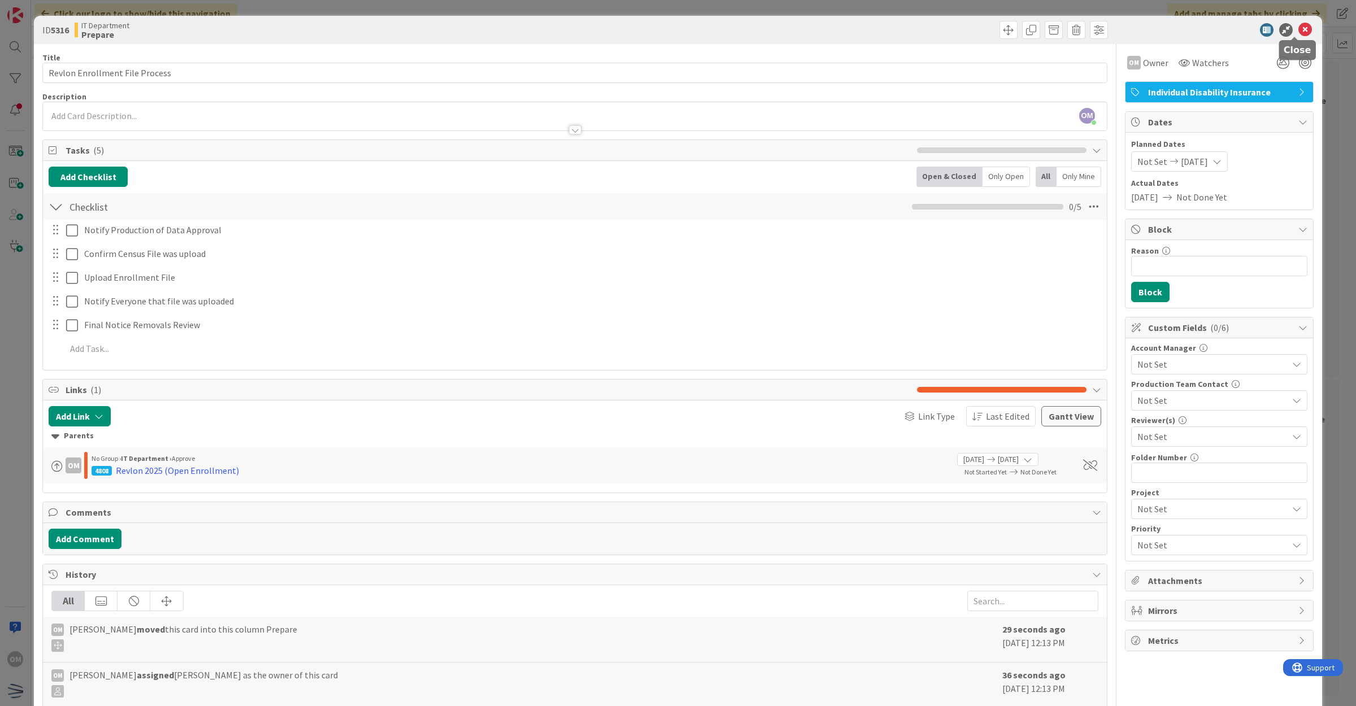
click at [1299, 31] on icon at bounding box center [1306, 30] width 14 height 14
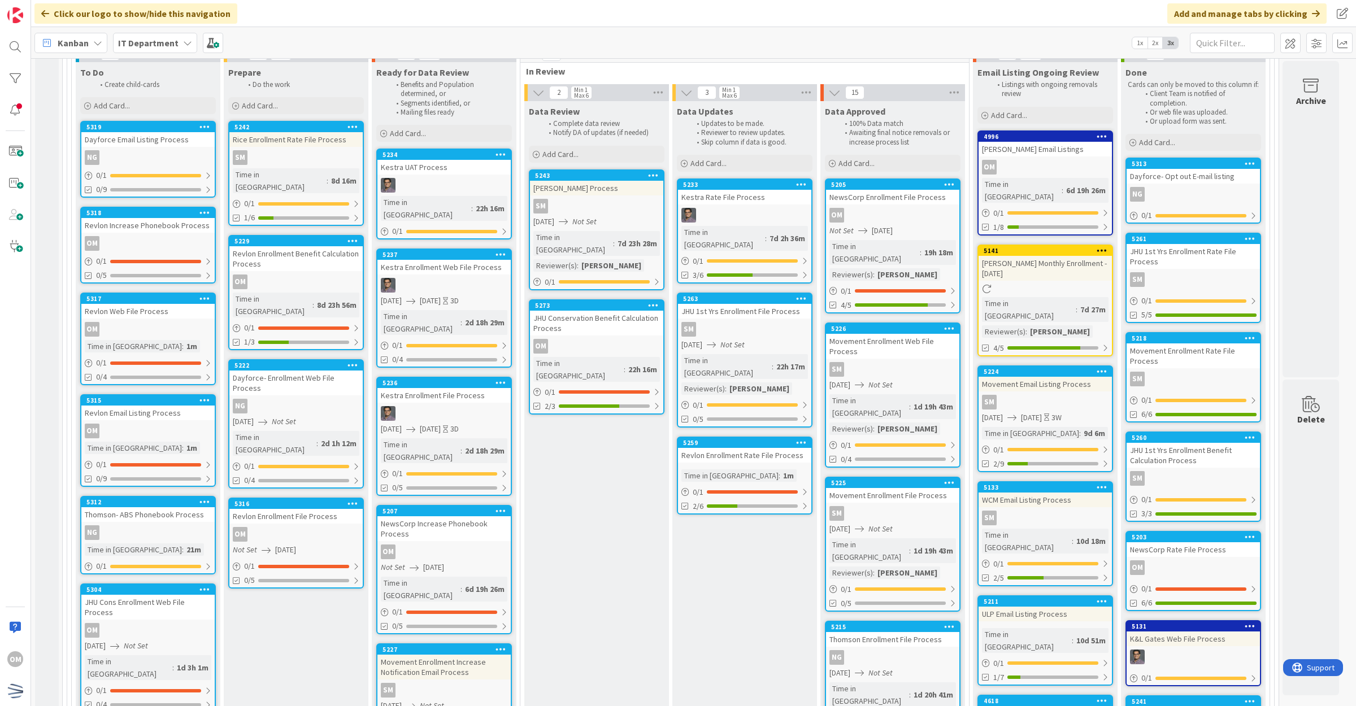
click at [187, 239] on div "OM" at bounding box center [147, 243] width 133 height 15
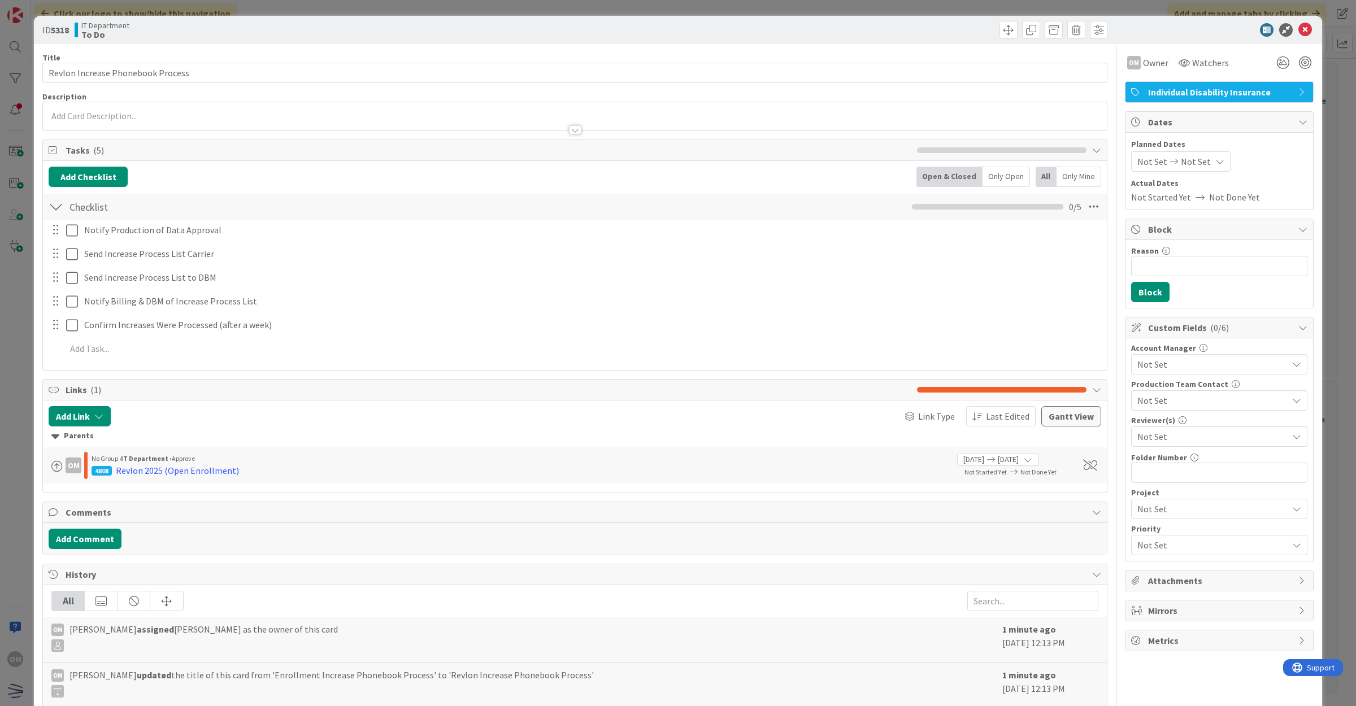
click at [1192, 155] on span "Not Set" at bounding box center [1196, 162] width 30 height 14
click at [1143, 407] on icon at bounding box center [1149, 405] width 12 height 14
click at [1175, 411] on input "[DATE]" at bounding box center [1191, 404] width 62 height 20
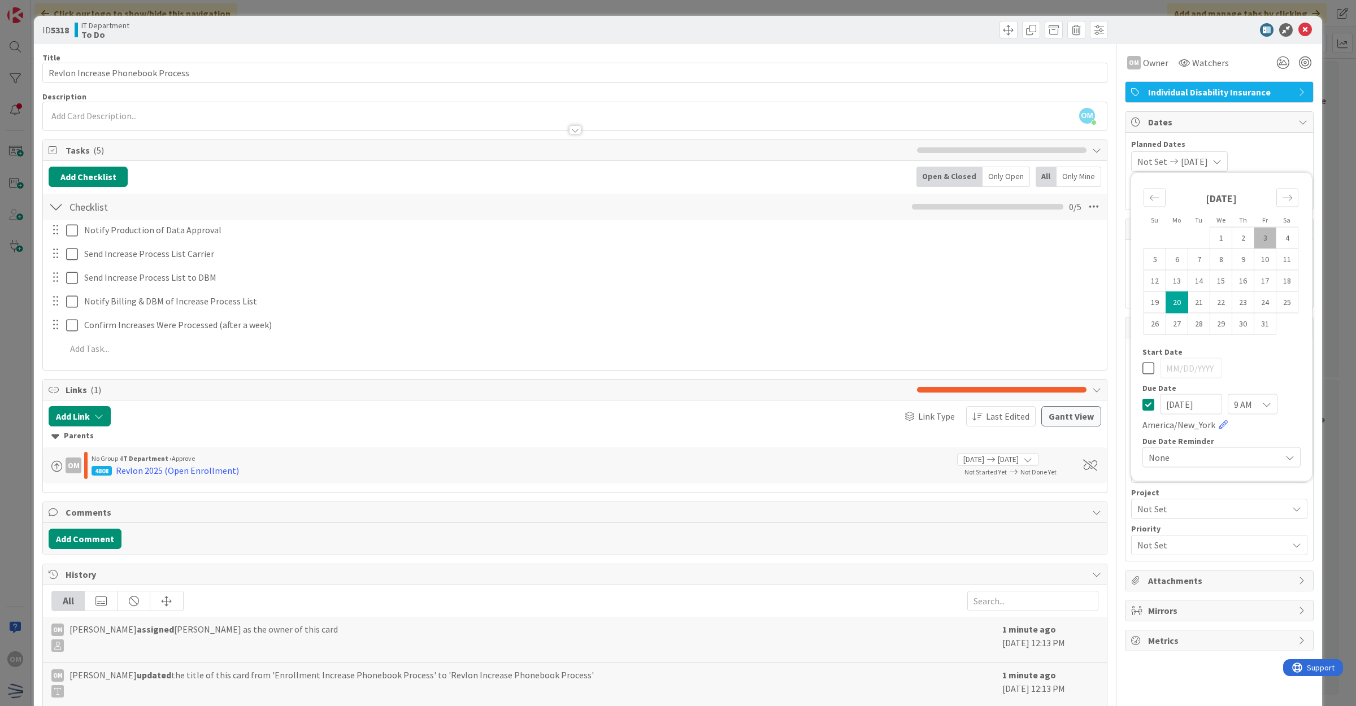
type input "[DATE]"
click at [1292, 37] on div "ID 5318 IT Department To Do" at bounding box center [678, 30] width 1289 height 28
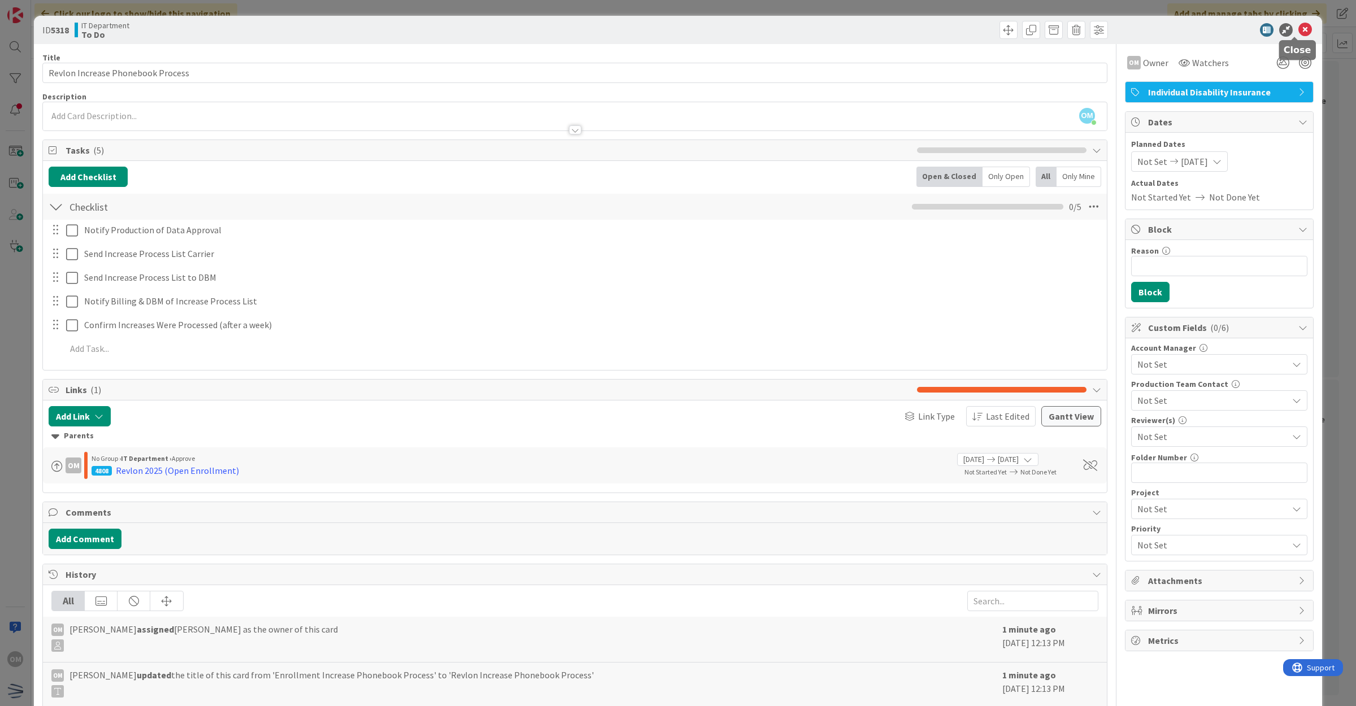
click at [1299, 35] on icon at bounding box center [1306, 30] width 14 height 14
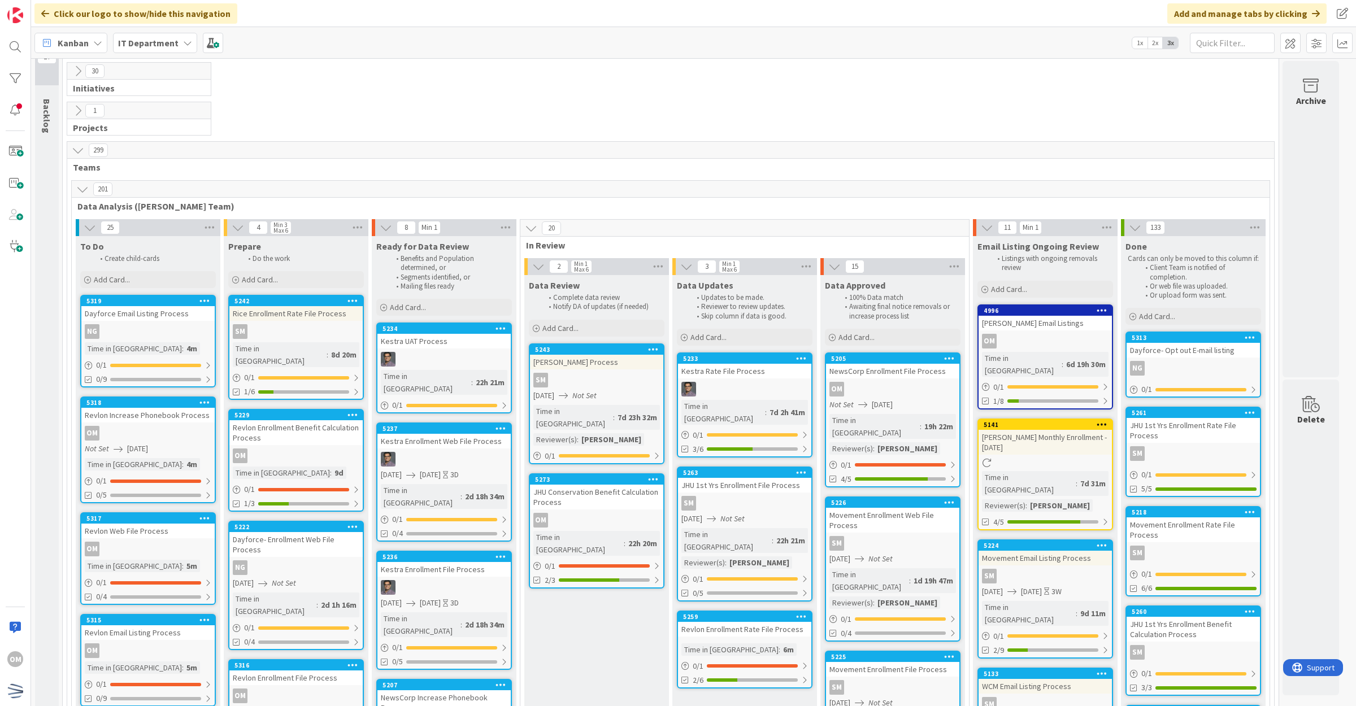
scroll to position [71, 0]
